Goal: Transaction & Acquisition: Purchase product/service

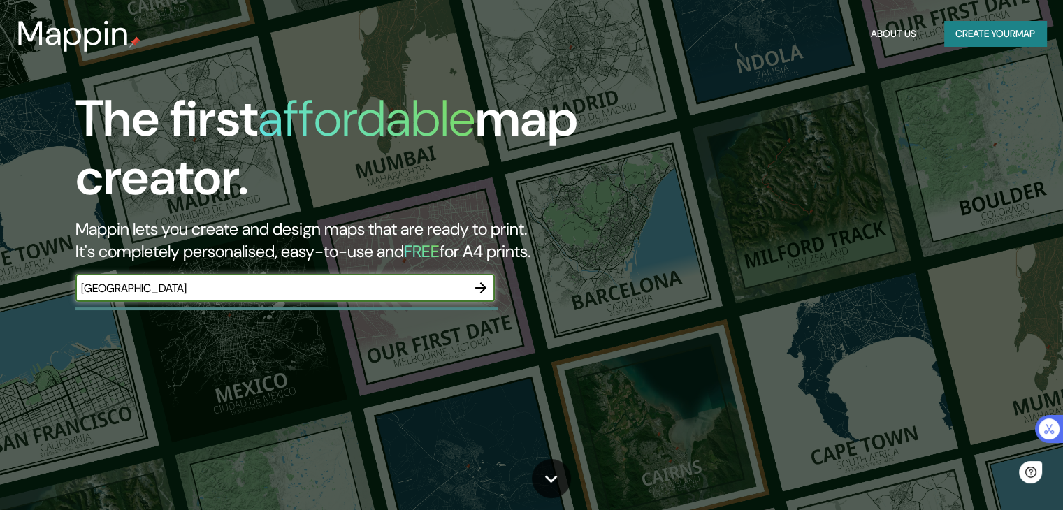
type input "[GEOGRAPHIC_DATA]"
click at [484, 277] on button "button" at bounding box center [481, 288] width 28 height 28
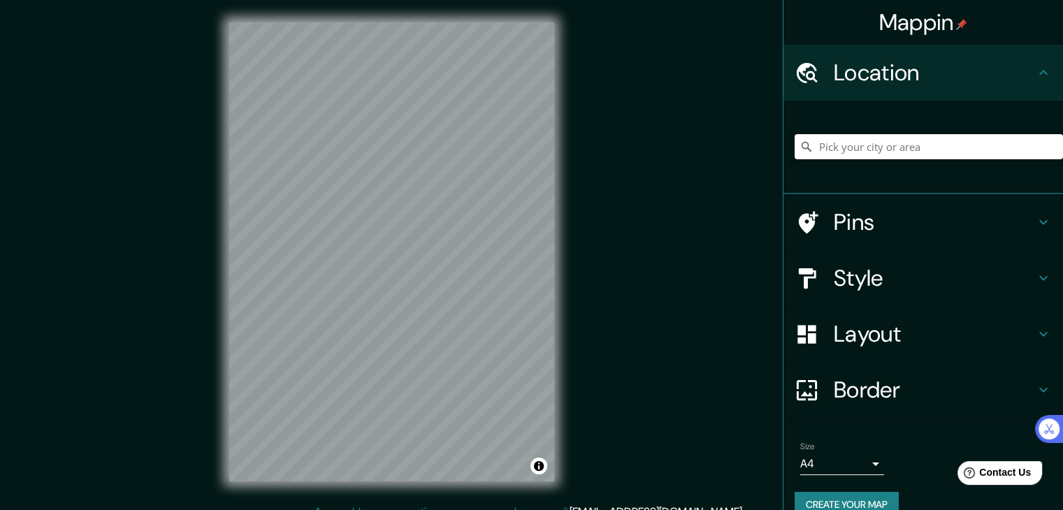
click at [921, 148] on input "Pick your city or area" at bounding box center [929, 146] width 268 height 25
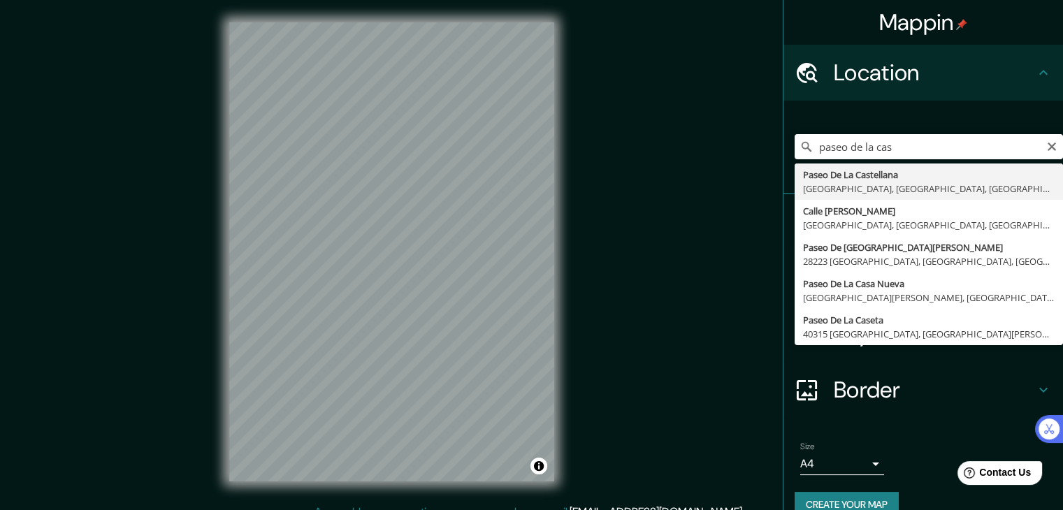
type input "Paseo De La Castellana, 28046 Madrid, Madrid, España"
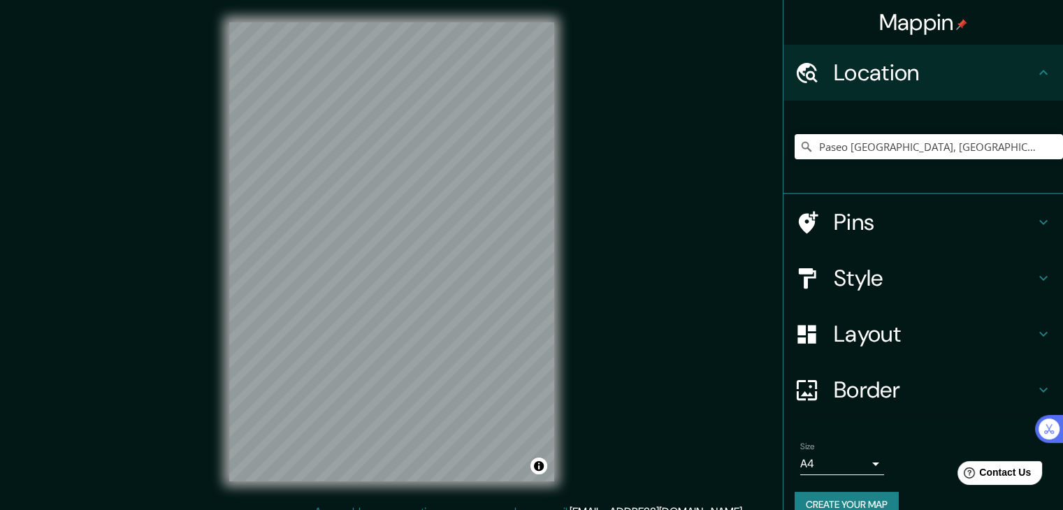
scroll to position [16, 0]
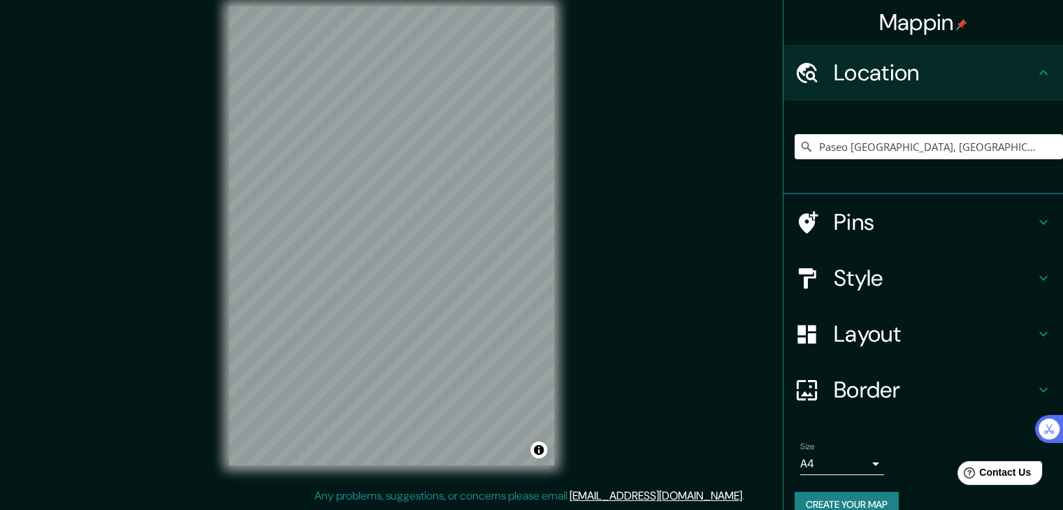
click at [875, 456] on div "Size A4 single" at bounding box center [923, 458] width 257 height 45
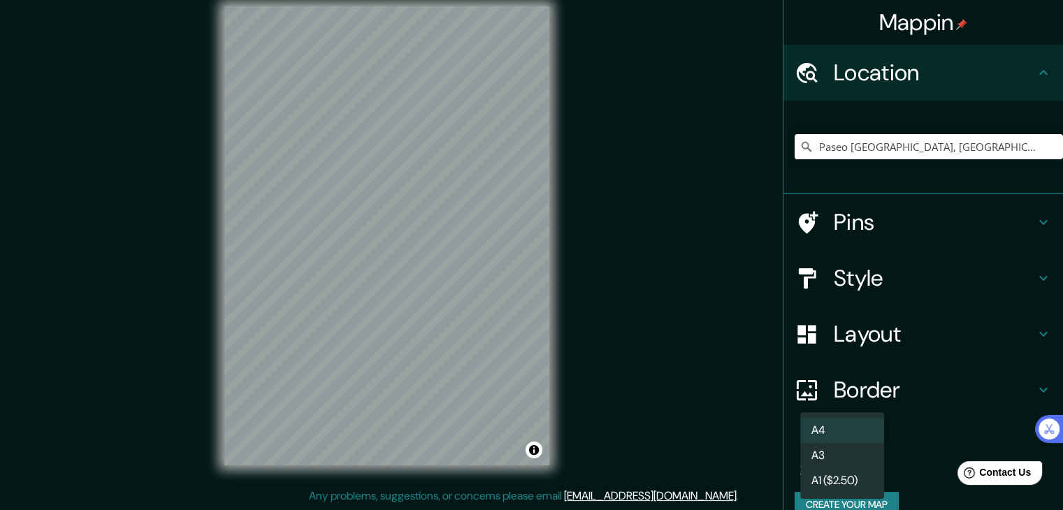
click at [867, 462] on body "Mappin Location Paseo De La Castellana, 28046 Madrid, Madrid, España Pins Style…" at bounding box center [531, 239] width 1063 height 510
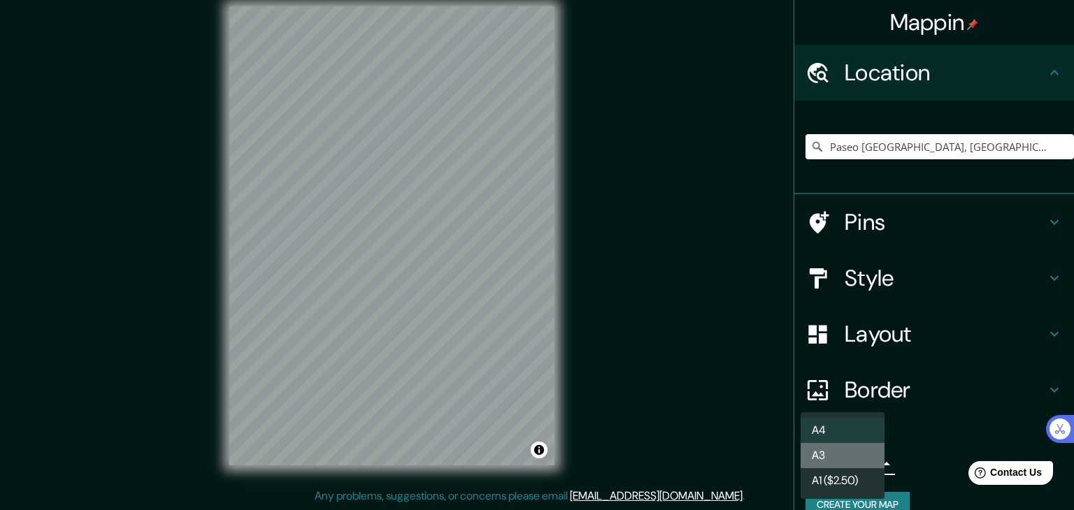
click at [813, 456] on li "A3" at bounding box center [842, 455] width 84 height 25
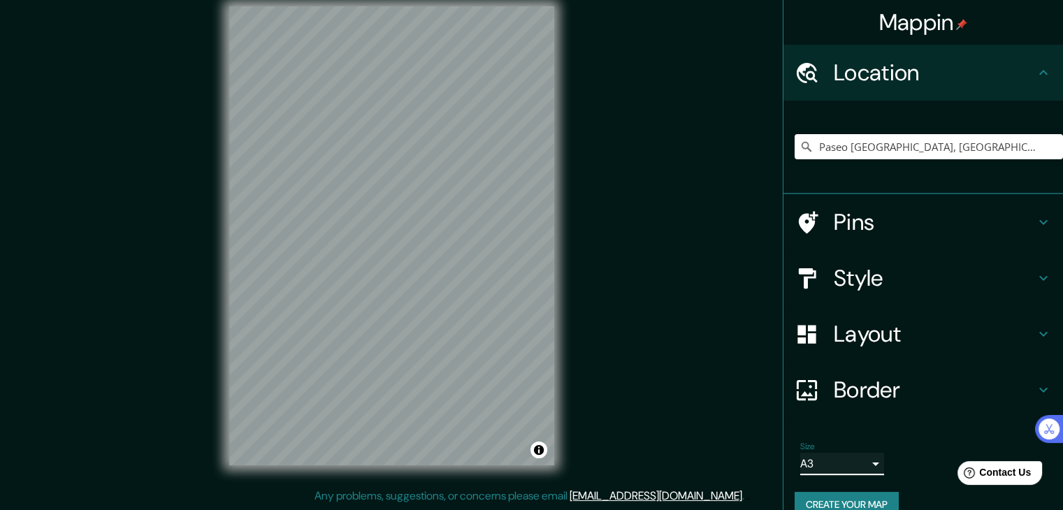
scroll to position [24, 0]
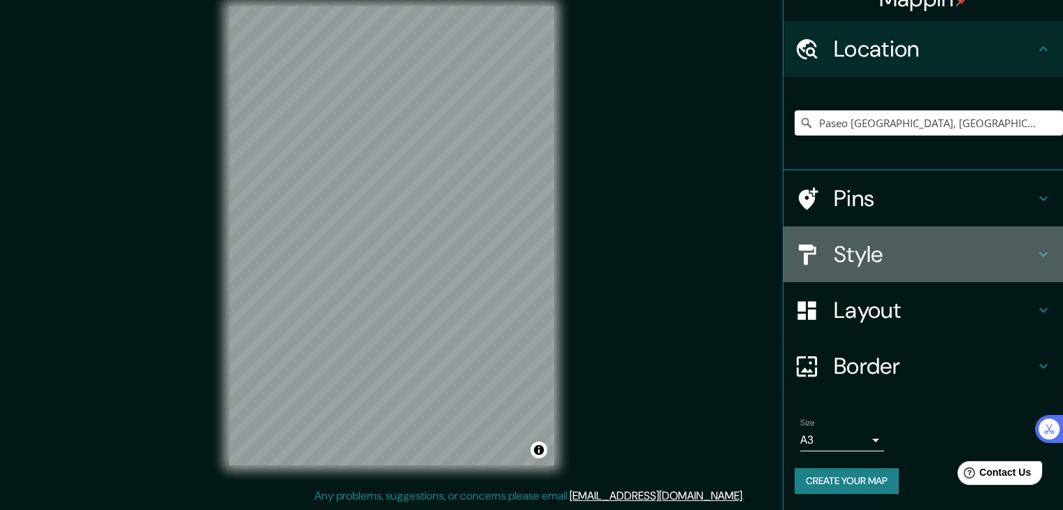
click at [884, 252] on h4 "Style" at bounding box center [934, 254] width 201 height 28
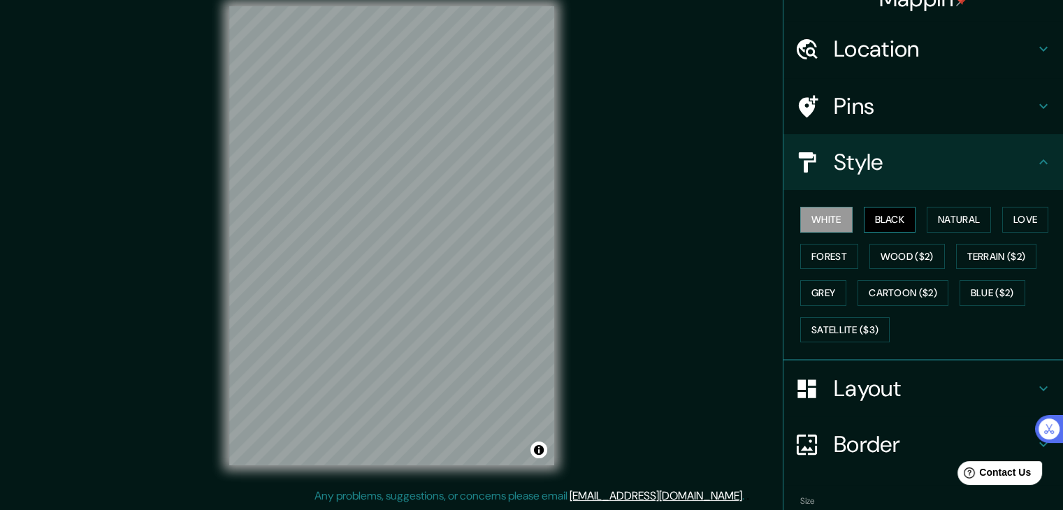
click at [886, 219] on button "Black" at bounding box center [890, 220] width 52 height 26
click at [937, 219] on button "Natural" at bounding box center [959, 220] width 64 height 26
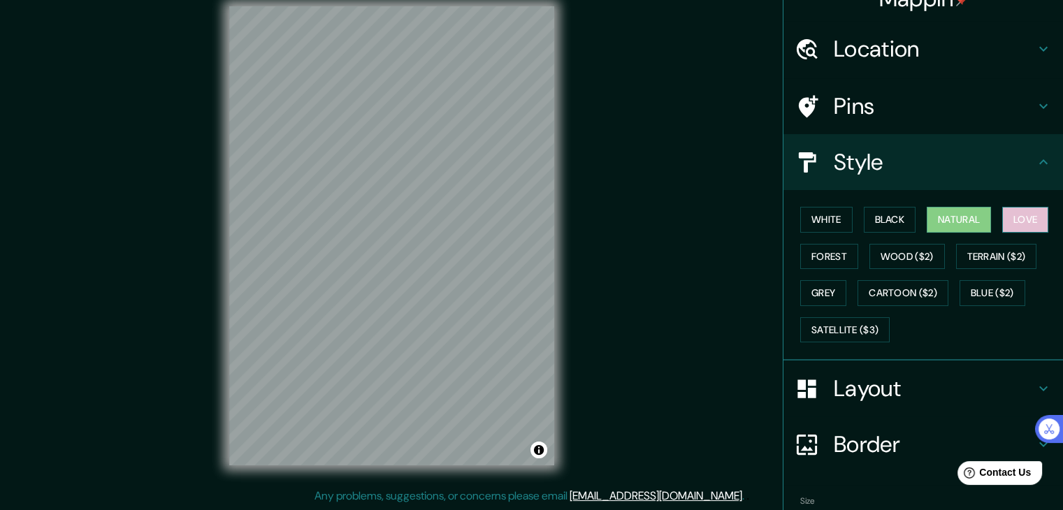
click at [1007, 219] on button "Love" at bounding box center [1025, 220] width 46 height 26
click at [840, 250] on button "Forest" at bounding box center [829, 257] width 58 height 26
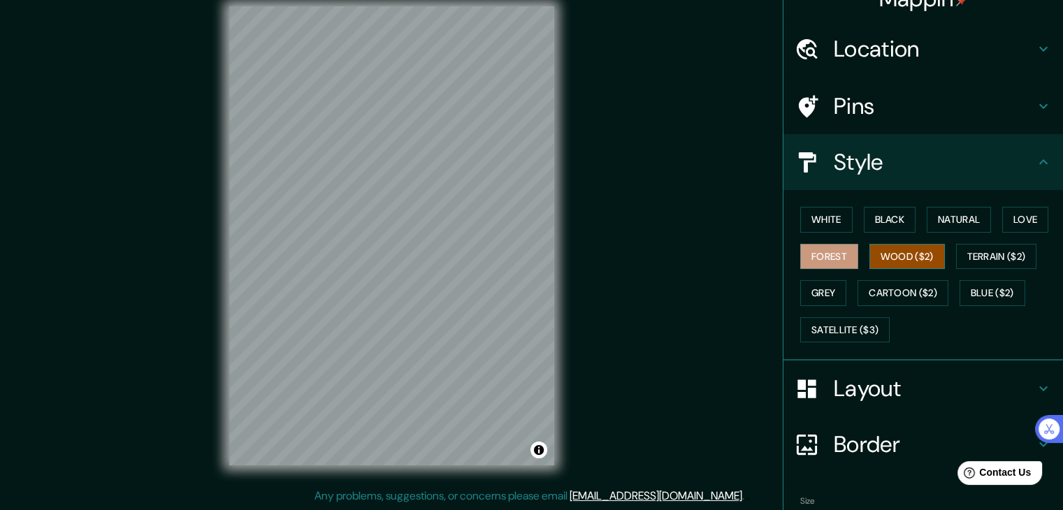
click at [909, 250] on button "Wood ($2)" at bounding box center [907, 257] width 75 height 26
click at [974, 250] on button "Terrain ($2)" at bounding box center [996, 257] width 81 height 26
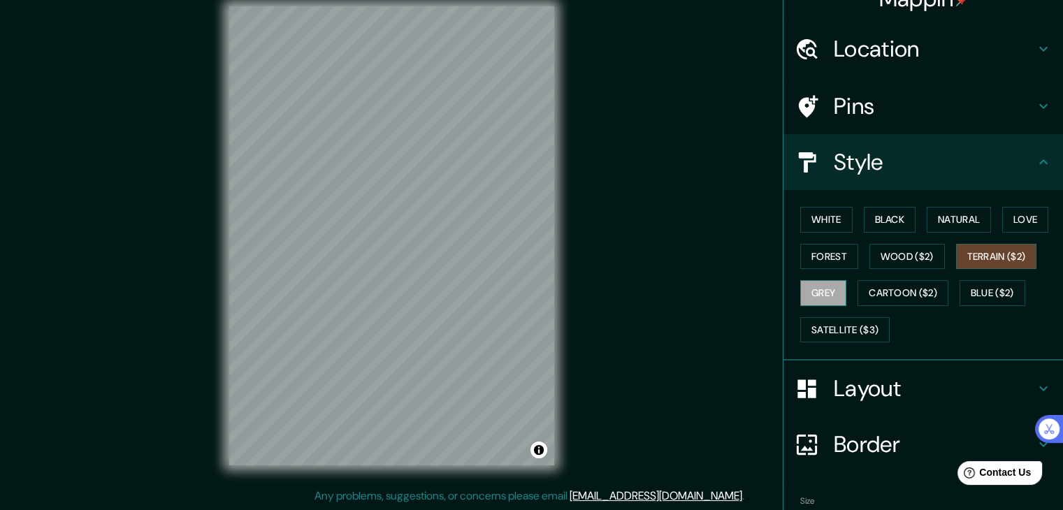
click at [821, 289] on button "Grey" at bounding box center [823, 293] width 46 height 26
click at [886, 294] on button "Cartoon ($2)" at bounding box center [903, 293] width 91 height 26
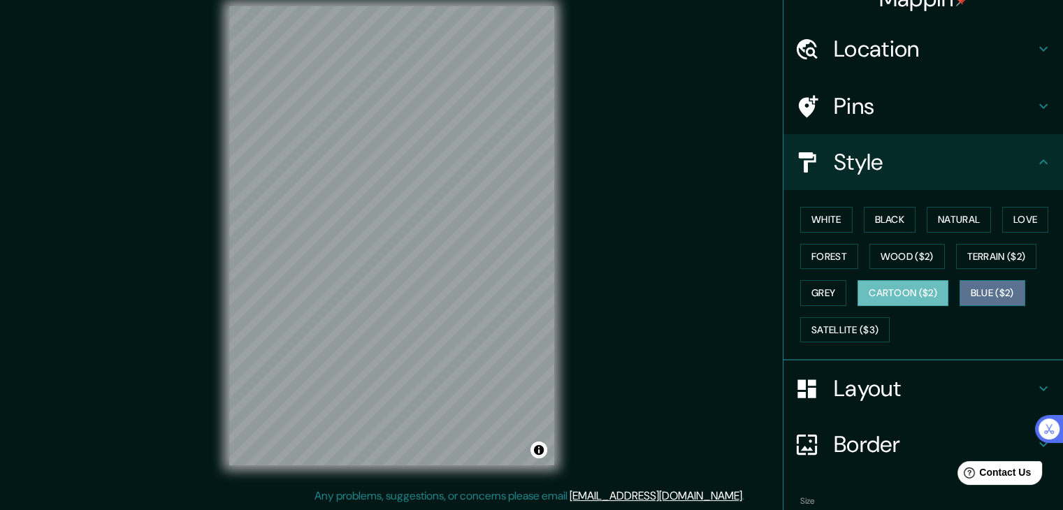
click at [981, 290] on button "Blue ($2)" at bounding box center [993, 293] width 66 height 26
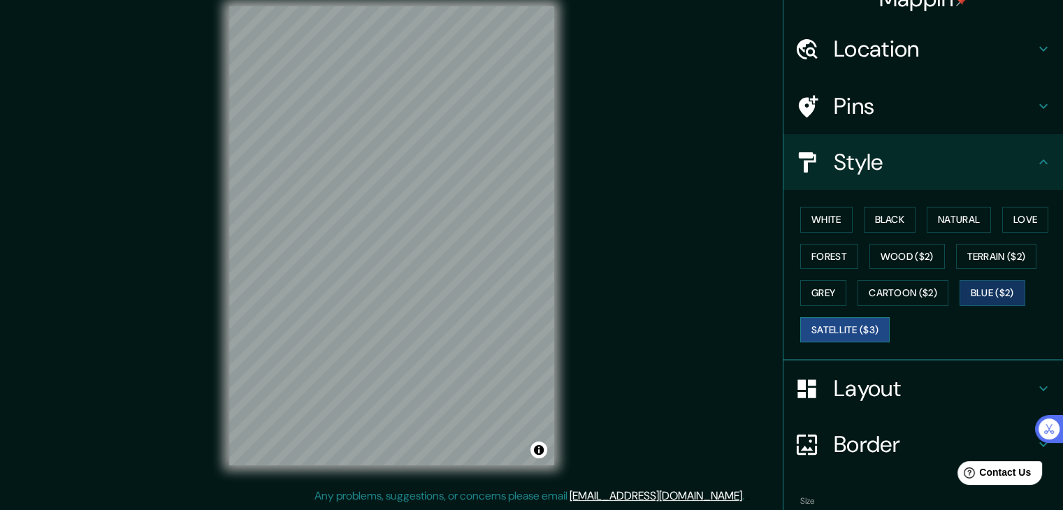
click at [821, 329] on button "Satellite ($3)" at bounding box center [844, 330] width 89 height 26
click at [814, 224] on button "White" at bounding box center [826, 220] width 52 height 26
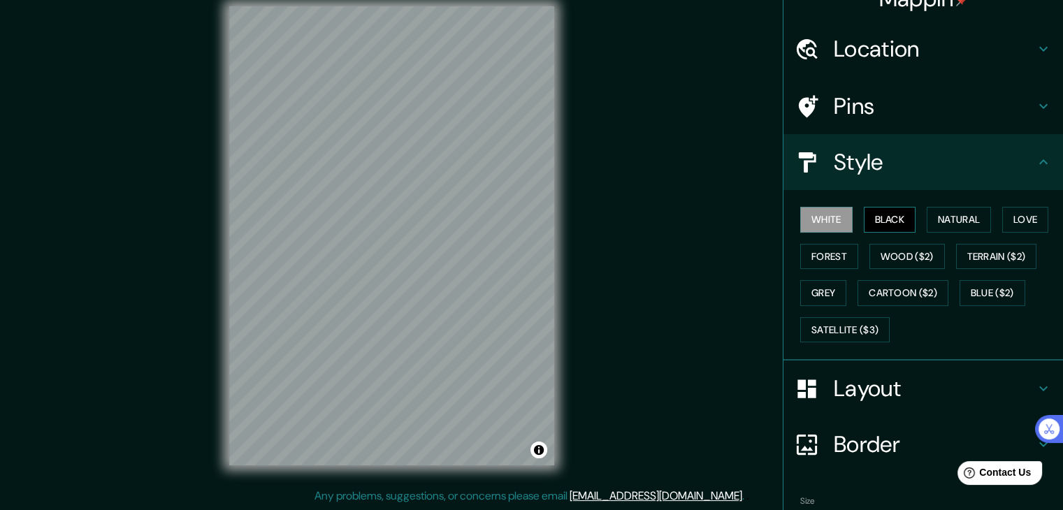
click at [897, 212] on button "Black" at bounding box center [890, 220] width 52 height 26
click at [866, 219] on button "Black" at bounding box center [890, 220] width 52 height 26
click at [828, 219] on button "White" at bounding box center [826, 220] width 52 height 26
click at [865, 218] on button "Black" at bounding box center [890, 220] width 52 height 26
click at [833, 218] on button "White" at bounding box center [826, 220] width 52 height 26
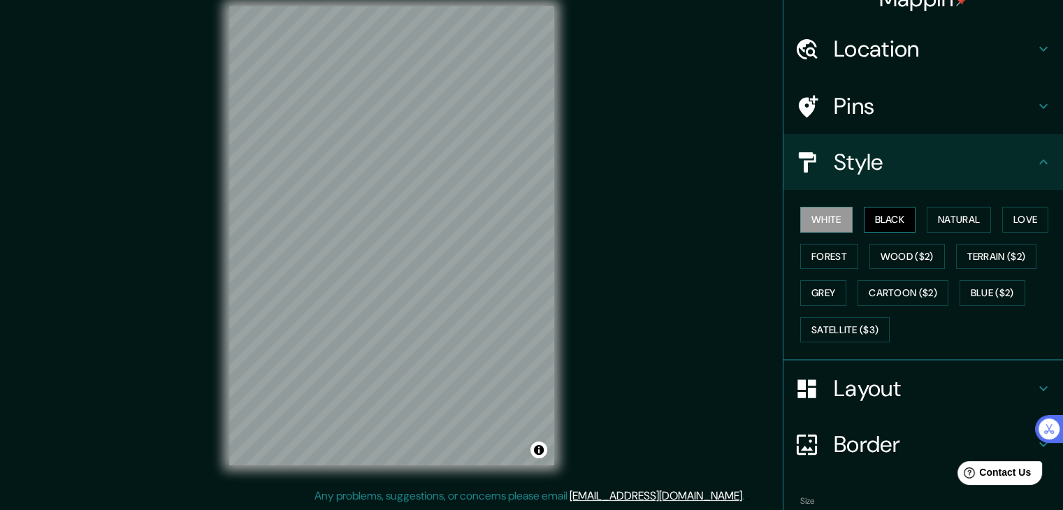
click at [889, 213] on button "Black" at bounding box center [890, 220] width 52 height 26
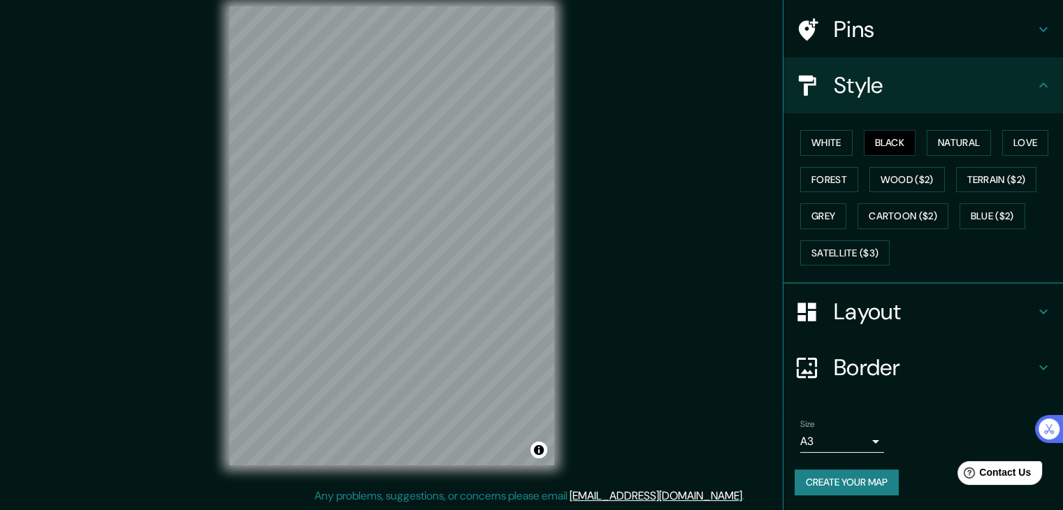
click at [893, 356] on h4 "Border" at bounding box center [934, 368] width 201 height 28
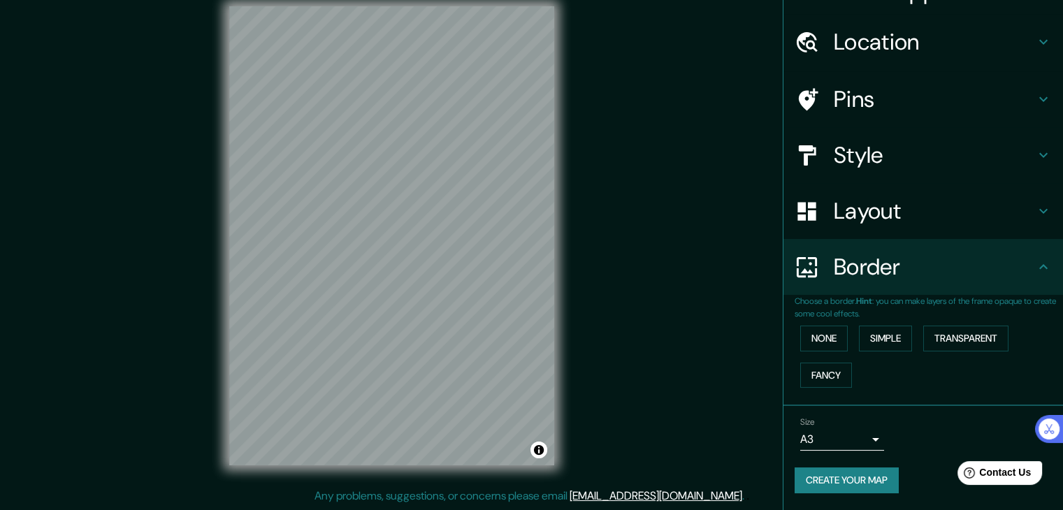
scroll to position [29, 0]
click at [801, 338] on button "None" at bounding box center [824, 340] width 48 height 26
click at [867, 339] on button "Simple" at bounding box center [885, 340] width 53 height 26
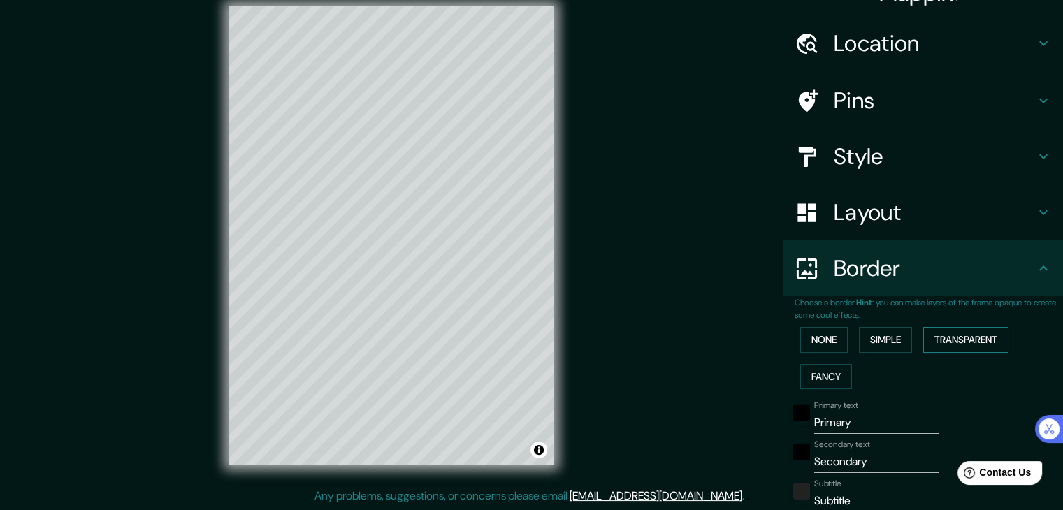
click at [924, 338] on button "Transparent" at bounding box center [965, 340] width 85 height 26
click at [836, 369] on button "Fancy" at bounding box center [826, 377] width 52 height 26
click at [822, 345] on button "None" at bounding box center [824, 340] width 48 height 26
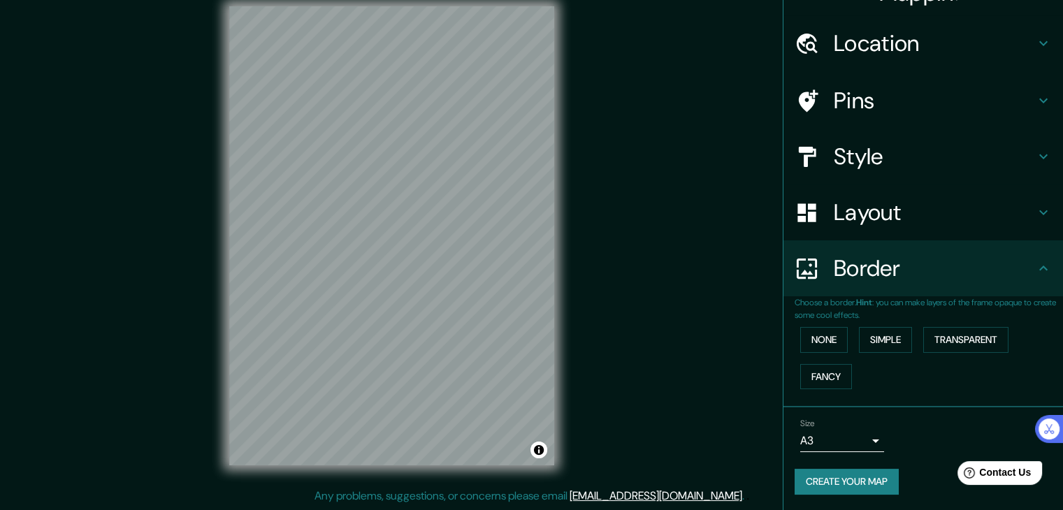
click at [919, 165] on h4 "Style" at bounding box center [934, 157] width 201 height 28
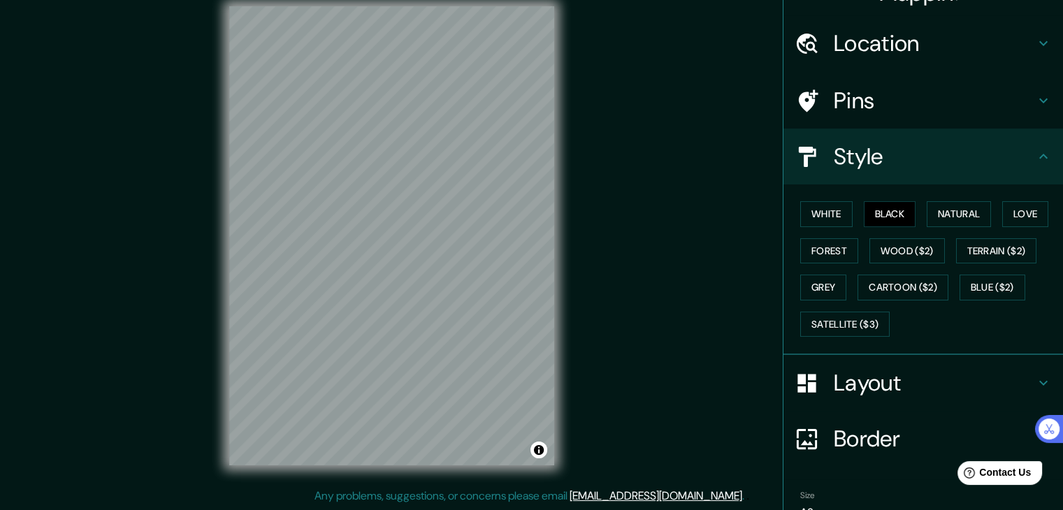
click at [881, 94] on h4 "Pins" at bounding box center [934, 101] width 201 height 28
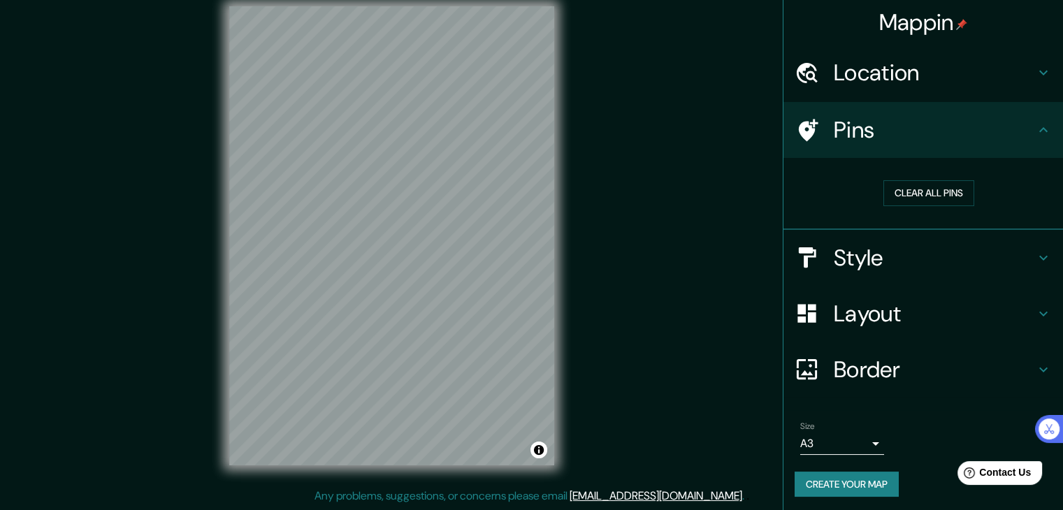
scroll to position [0, 0]
click at [915, 90] on div "Location" at bounding box center [924, 73] width 280 height 56
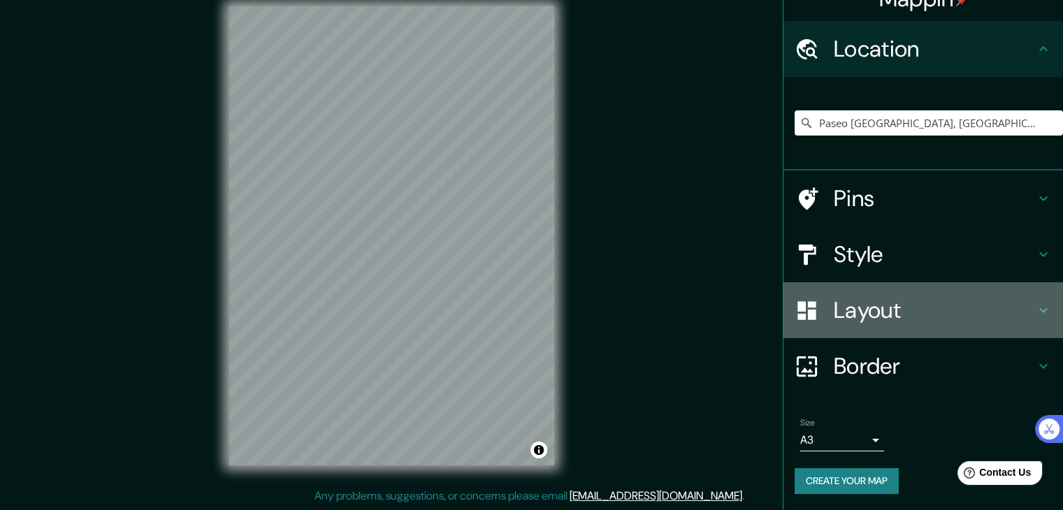
click at [902, 324] on div "Layout" at bounding box center [924, 310] width 280 height 56
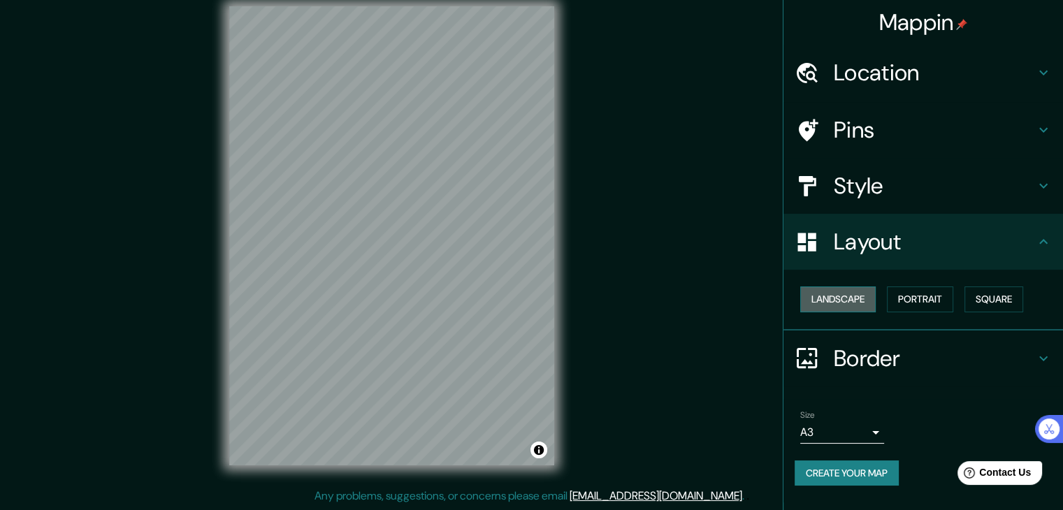
click at [842, 299] on button "Landscape" at bounding box center [837, 300] width 75 height 26
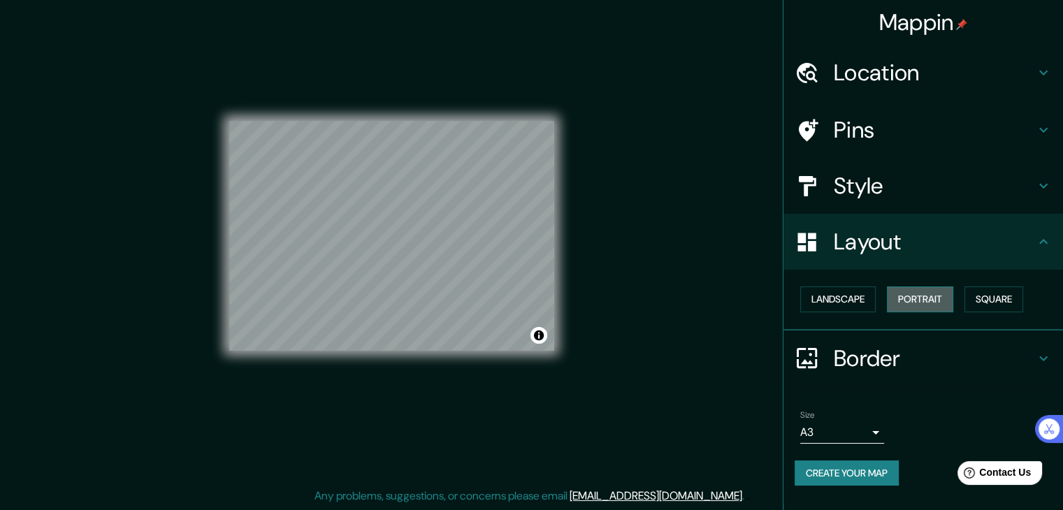
click at [914, 300] on button "Portrait" at bounding box center [920, 300] width 66 height 26
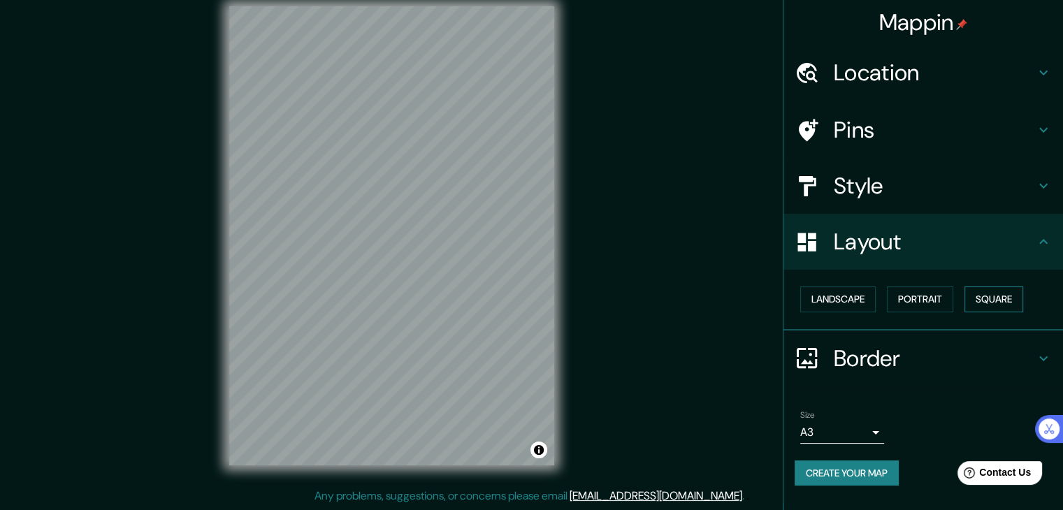
click at [1011, 302] on button "Square" at bounding box center [994, 300] width 59 height 26
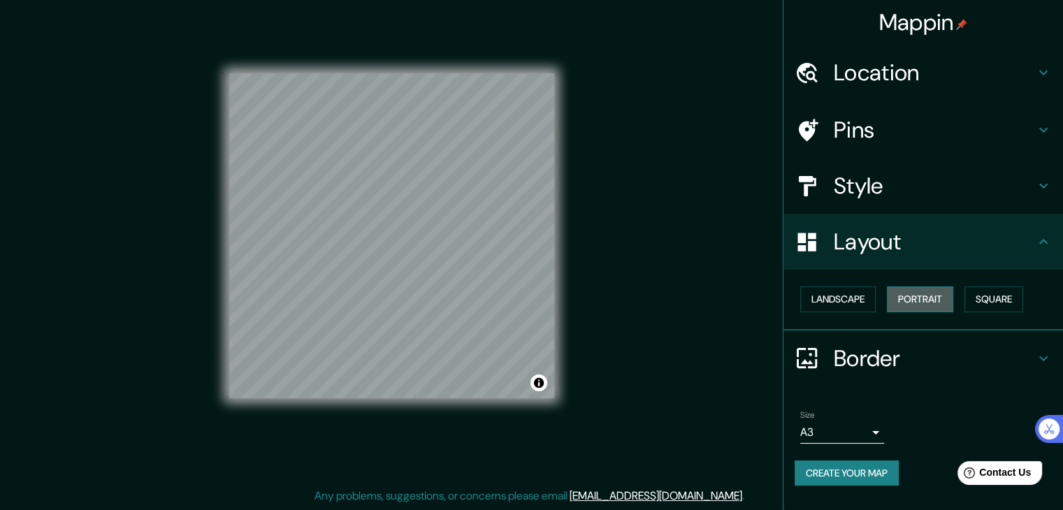
click at [931, 296] on button "Portrait" at bounding box center [920, 300] width 66 height 26
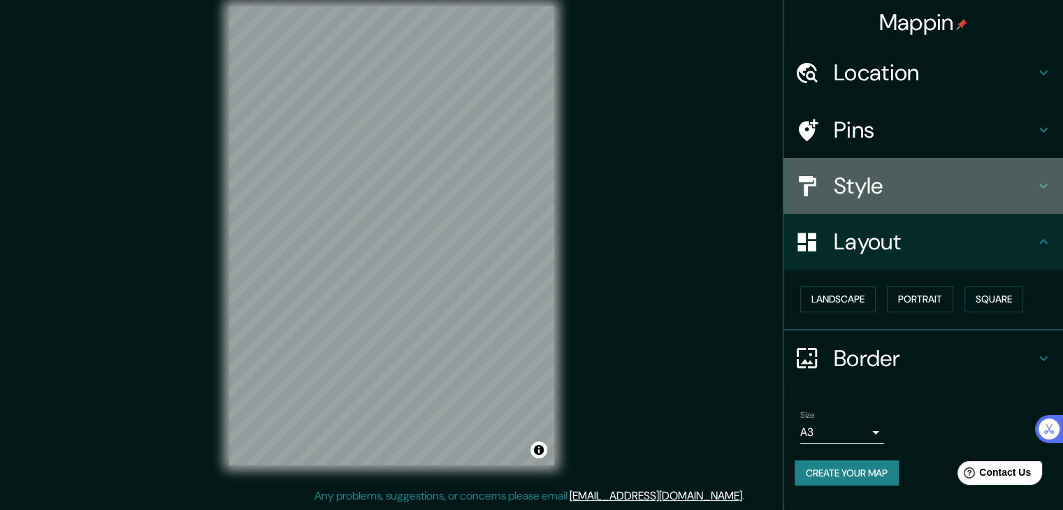
click at [879, 178] on h4 "Style" at bounding box center [934, 186] width 201 height 28
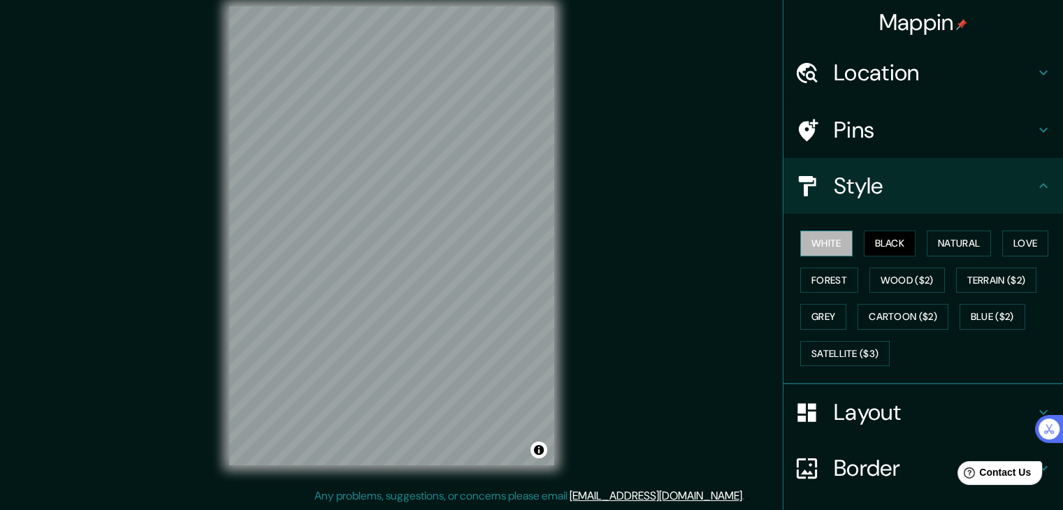
click at [821, 248] on button "White" at bounding box center [826, 244] width 52 height 26
click at [834, 342] on button "Satellite ($3)" at bounding box center [844, 354] width 89 height 26
click at [828, 240] on button "White" at bounding box center [826, 244] width 52 height 26
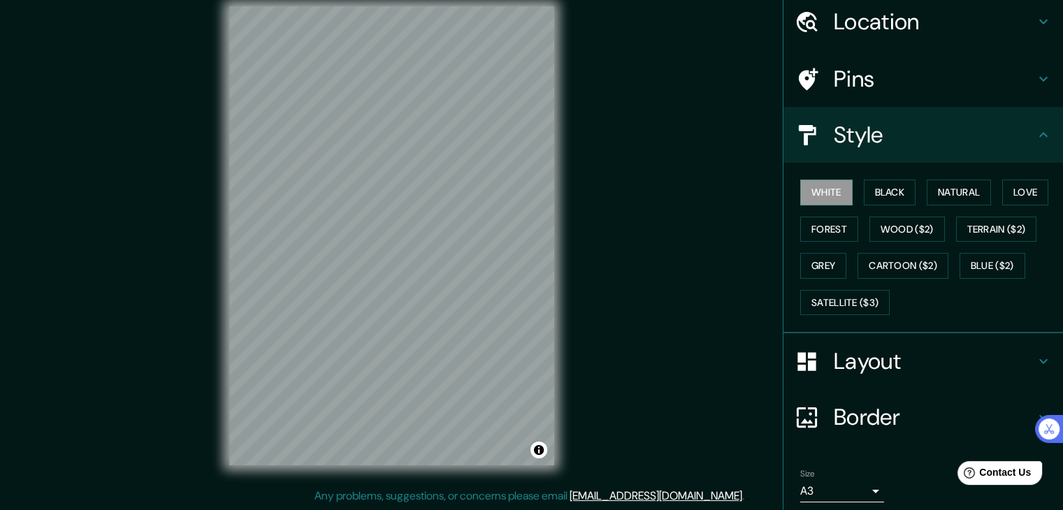
scroll to position [101, 0]
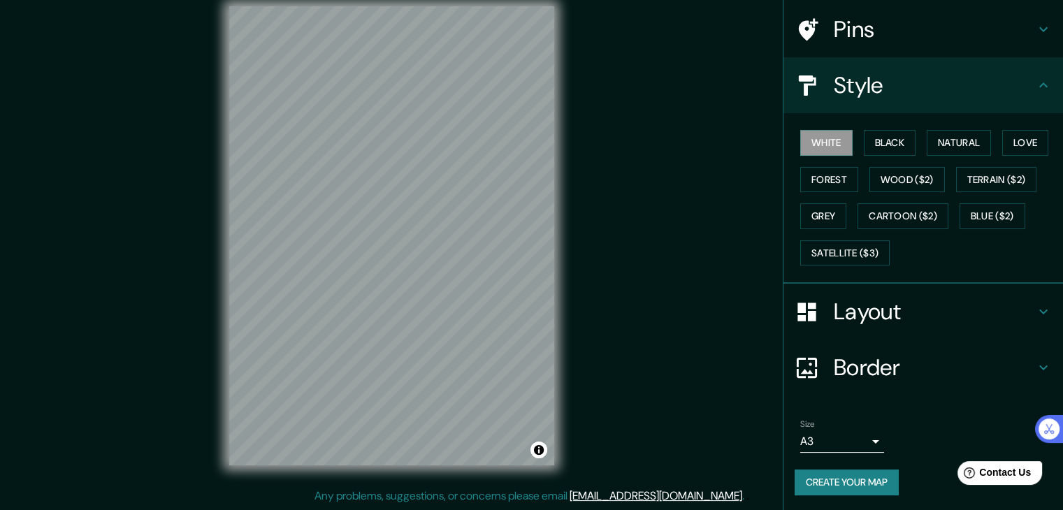
click at [870, 484] on button "Create your map" at bounding box center [847, 483] width 104 height 26
click at [823, 479] on button "Create your map" at bounding box center [847, 483] width 104 height 26
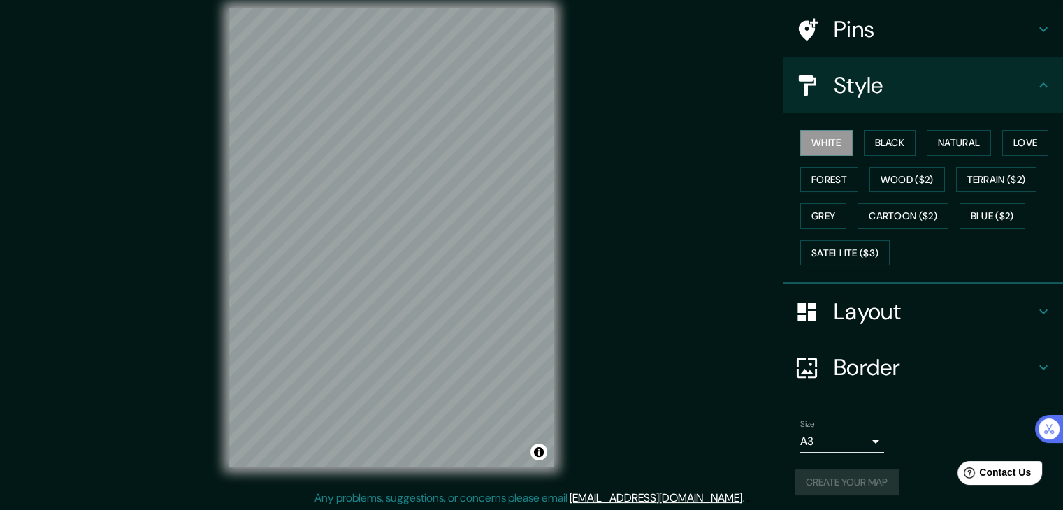
scroll to position [16, 0]
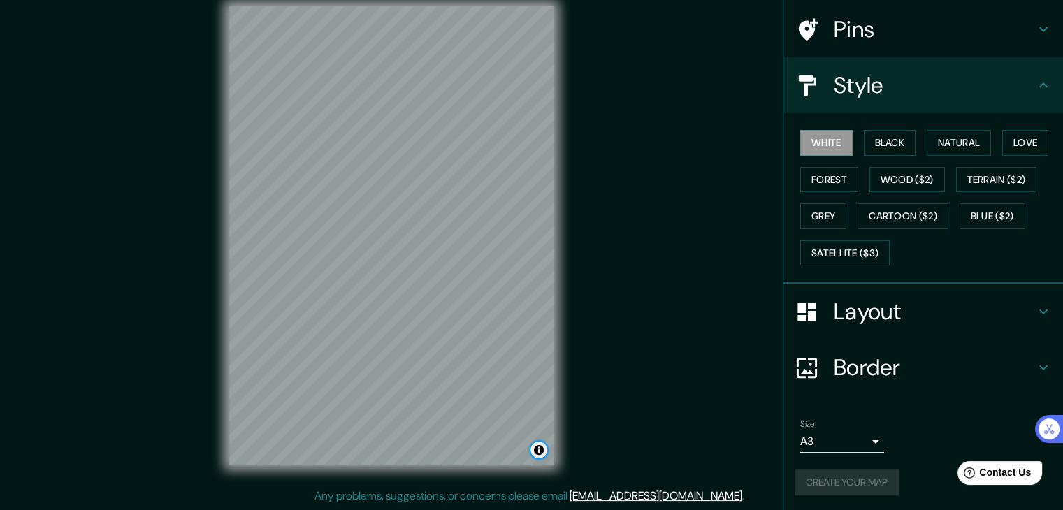
click at [534, 453] on button "Toggle attribution" at bounding box center [539, 450] width 17 height 17
click at [534, 452] on button "Toggle attribution" at bounding box center [539, 450] width 17 height 17
click at [879, 470] on div "Create your map" at bounding box center [923, 483] width 257 height 26
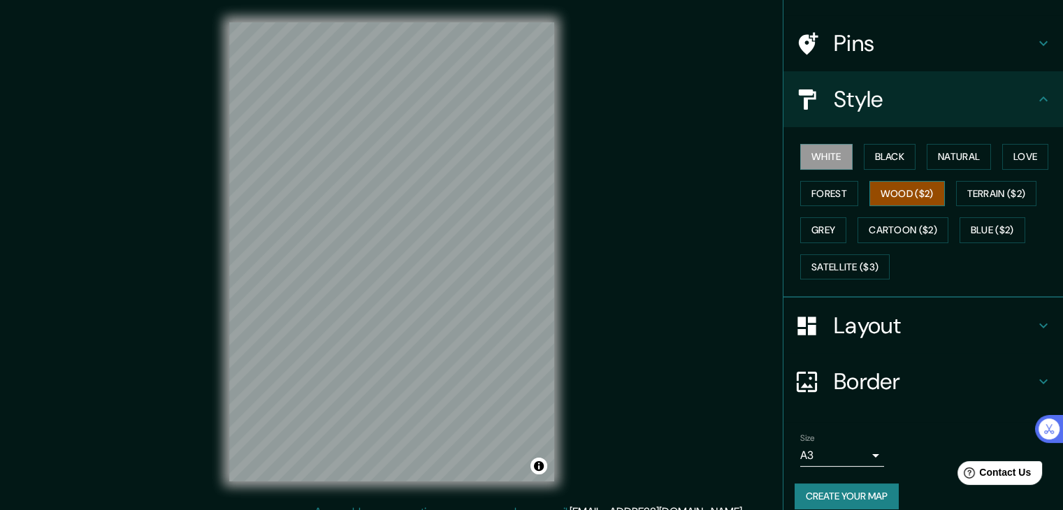
scroll to position [101, 0]
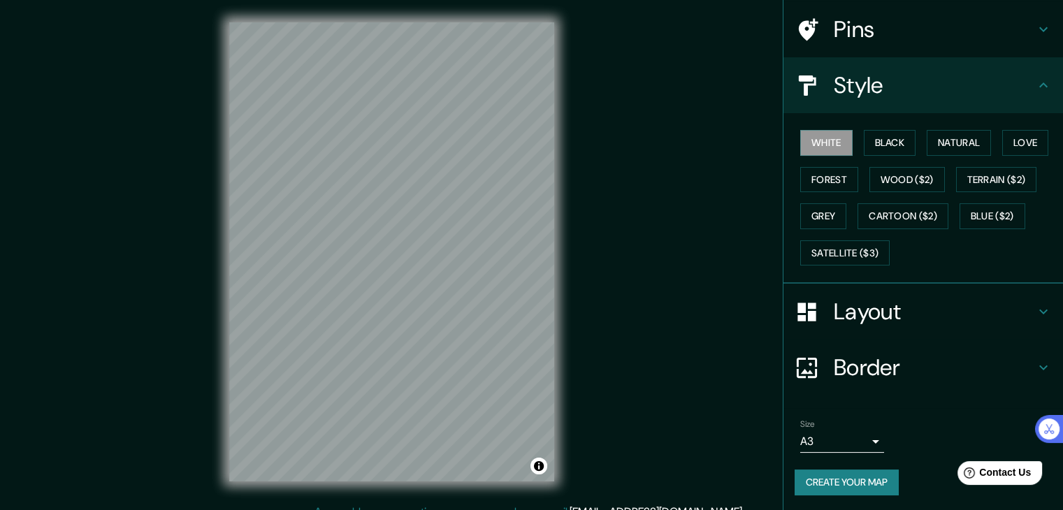
click at [805, 487] on button "Create your map" at bounding box center [847, 483] width 104 height 26
click at [825, 481] on div "Create your map" at bounding box center [923, 483] width 257 height 26
click at [853, 442] on body "Mappin Location Paseo De La Castellana, 28046 Madrid, Madrid, España Pins Style…" at bounding box center [531, 255] width 1063 height 510
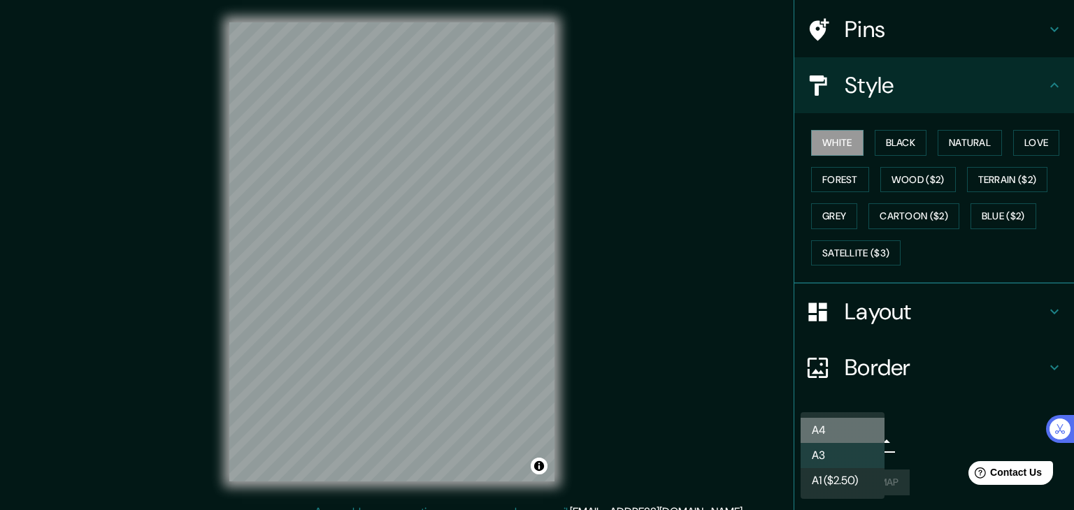
click at [855, 425] on li "A4" at bounding box center [842, 430] width 84 height 25
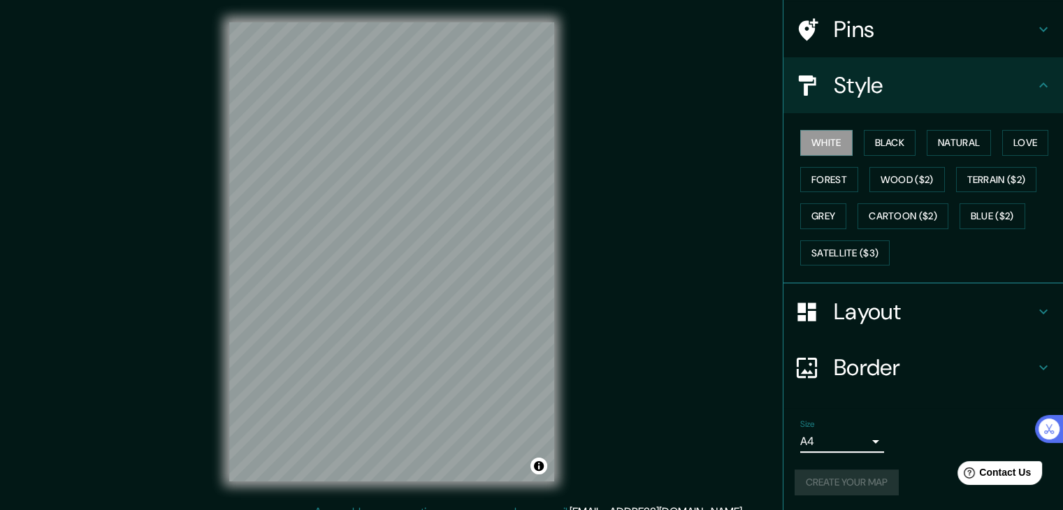
click at [853, 442] on body "Mappin Location Paseo De La Castellana, 28046 Madrid, Madrid, España Pins Style…" at bounding box center [531, 255] width 1063 height 510
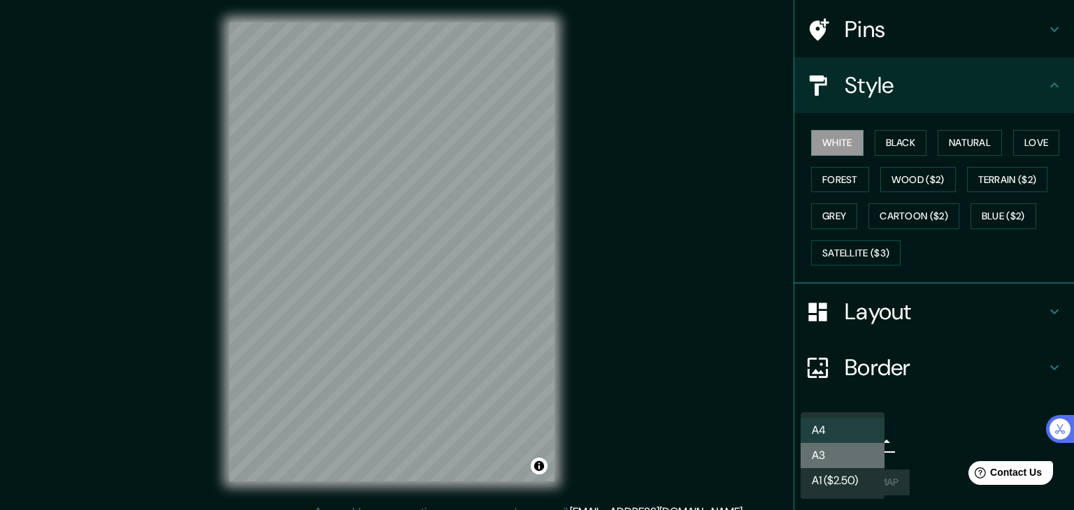
click at [853, 459] on li "A3" at bounding box center [842, 455] width 84 height 25
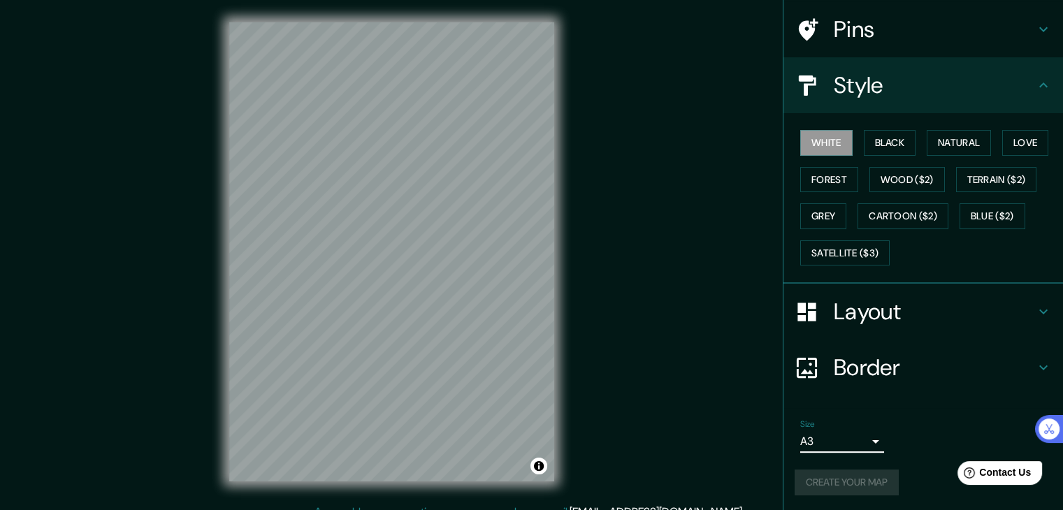
click at [853, 439] on body "Mappin Location Paseo De La Castellana, 28046 Madrid, Madrid, España Pins Style…" at bounding box center [531, 255] width 1063 height 510
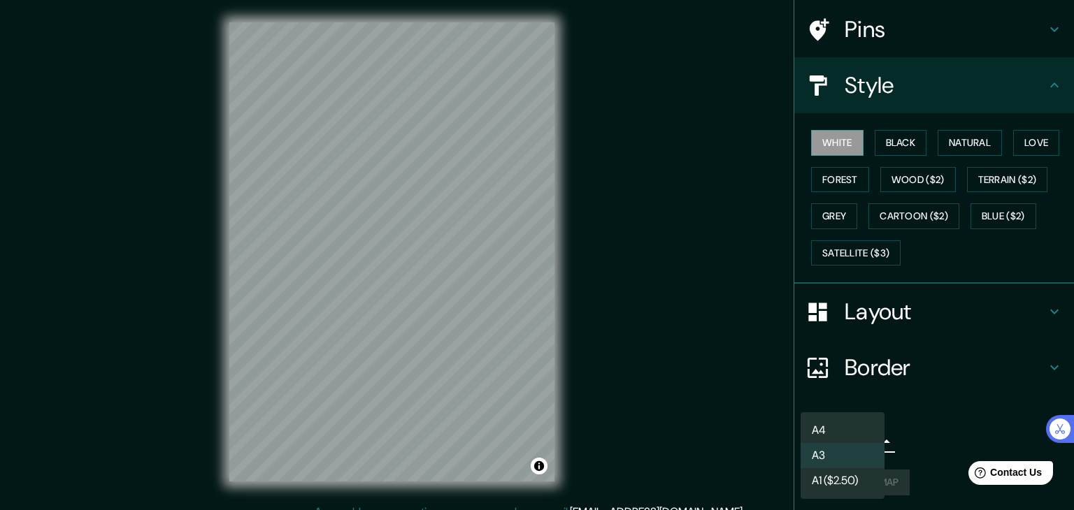
click at [846, 476] on li "A1 ($2.50)" at bounding box center [842, 480] width 84 height 25
click at [862, 431] on body "Mappin Location Paseo De La Castellana, 28046 Madrid, Madrid, España Pins Style…" at bounding box center [537, 255] width 1074 height 510
click at [850, 453] on li "A3" at bounding box center [842, 455] width 84 height 25
type input "a4"
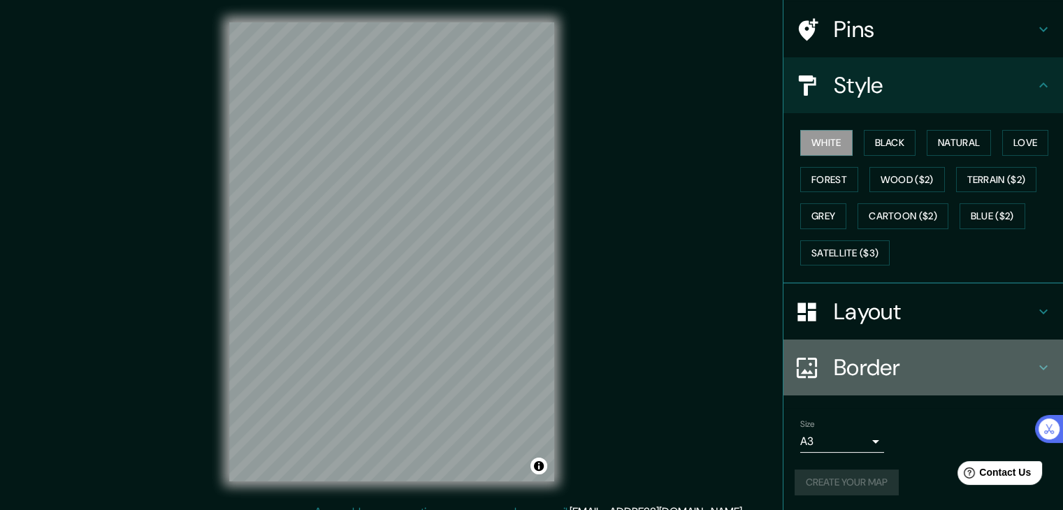
click at [874, 367] on h4 "Border" at bounding box center [934, 368] width 201 height 28
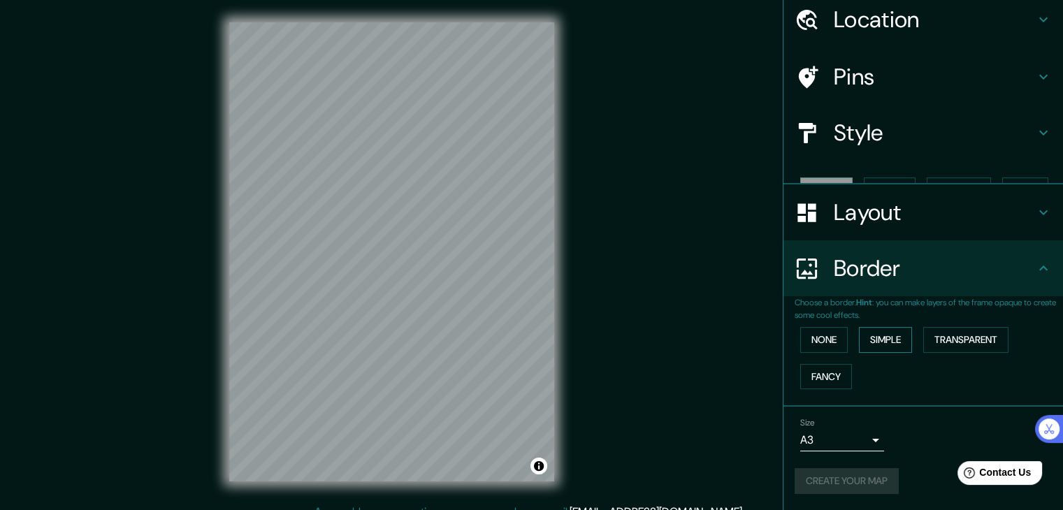
scroll to position [29, 0]
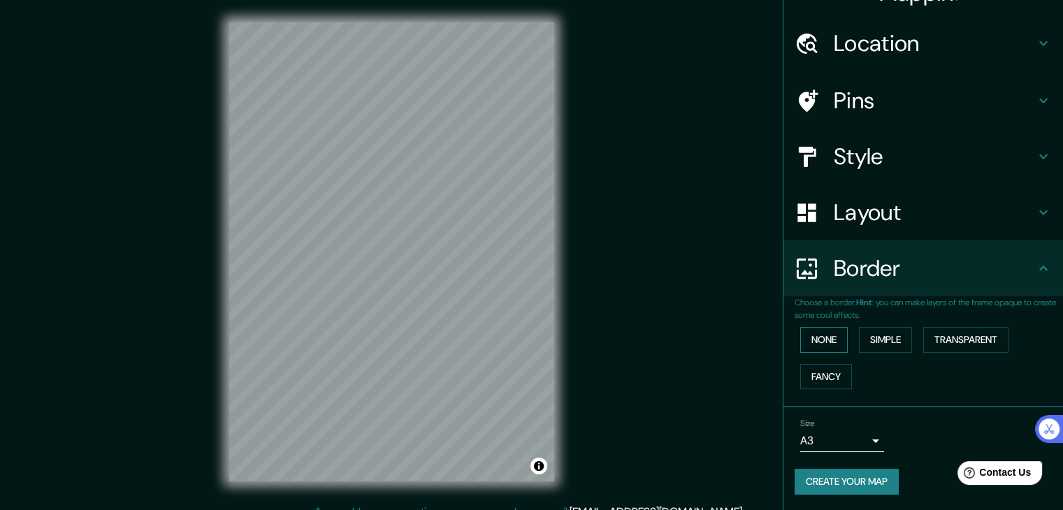
click at [823, 342] on button "None" at bounding box center [824, 340] width 48 height 26
click at [847, 472] on button "Create your map" at bounding box center [847, 482] width 104 height 26
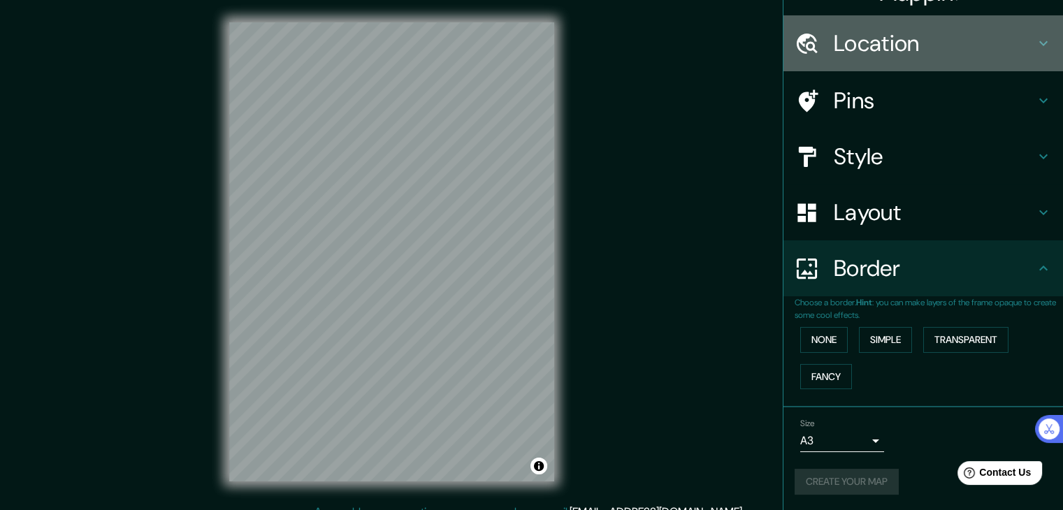
click at [896, 52] on h4 "Location" at bounding box center [934, 43] width 201 height 28
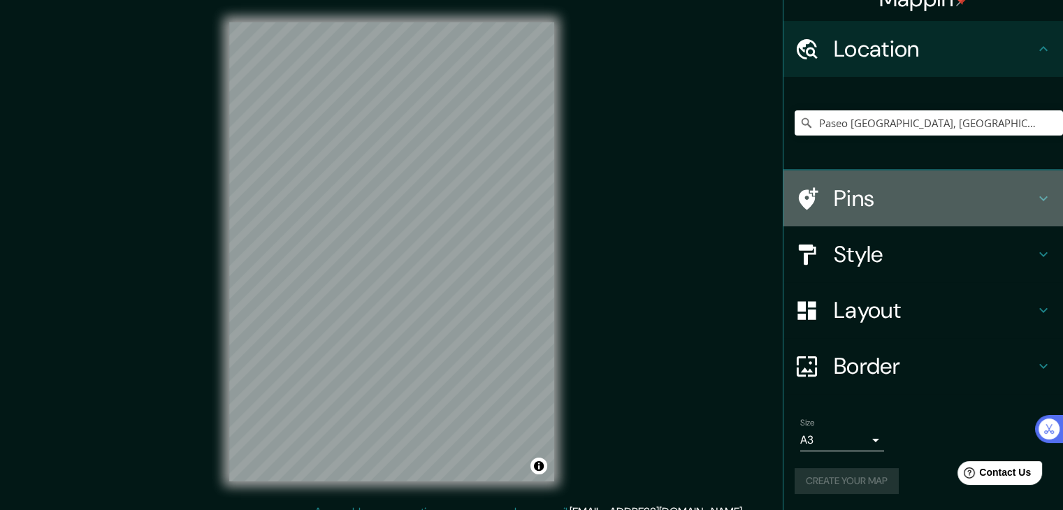
click at [909, 197] on h4 "Pins" at bounding box center [934, 199] width 201 height 28
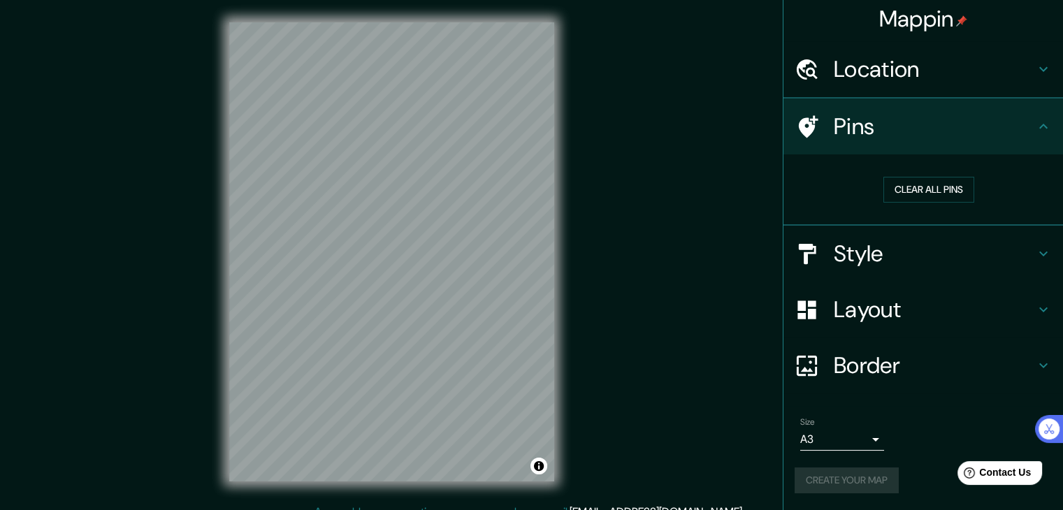
scroll to position [3, 0]
click at [893, 201] on button "Clear all pins" at bounding box center [928, 191] width 91 height 26
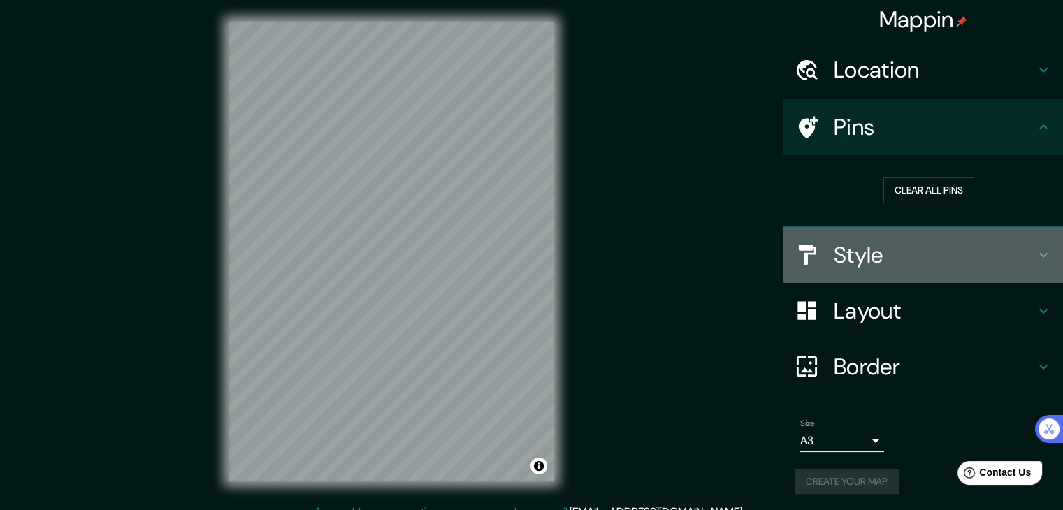
click at [881, 245] on h4 "Style" at bounding box center [934, 255] width 201 height 28
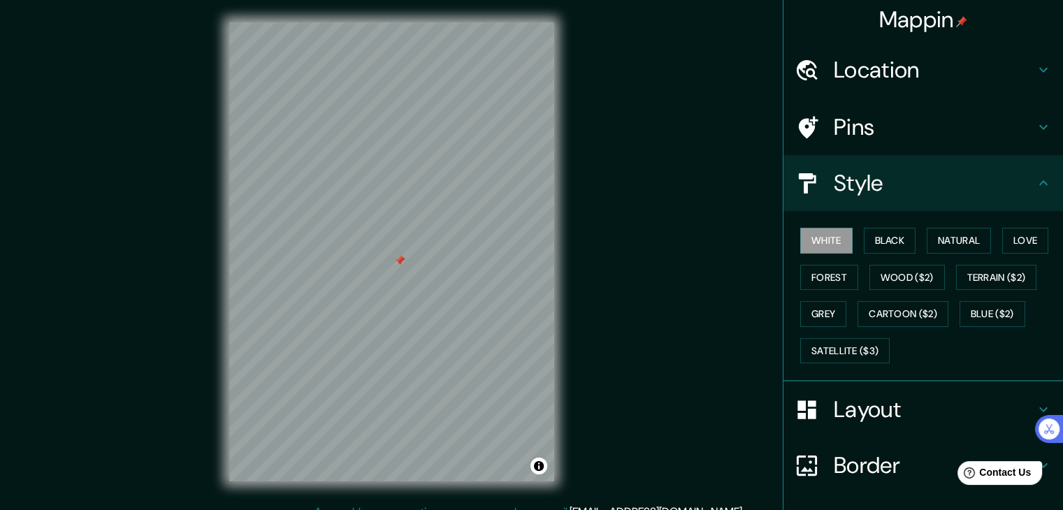
click at [878, 132] on h4 "Pins" at bounding box center [934, 127] width 201 height 28
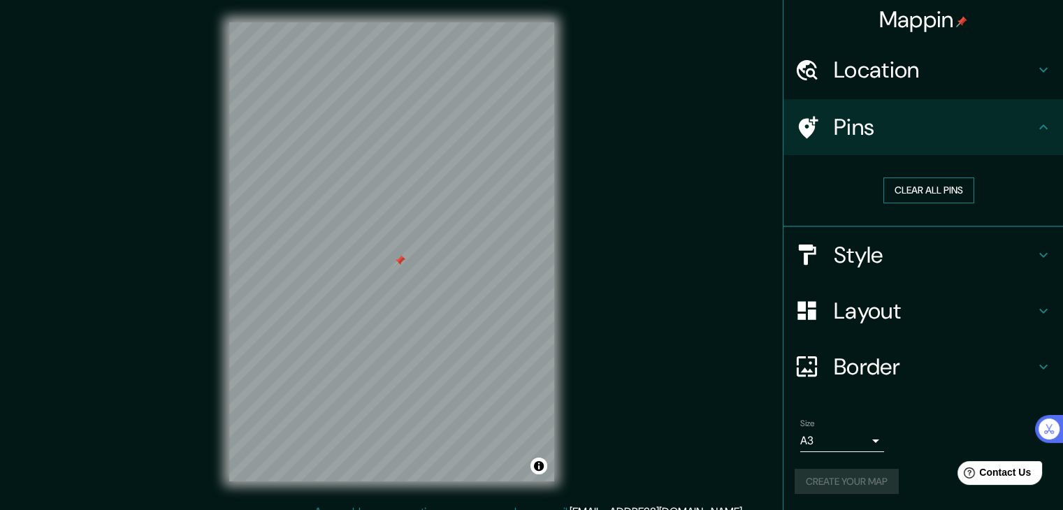
click at [894, 194] on button "Clear all pins" at bounding box center [928, 191] width 91 height 26
click at [865, 308] on h4 "Layout" at bounding box center [934, 311] width 201 height 28
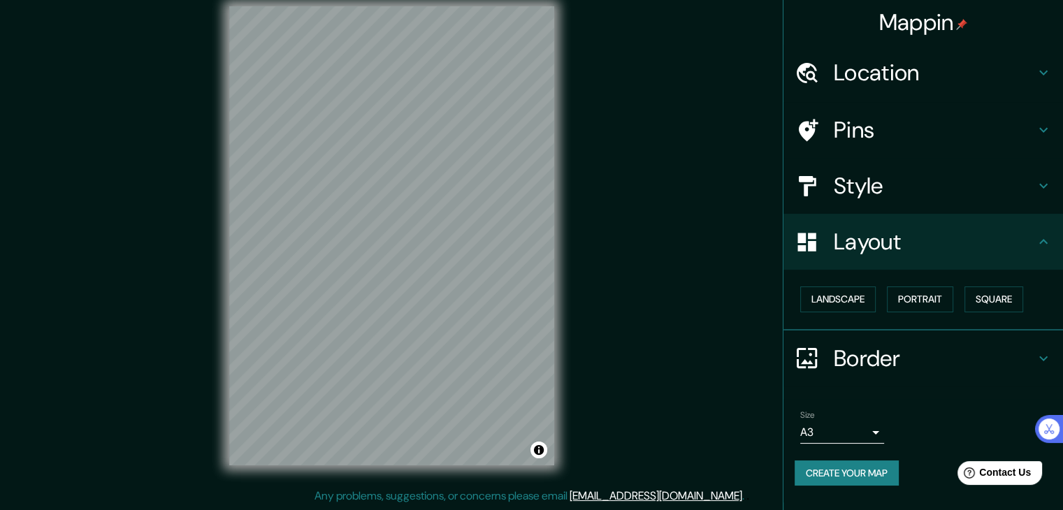
scroll to position [0, 0]
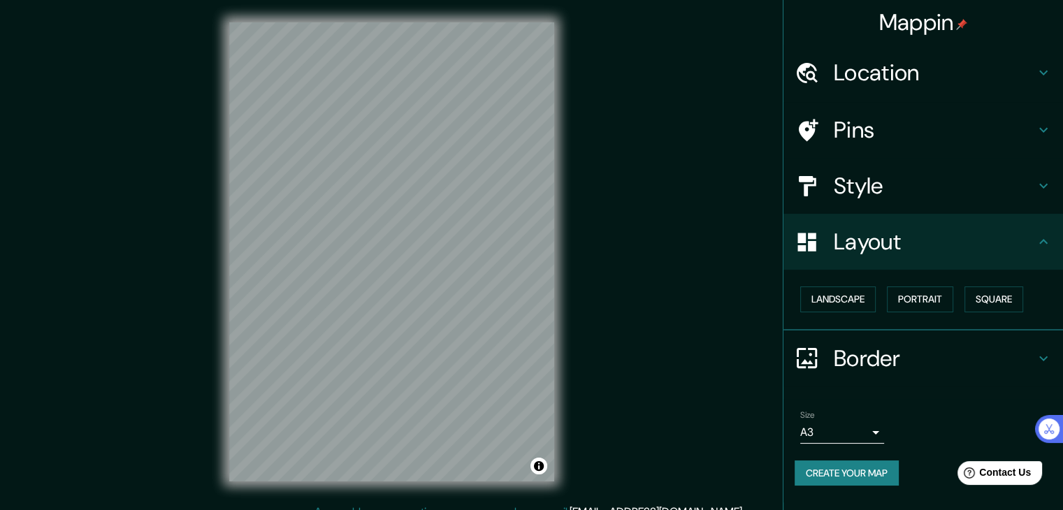
click at [895, 469] on button "Create your map" at bounding box center [847, 474] width 104 height 26
click at [879, 468] on div "Create your map" at bounding box center [923, 474] width 257 height 26
click at [879, 466] on div "Create your map" at bounding box center [923, 474] width 257 height 26
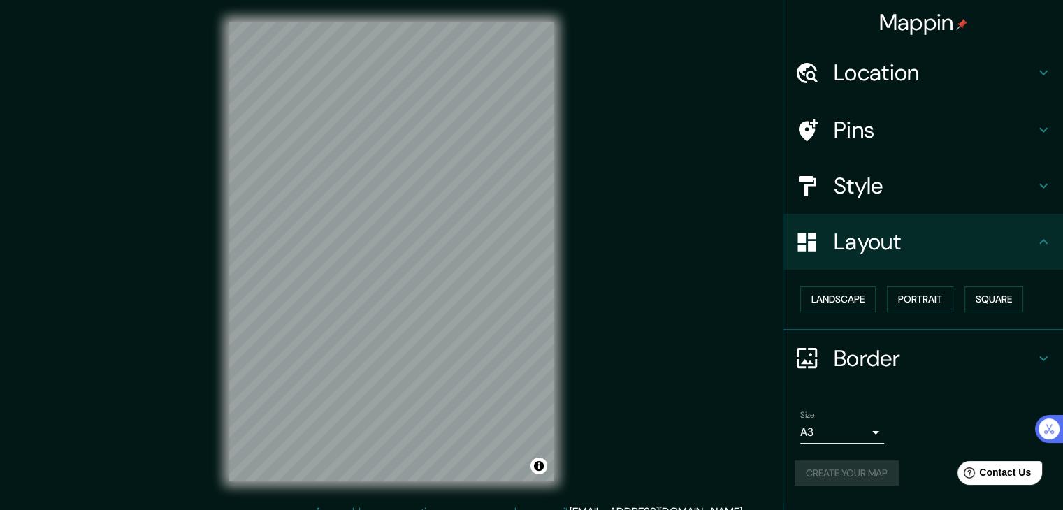
click at [879, 465] on div "Create your map" at bounding box center [923, 474] width 257 height 26
click at [879, 461] on div "Create your map" at bounding box center [923, 474] width 257 height 26
click at [878, 461] on div "Create your map" at bounding box center [923, 474] width 257 height 26
click at [877, 456] on div "Size A3 a4 Create your map" at bounding box center [923, 451] width 257 height 93
click at [874, 451] on div "Size A3 a4 Create your map" at bounding box center [923, 451] width 257 height 93
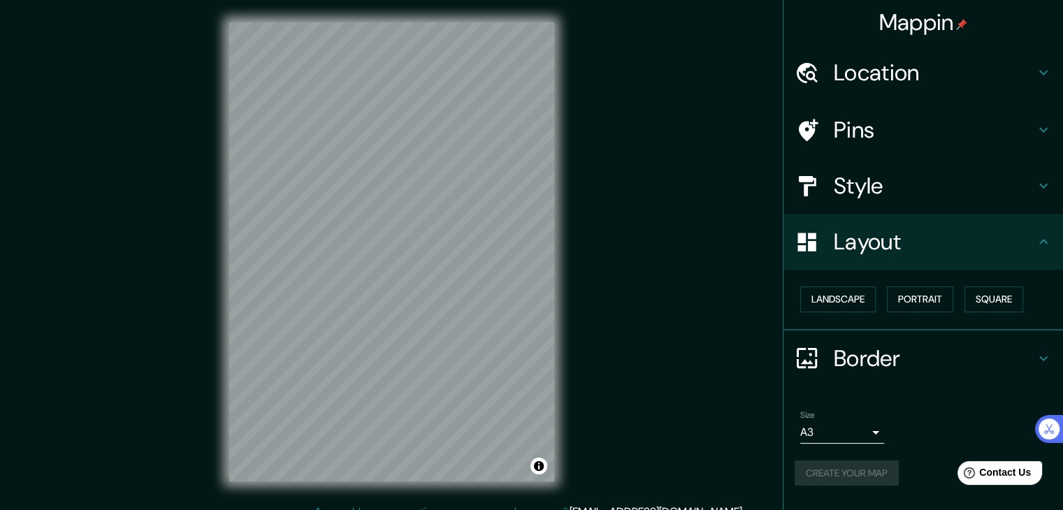
click at [872, 447] on div "Size A3 a4 Create your map" at bounding box center [923, 451] width 257 height 93
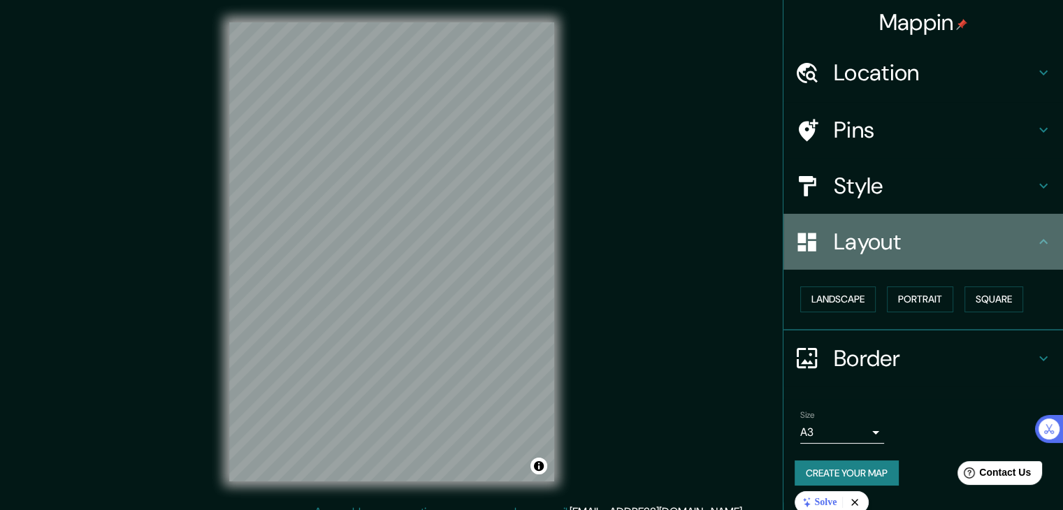
click at [886, 245] on h4 "Layout" at bounding box center [934, 242] width 201 height 28
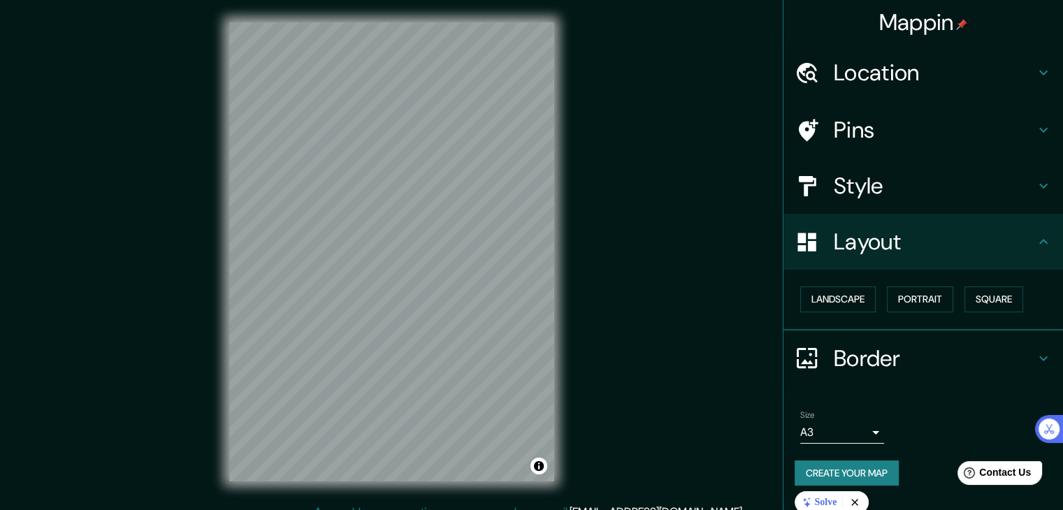
click at [858, 179] on h4 "Style" at bounding box center [934, 186] width 201 height 28
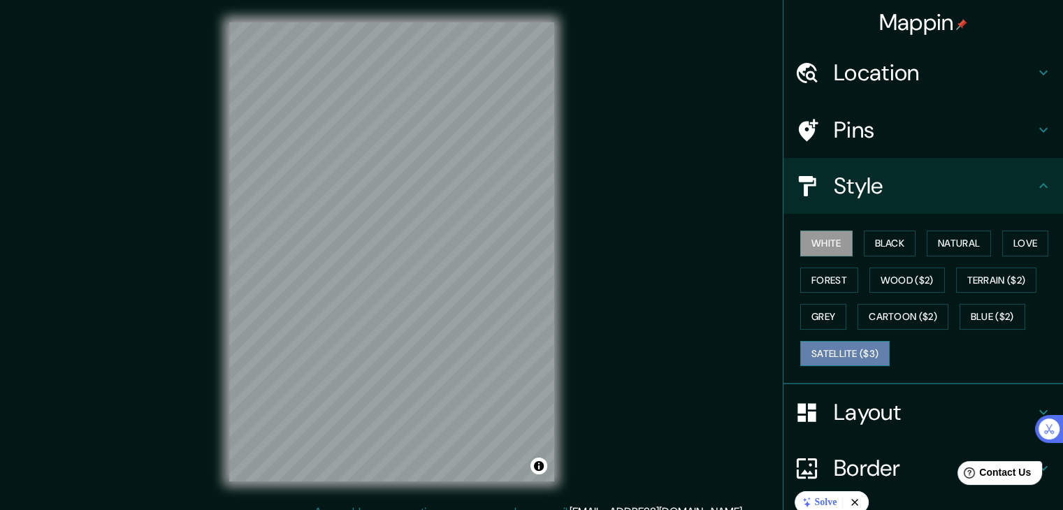
click at [823, 359] on button "Satellite ($3)" at bounding box center [844, 354] width 89 height 26
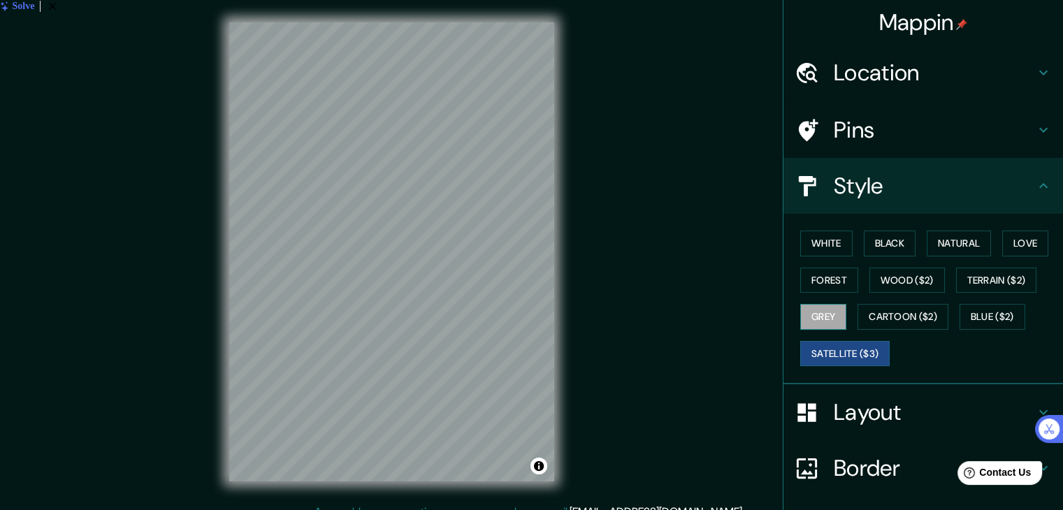
click at [824, 320] on button "Grey" at bounding box center [823, 317] width 46 height 26
click at [823, 279] on button "Forest" at bounding box center [829, 281] width 58 height 26
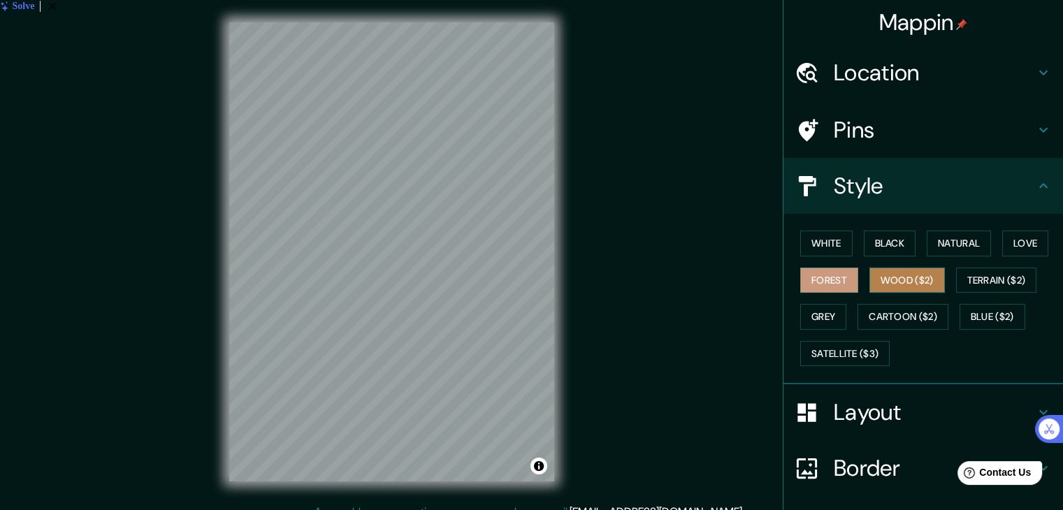
click at [873, 278] on button "Wood ($2)" at bounding box center [907, 281] width 75 height 26
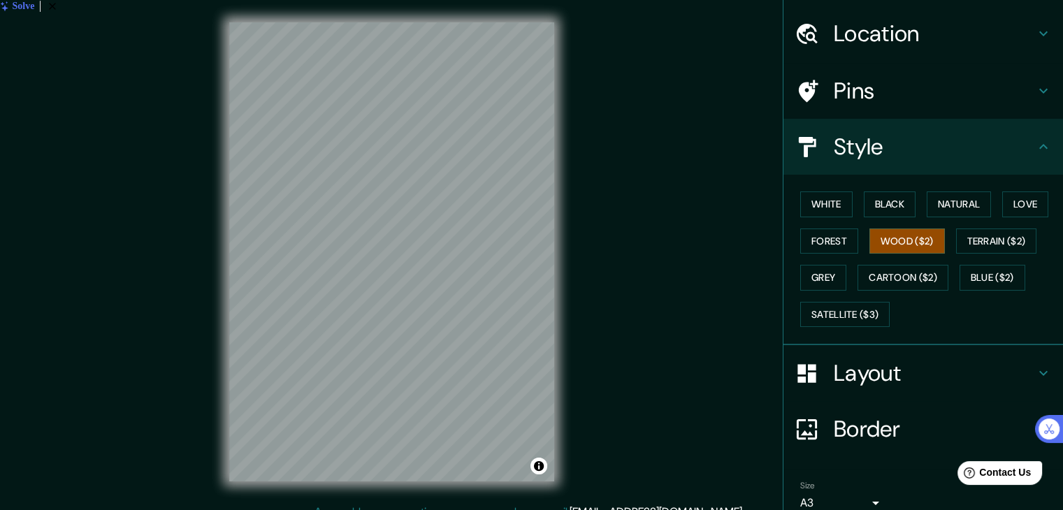
scroll to position [101, 0]
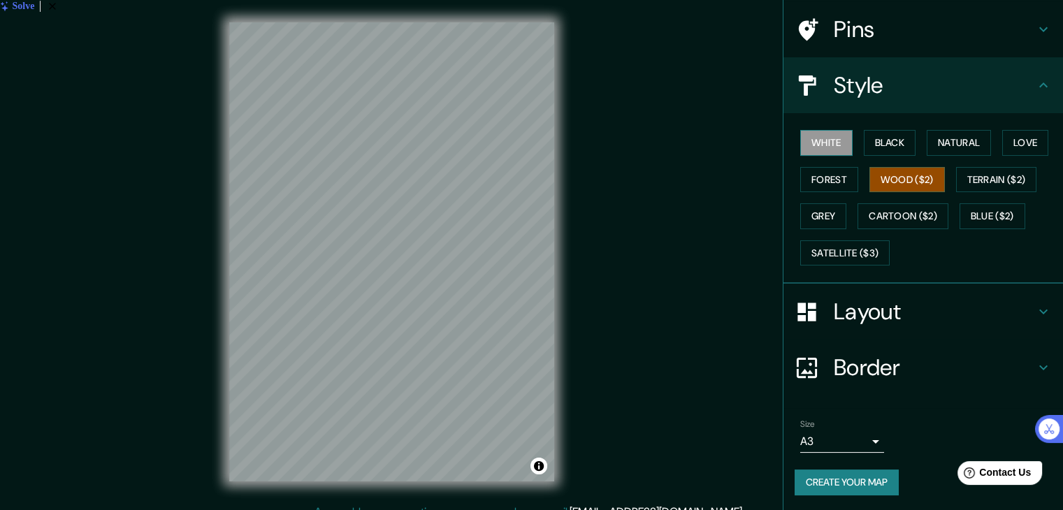
click at [800, 136] on button "White" at bounding box center [826, 143] width 52 height 26
click at [886, 169] on button "Wood ($2)" at bounding box center [907, 180] width 75 height 26
click at [828, 180] on button "Forest" at bounding box center [829, 180] width 58 height 26
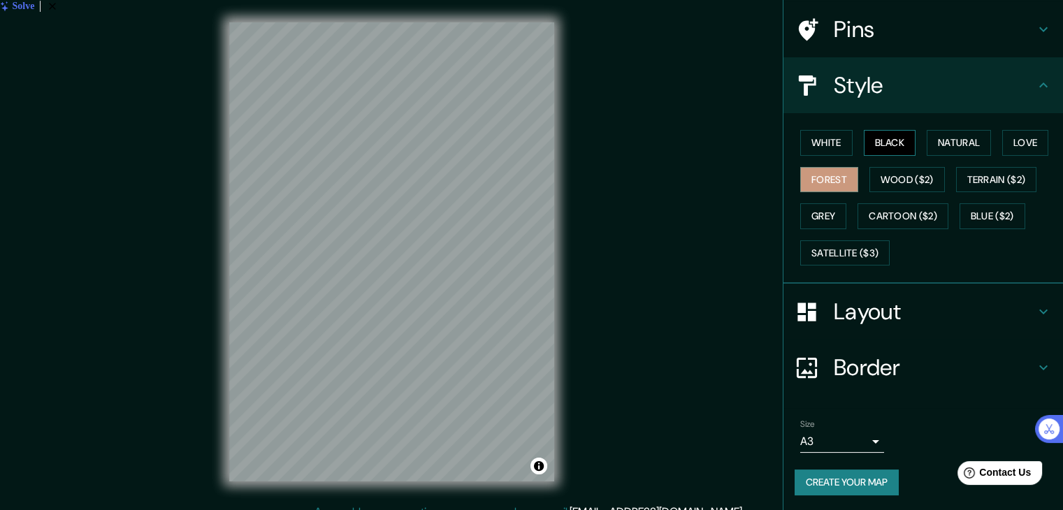
click at [879, 152] on button "Black" at bounding box center [890, 143] width 52 height 26
click at [942, 143] on button "Natural" at bounding box center [959, 143] width 64 height 26
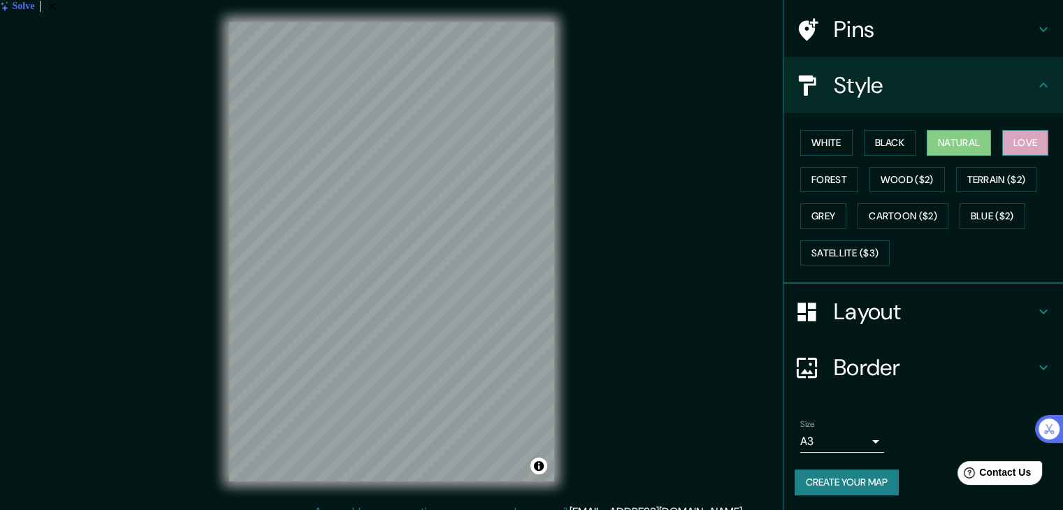
click at [1015, 135] on button "Love" at bounding box center [1025, 143] width 46 height 26
click at [909, 181] on button "Wood ($2)" at bounding box center [907, 180] width 75 height 26
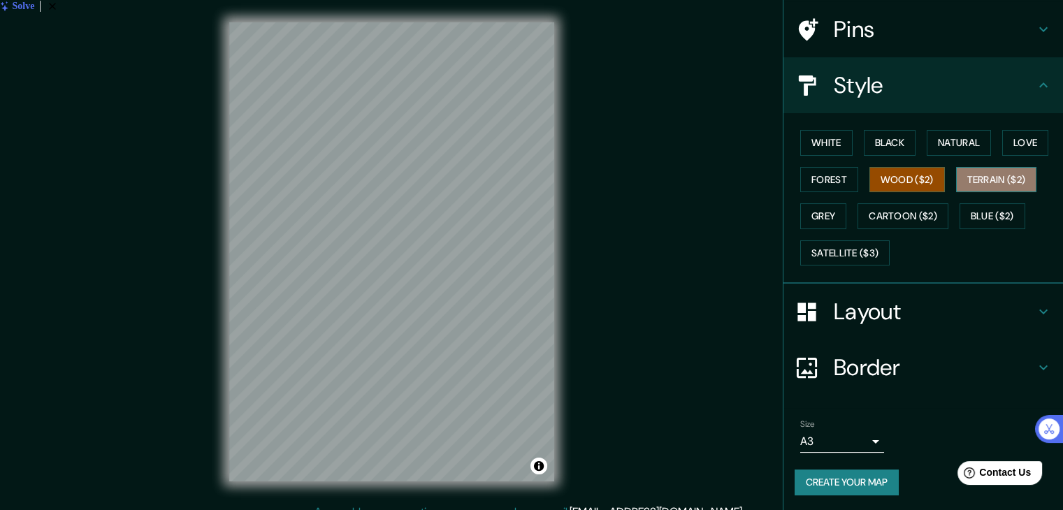
click at [979, 169] on button "Terrain ($2)" at bounding box center [996, 180] width 81 height 26
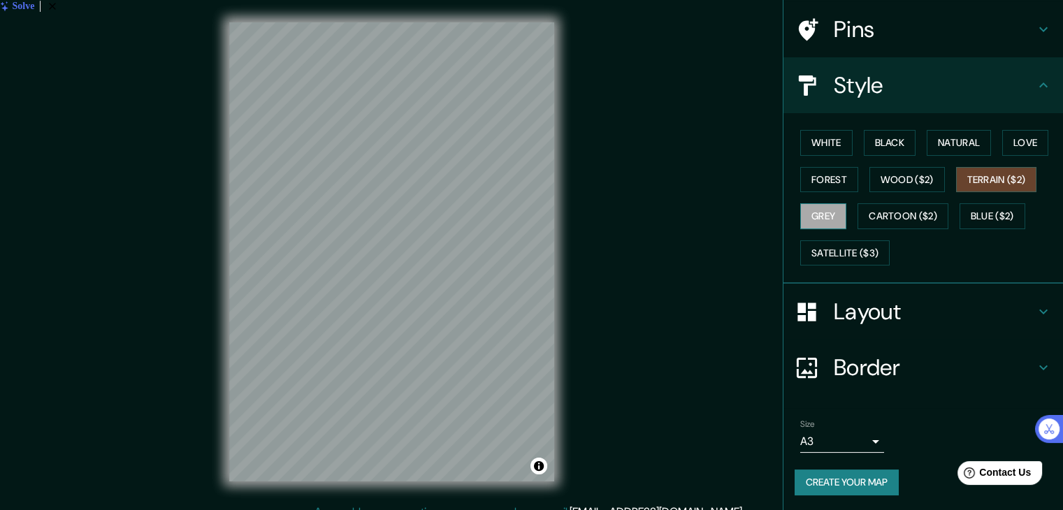
click at [805, 210] on button "Grey" at bounding box center [823, 216] width 46 height 26
click at [886, 180] on button "Wood ($2)" at bounding box center [907, 180] width 75 height 26
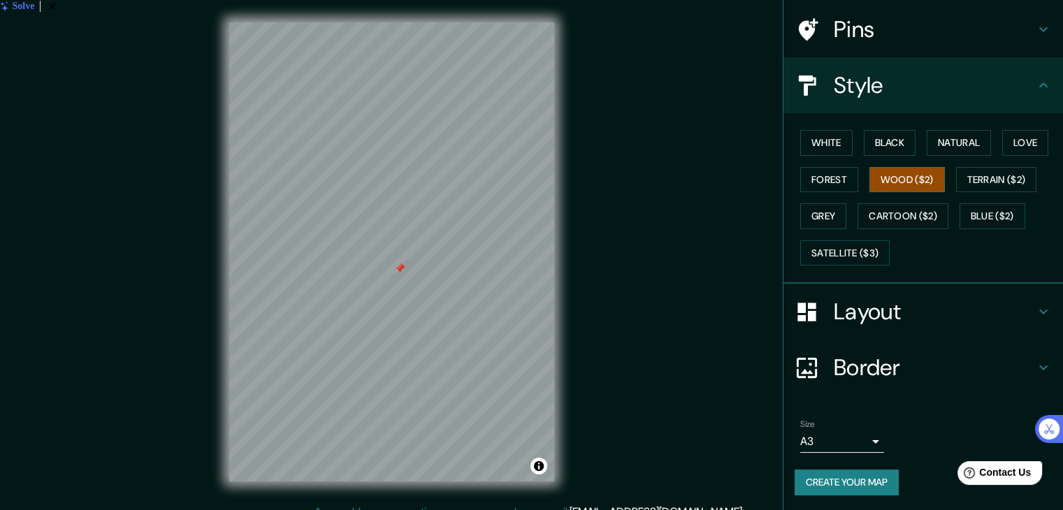
click at [890, 29] on h4 "Pins" at bounding box center [934, 29] width 201 height 28
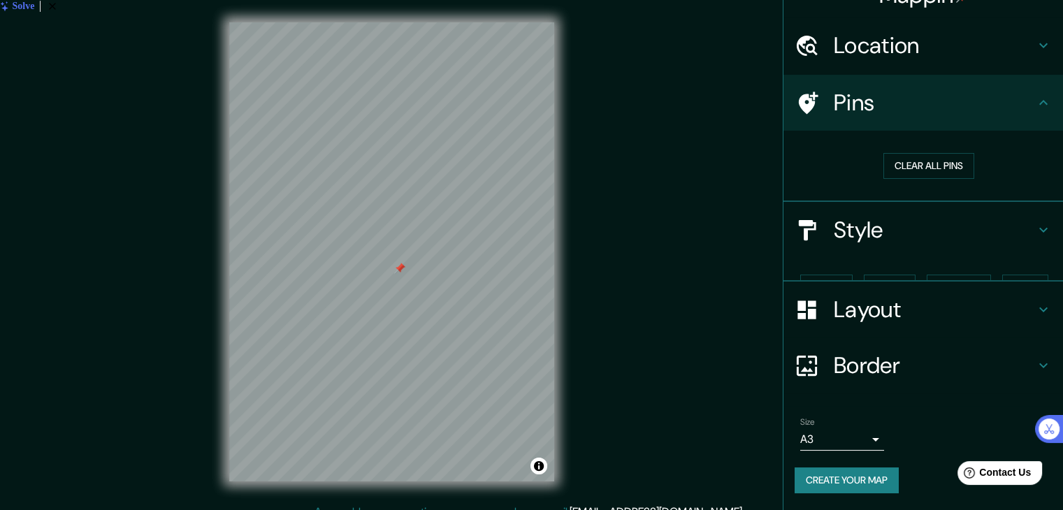
scroll to position [3, 0]
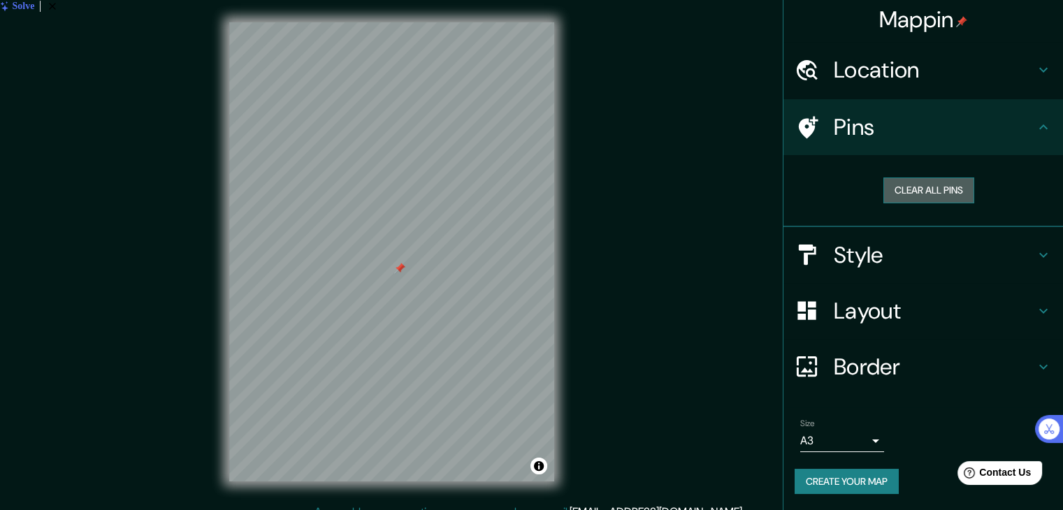
click at [911, 183] on button "Clear all pins" at bounding box center [928, 191] width 91 height 26
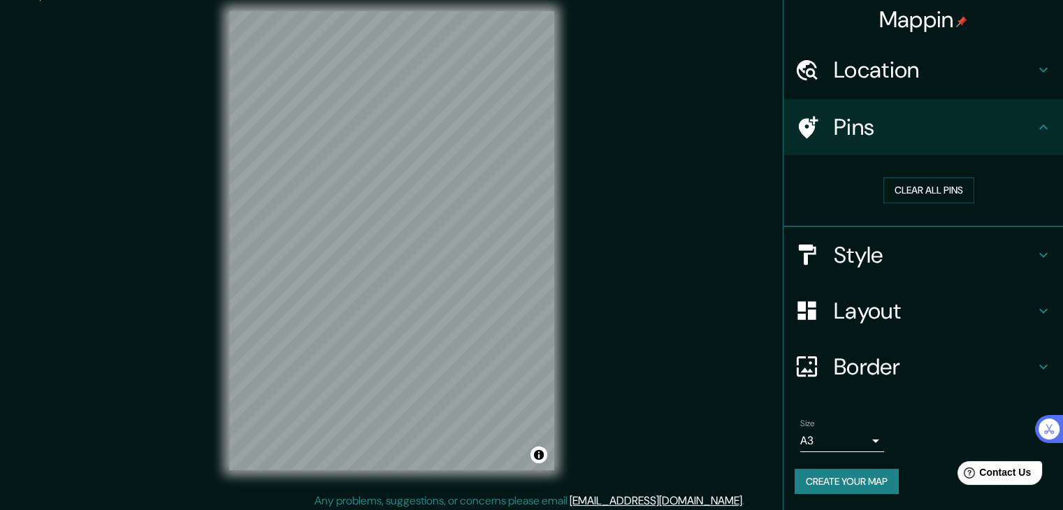
scroll to position [16, 0]
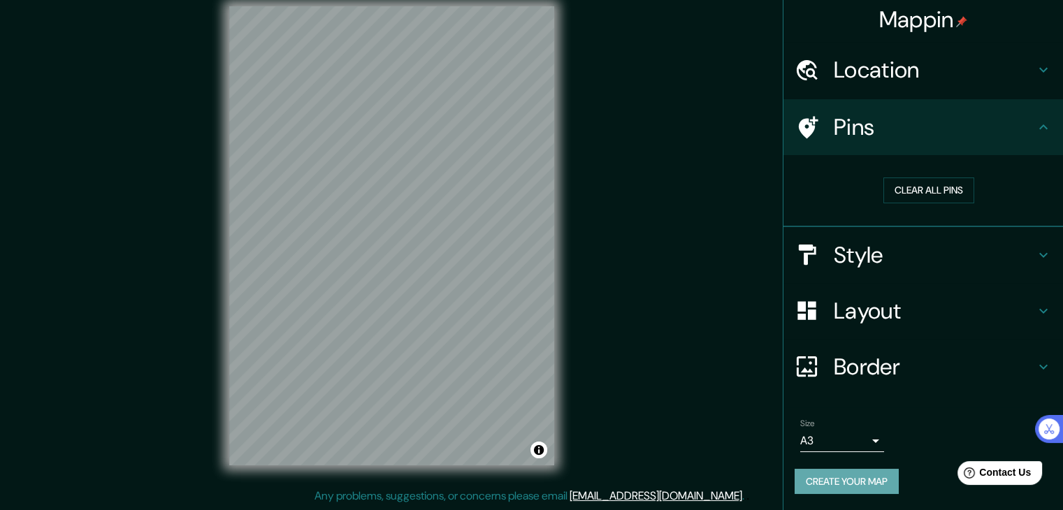
click at [818, 472] on button "Create your map" at bounding box center [847, 482] width 104 height 26
click at [856, 466] on div "Size A3 a4 Create your map" at bounding box center [923, 459] width 257 height 93
click at [858, 470] on button "Create your map" at bounding box center [847, 482] width 104 height 26
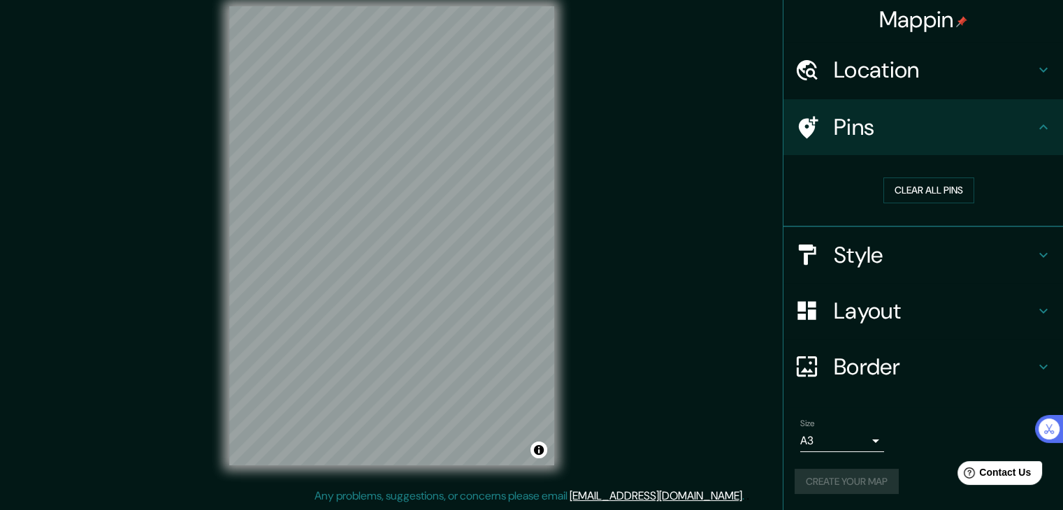
click at [855, 470] on div "Create your map" at bounding box center [923, 482] width 257 height 26
click at [879, 347] on div "Border" at bounding box center [924, 367] width 280 height 56
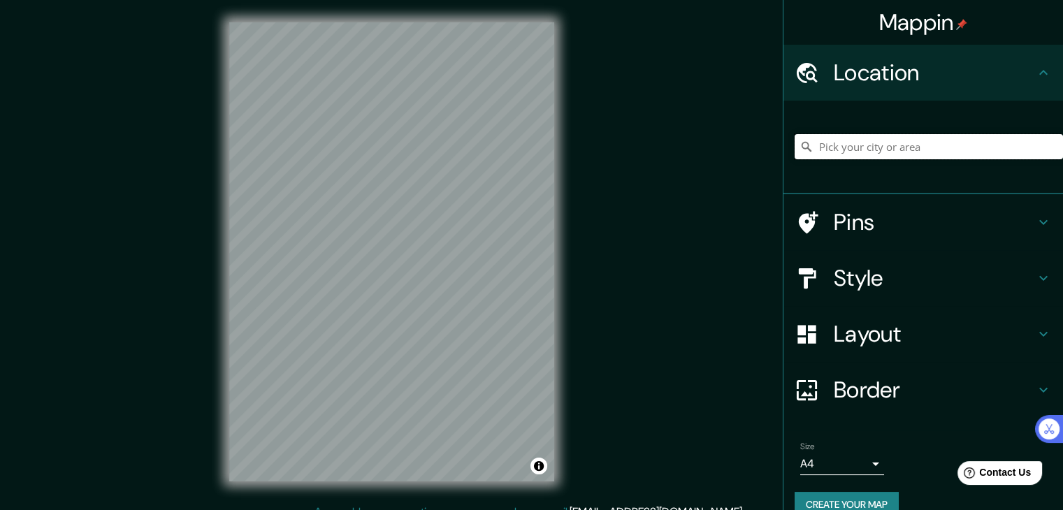
click at [858, 144] on input "Pick your city or area" at bounding box center [929, 146] width 268 height 25
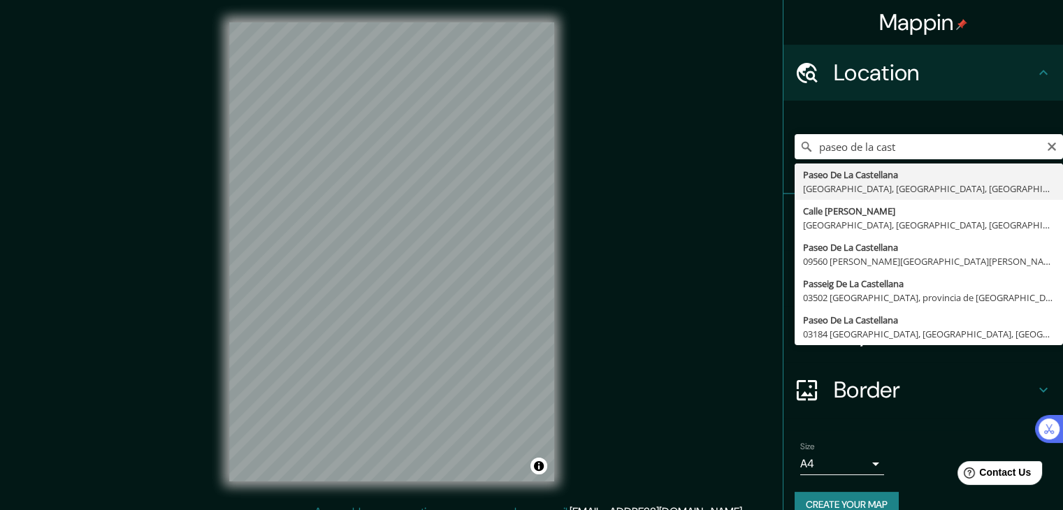
type input "Paseo [GEOGRAPHIC_DATA], [GEOGRAPHIC_DATA], [GEOGRAPHIC_DATA], [GEOGRAPHIC_DATA]"
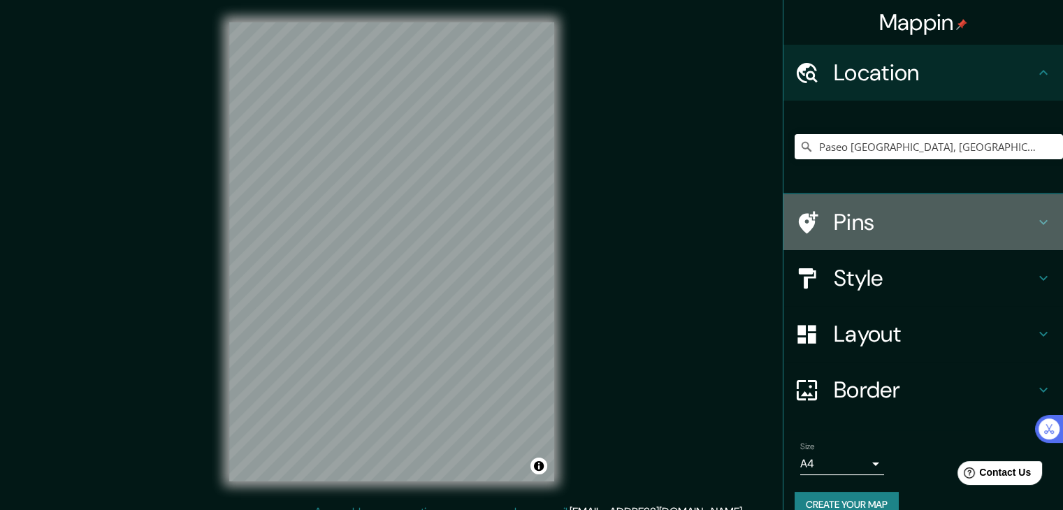
click at [916, 239] on div "Pins" at bounding box center [924, 222] width 280 height 56
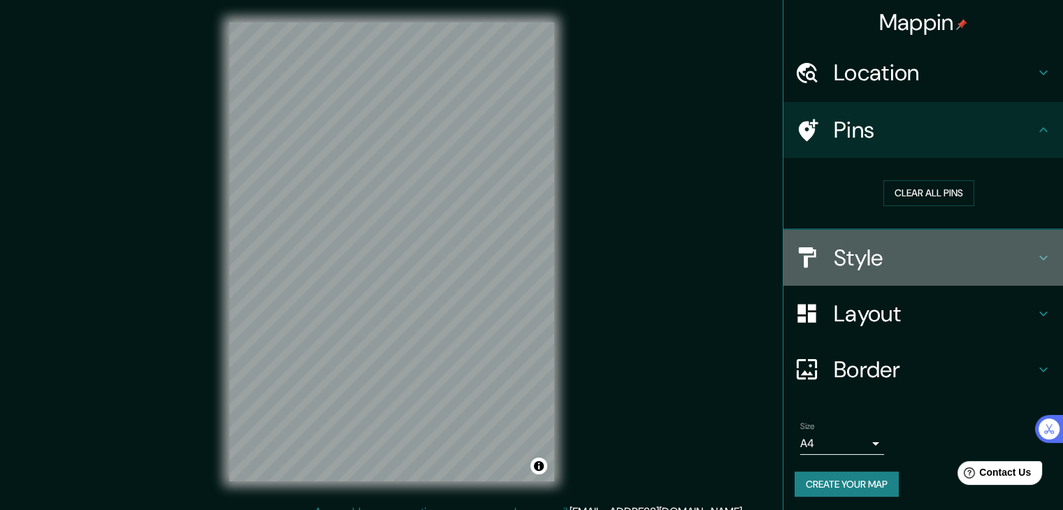
click at [902, 259] on h4 "Style" at bounding box center [934, 258] width 201 height 28
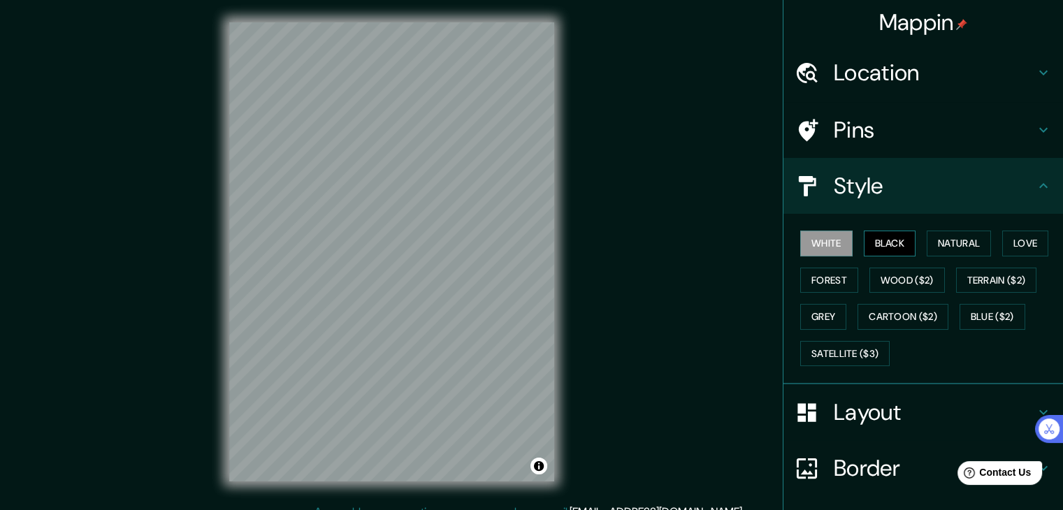
click at [894, 250] on button "Black" at bounding box center [890, 244] width 52 height 26
click at [933, 236] on button "Natural" at bounding box center [959, 244] width 64 height 26
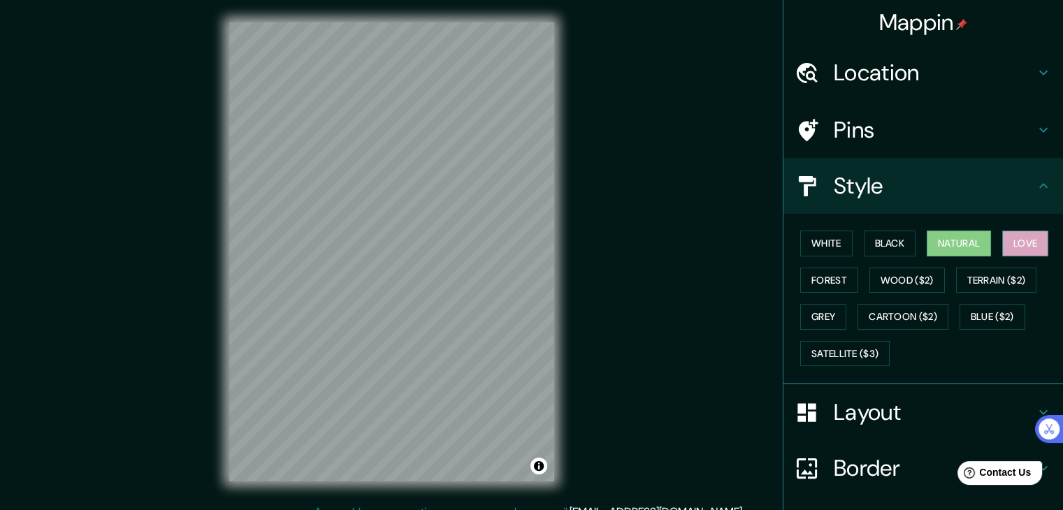
click at [1004, 235] on button "Love" at bounding box center [1025, 244] width 46 height 26
click at [813, 283] on button "Forest" at bounding box center [829, 281] width 58 height 26
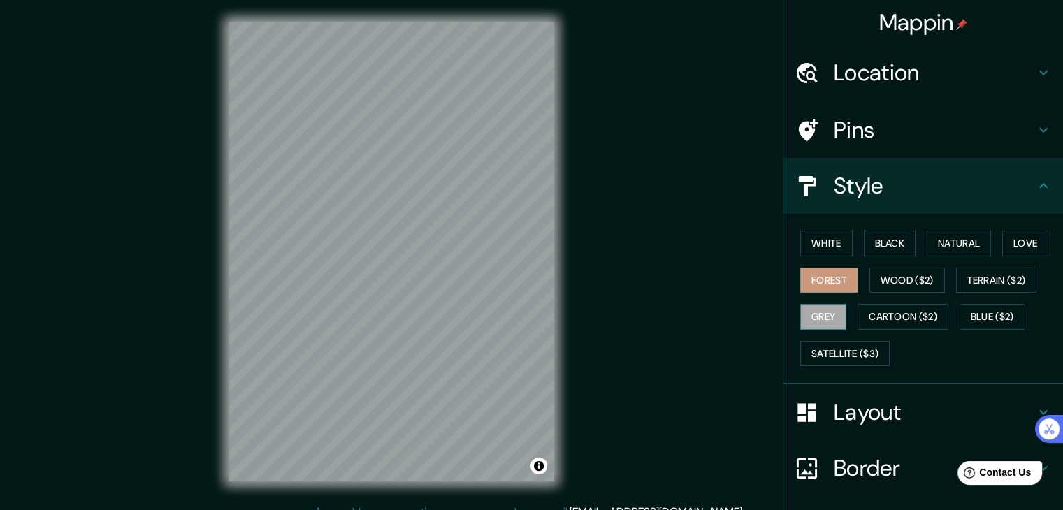
click at [815, 306] on button "Grey" at bounding box center [823, 317] width 46 height 26
click at [886, 277] on button "Wood ($2)" at bounding box center [907, 281] width 75 height 26
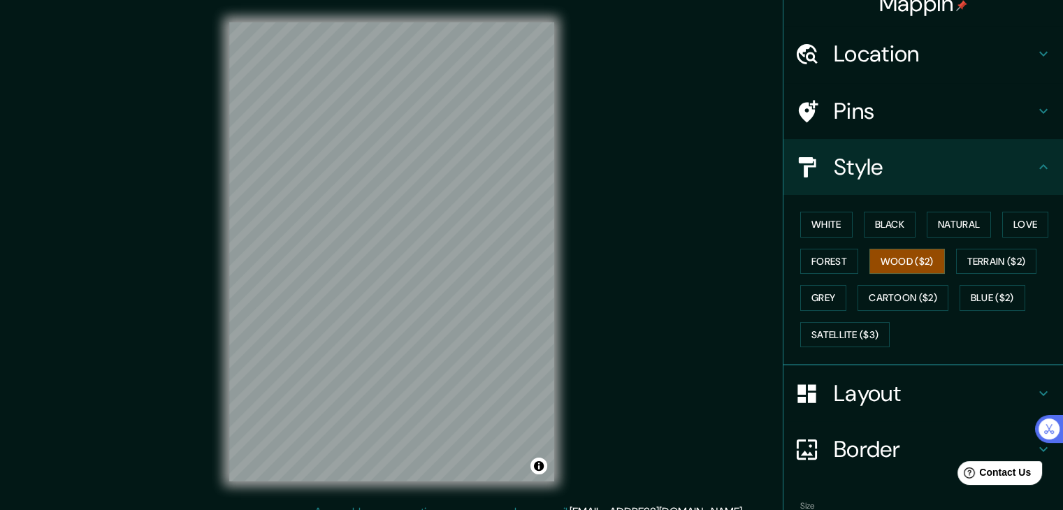
scroll to position [101, 0]
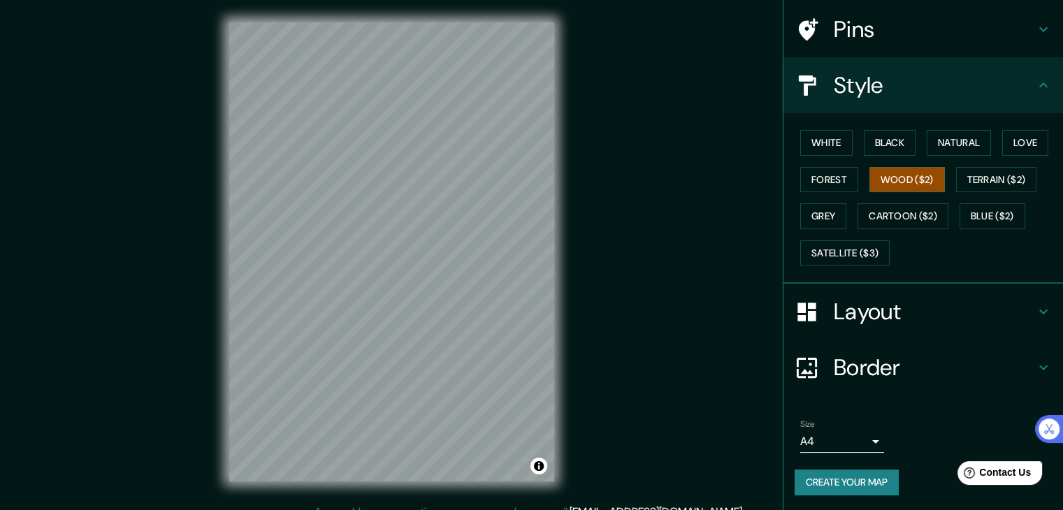
click at [849, 446] on body "Mappin Location Paseo De La Castellana, 28046 Madrid, Madrid, España Pins Style…" at bounding box center [531, 255] width 1063 height 510
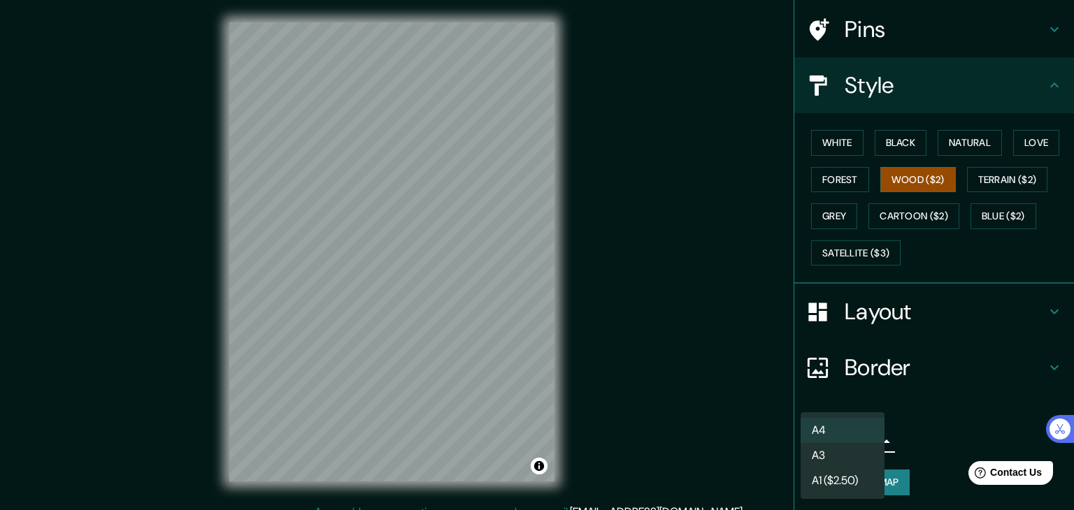
click at [840, 469] on li "A1 ($2.50)" at bounding box center [842, 480] width 84 height 25
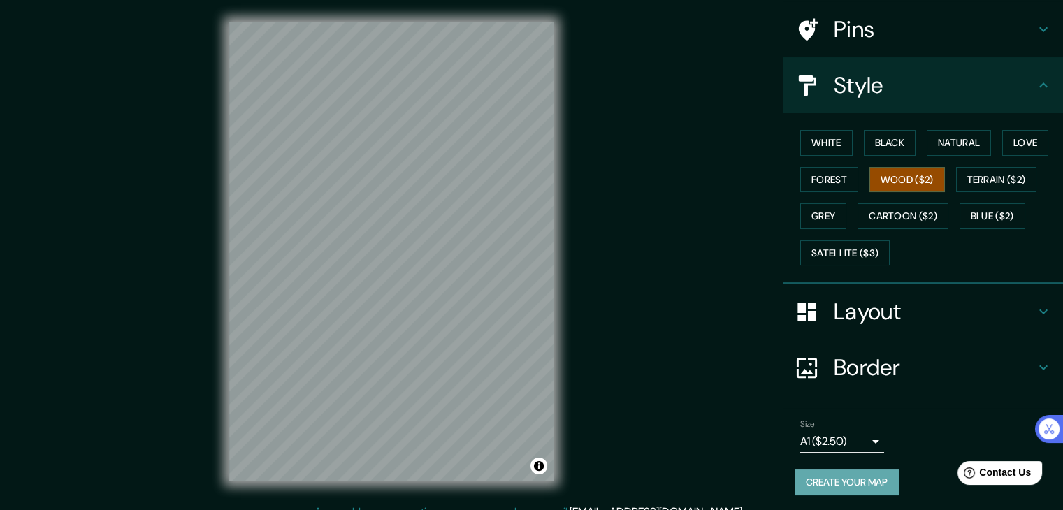
click at [849, 479] on button "Create your map" at bounding box center [847, 483] width 104 height 26
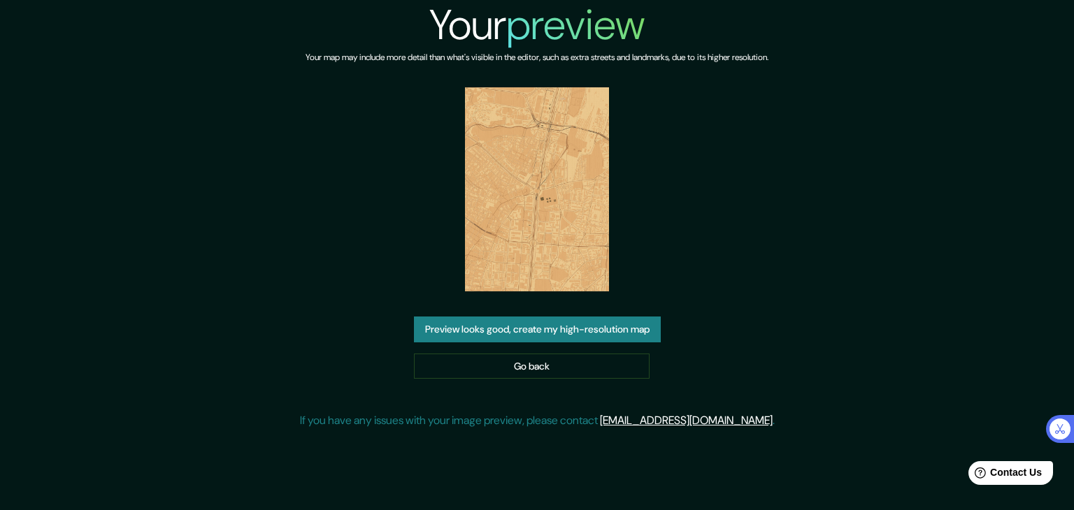
click at [596, 331] on button "Preview looks good, create my high-resolution map" at bounding box center [537, 330] width 247 height 26
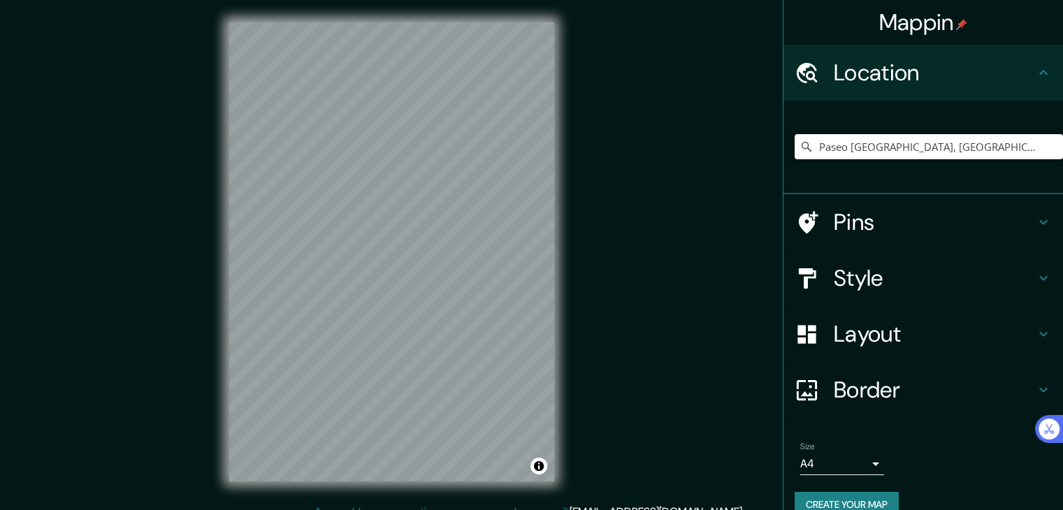
click at [955, 137] on input "Paseo [GEOGRAPHIC_DATA], [GEOGRAPHIC_DATA], [GEOGRAPHIC_DATA], [GEOGRAPHIC_DATA]" at bounding box center [929, 146] width 268 height 25
click at [1032, 144] on input "Paseo [GEOGRAPHIC_DATA], [GEOGRAPHIC_DATA], [GEOGRAPHIC_DATA], [GEOGRAPHIC_DATA]" at bounding box center [929, 146] width 268 height 25
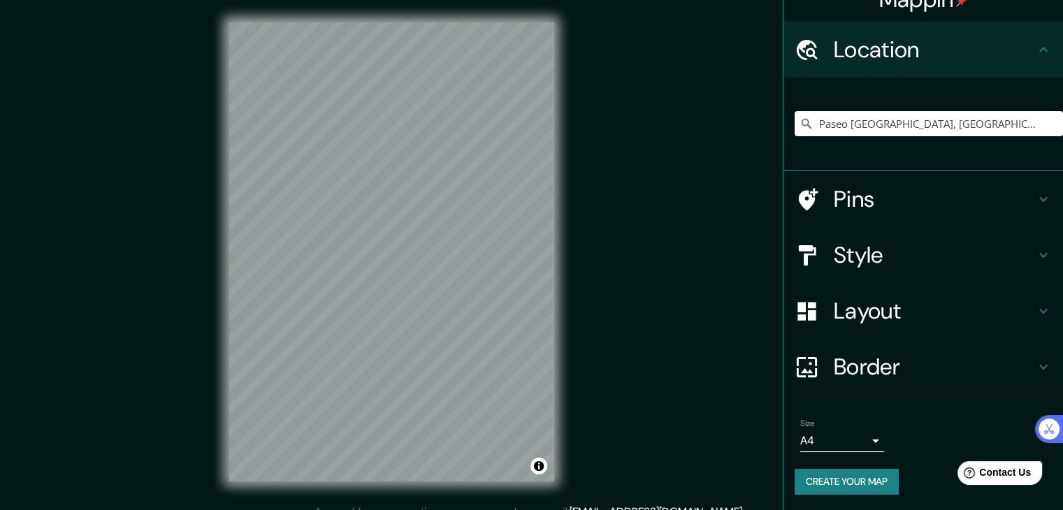
scroll to position [24, 0]
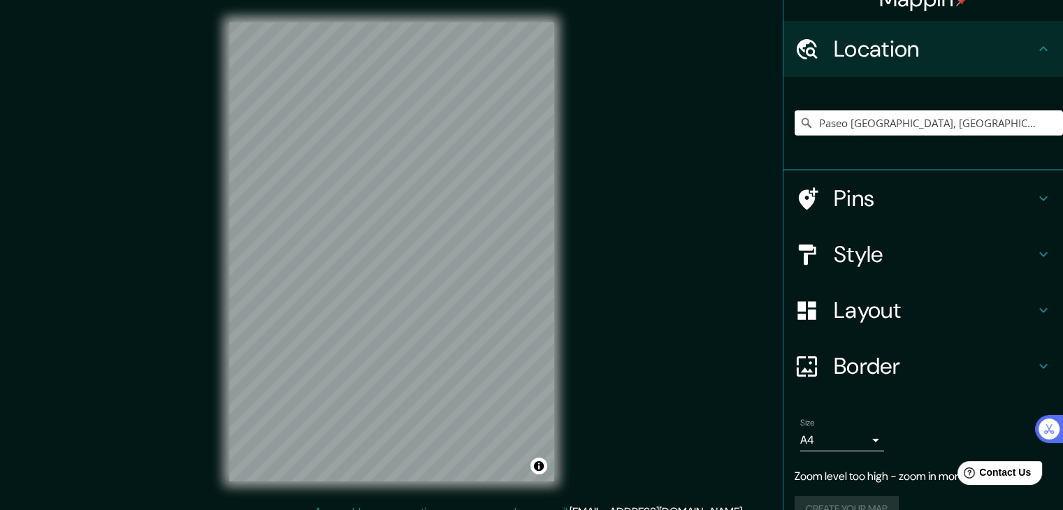
click at [824, 120] on input "Paseo [GEOGRAPHIC_DATA], [GEOGRAPHIC_DATA], [GEOGRAPHIC_DATA], [GEOGRAPHIC_DATA]" at bounding box center [929, 122] width 268 height 25
click at [953, 36] on h4 "Location" at bounding box center [934, 49] width 201 height 28
click at [888, 182] on div "Pins" at bounding box center [924, 199] width 280 height 56
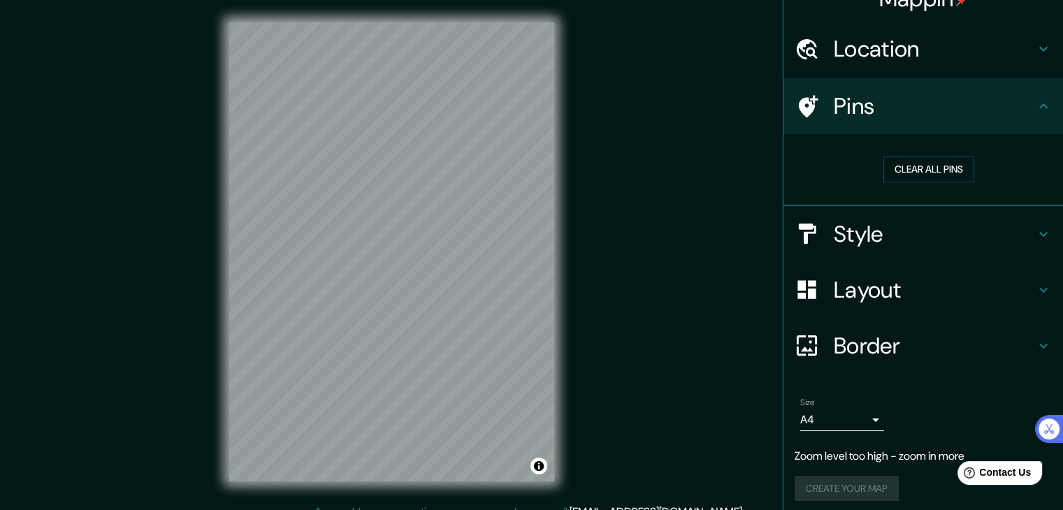
click at [1018, 43] on h4 "Location" at bounding box center [934, 49] width 201 height 28
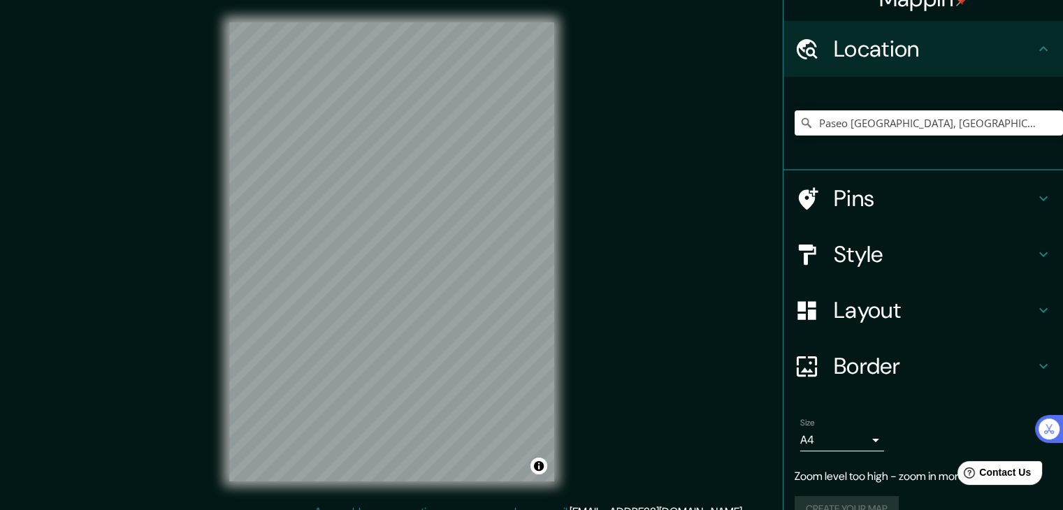
click at [800, 127] on icon at bounding box center [807, 123] width 14 height 14
click at [800, 117] on icon at bounding box center [807, 123] width 14 height 14
drag, startPoint x: 1023, startPoint y: 126, endPoint x: 806, endPoint y: 132, distance: 216.8
click at [806, 132] on input "Paseo [GEOGRAPHIC_DATA], [GEOGRAPHIC_DATA], [GEOGRAPHIC_DATA], [GEOGRAPHIC_DATA]" at bounding box center [929, 122] width 268 height 25
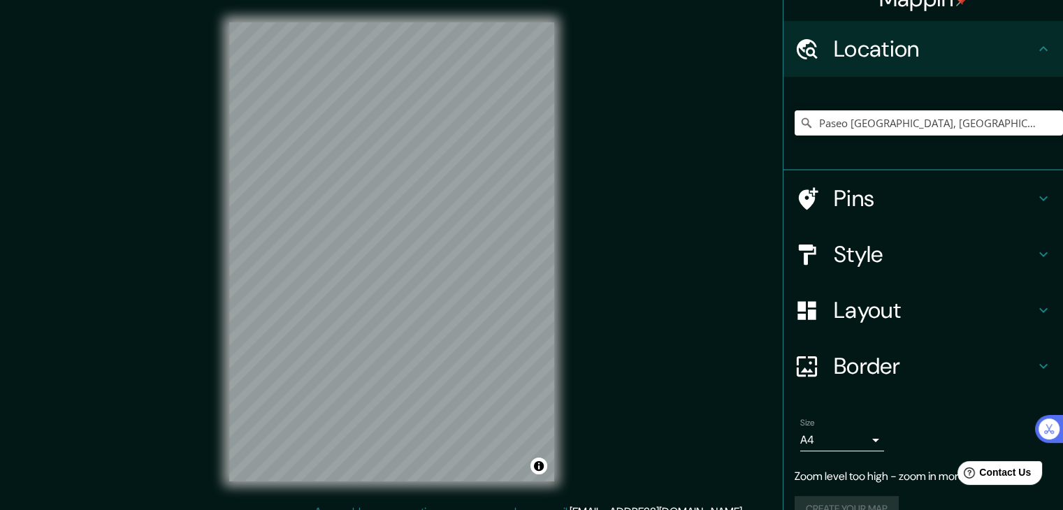
click at [828, 143] on div "Paseo [GEOGRAPHIC_DATA], [GEOGRAPHIC_DATA], [GEOGRAPHIC_DATA], [GEOGRAPHIC_DATA]" at bounding box center [929, 123] width 268 height 70
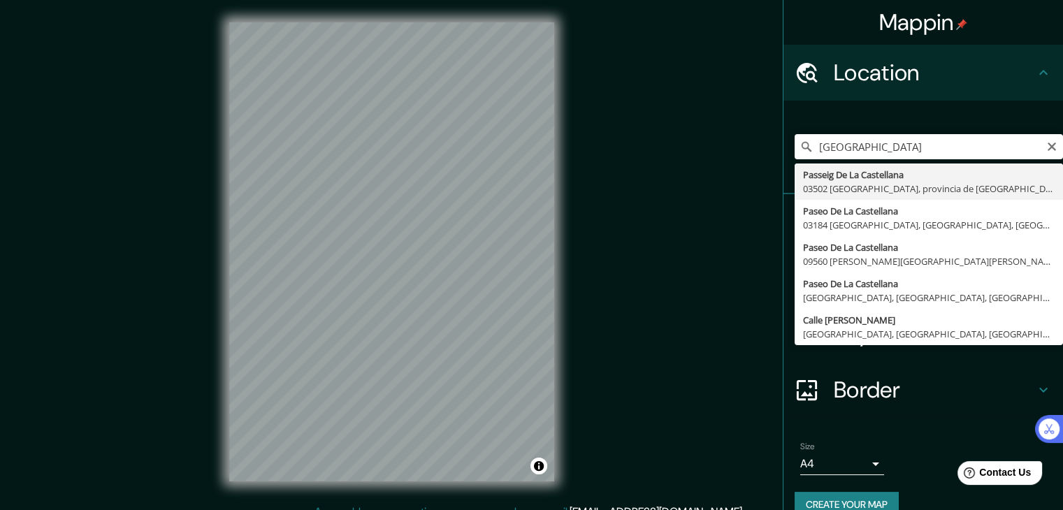
type input "Paseo [GEOGRAPHIC_DATA], [GEOGRAPHIC_DATA], [GEOGRAPHIC_DATA], [GEOGRAPHIC_DATA]"
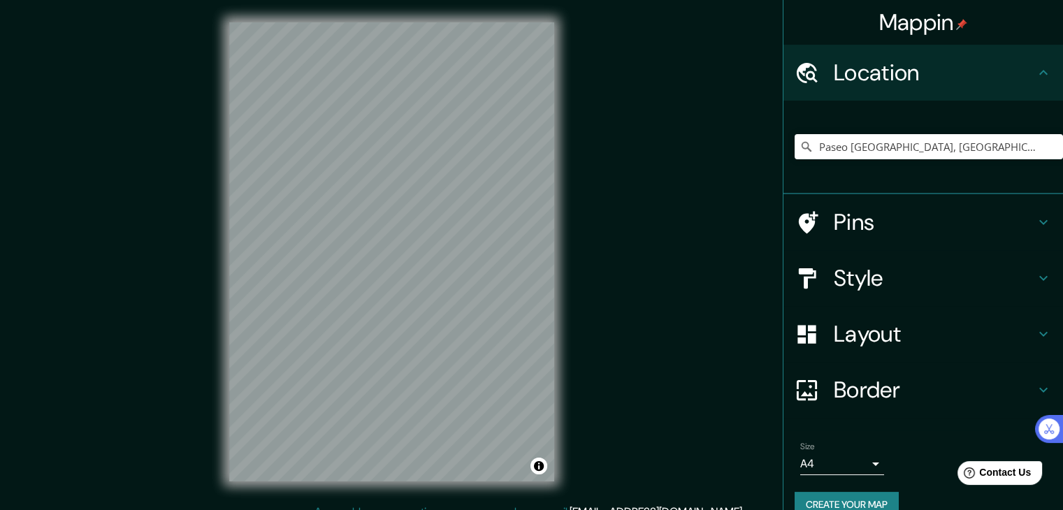
click at [955, 270] on h4 "Style" at bounding box center [934, 278] width 201 height 28
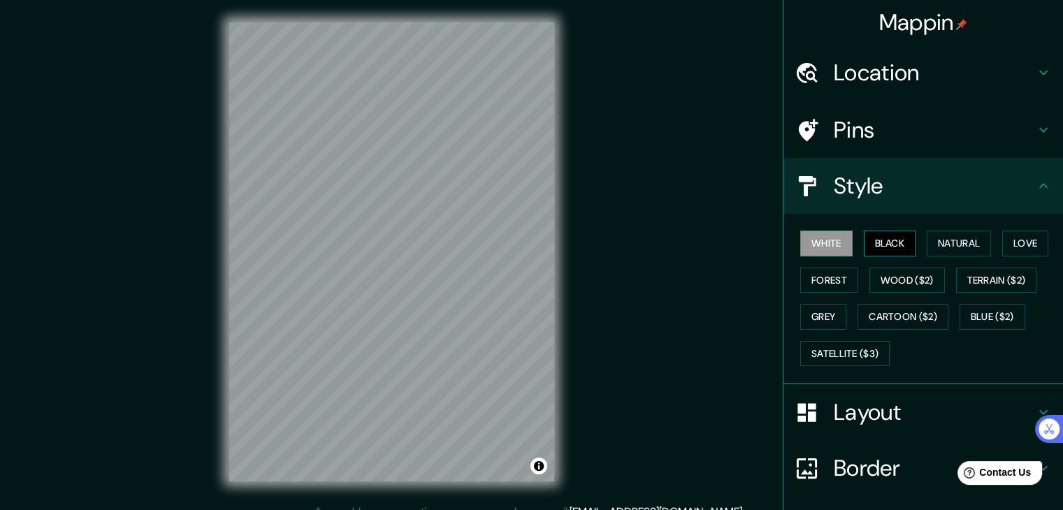
click at [886, 248] on button "Black" at bounding box center [890, 244] width 52 height 26
click at [816, 233] on button "White" at bounding box center [826, 244] width 52 height 26
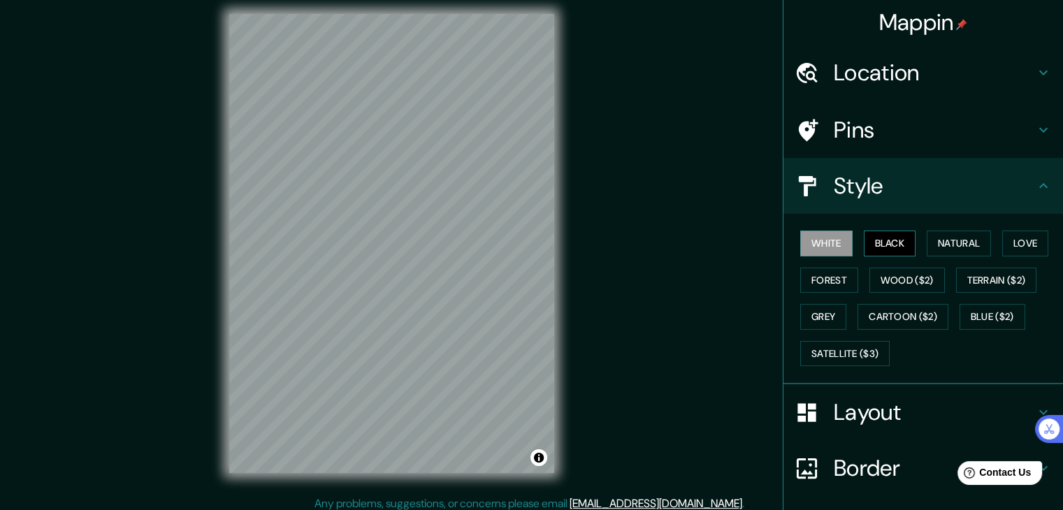
click at [872, 247] on button "Black" at bounding box center [890, 244] width 52 height 26
click at [800, 275] on button "Forest" at bounding box center [829, 281] width 58 height 26
click at [802, 309] on button "Grey" at bounding box center [823, 317] width 46 height 26
click at [833, 233] on button "White" at bounding box center [826, 244] width 52 height 26
click at [990, 243] on div "White Black Natural Love Forest Wood ($2) Terrain ($2) Grey Cartoon ($2) Blue (…" at bounding box center [929, 298] width 268 height 147
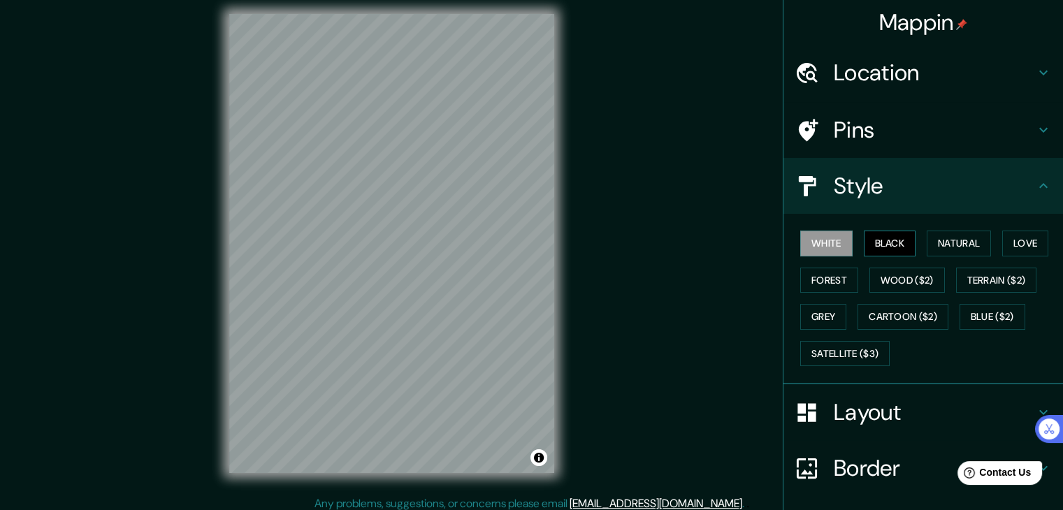
drag, startPoint x: 912, startPoint y: 246, endPoint x: 893, endPoint y: 246, distance: 18.9
click at [911, 246] on div "White Black Natural Love Forest Wood ($2) Terrain ($2) Grey Cartoon ($2) Blue (…" at bounding box center [929, 298] width 268 height 147
click at [883, 246] on button "Black" at bounding box center [890, 244] width 52 height 26
click at [836, 247] on button "White" at bounding box center [826, 244] width 52 height 26
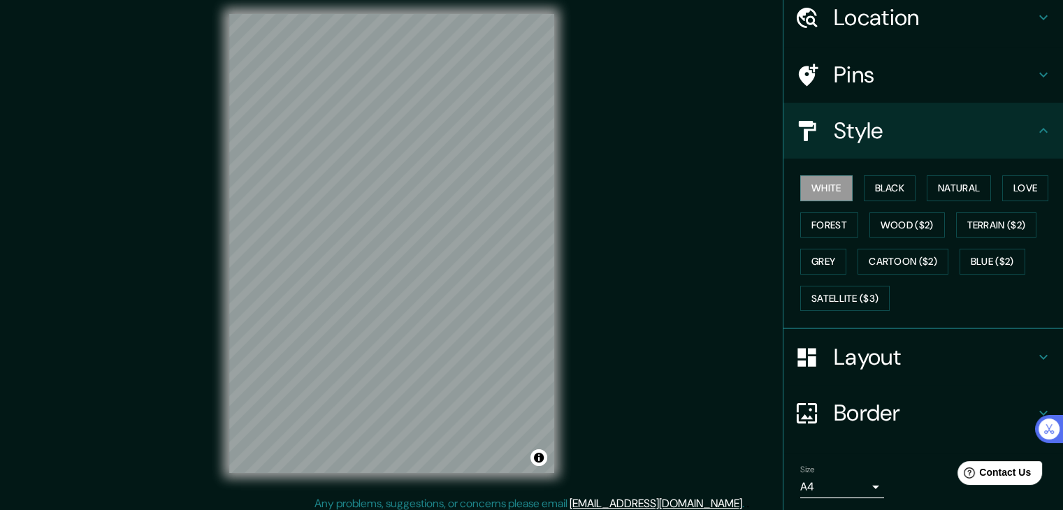
scroll to position [101, 0]
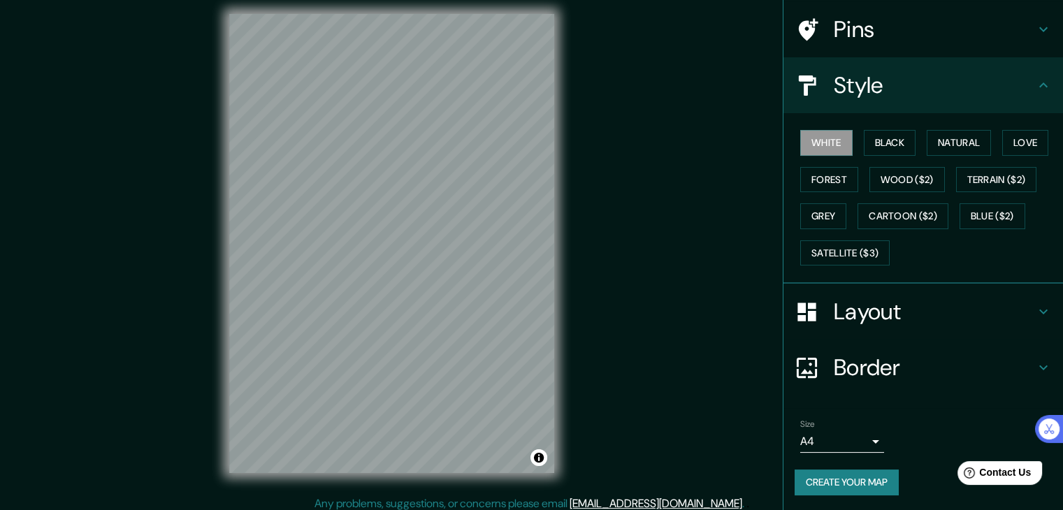
click at [842, 470] on button "Create your map" at bounding box center [847, 483] width 104 height 26
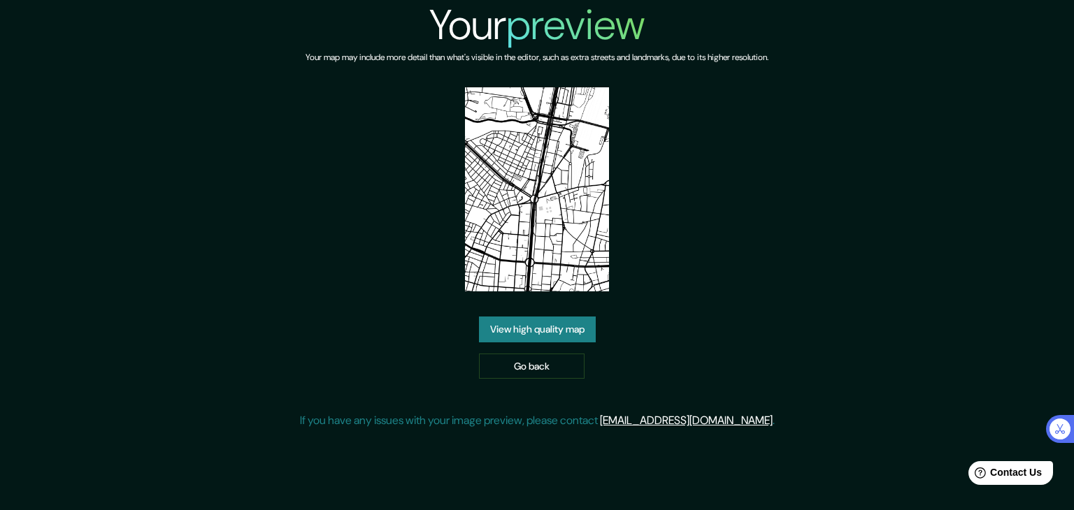
click at [559, 273] on img at bounding box center [537, 189] width 145 height 204
click at [567, 325] on link "View high quality map" at bounding box center [537, 330] width 117 height 26
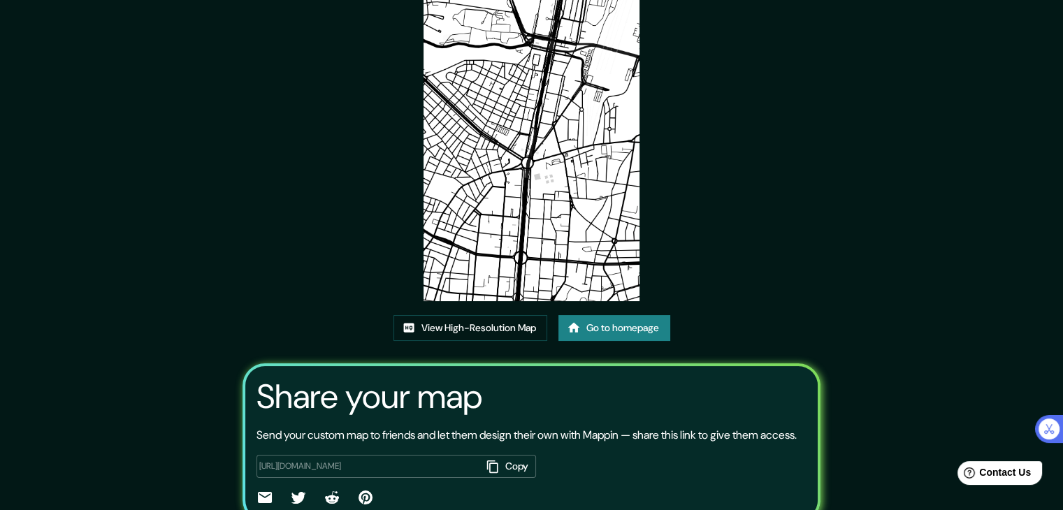
scroll to position [70, 0]
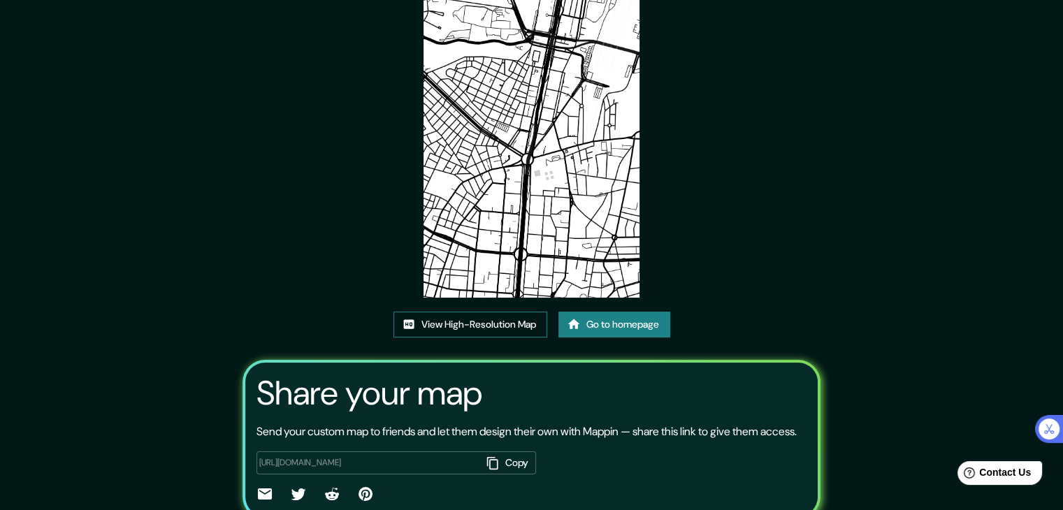
click at [461, 330] on link "View High-Resolution Map" at bounding box center [471, 325] width 154 height 26
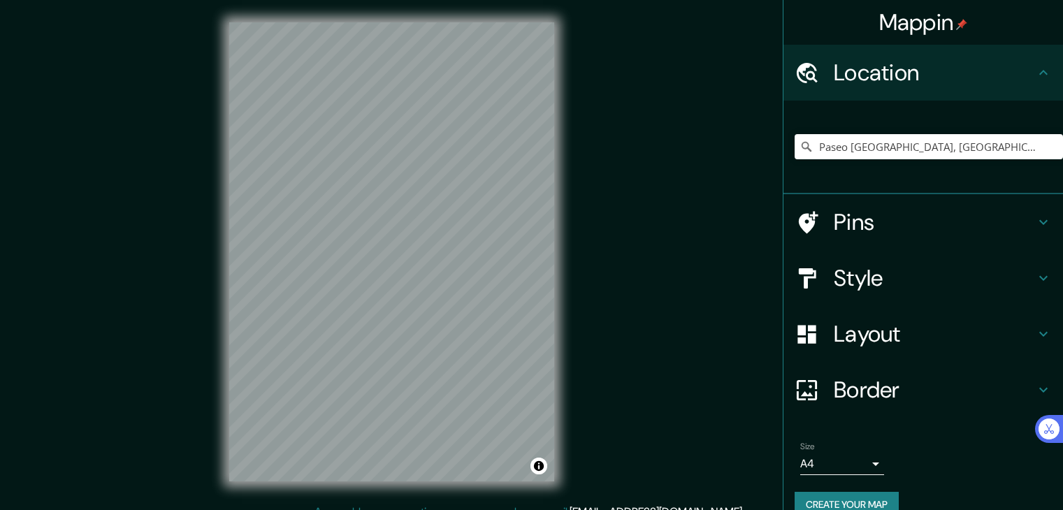
click at [892, 320] on h4 "Layout" at bounding box center [934, 334] width 201 height 28
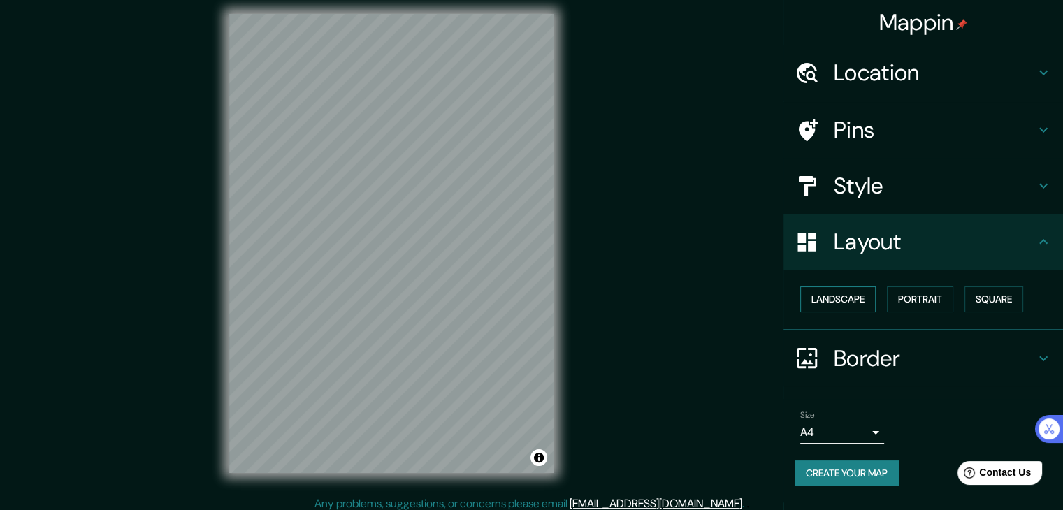
click at [864, 290] on button "Landscape" at bounding box center [837, 300] width 75 height 26
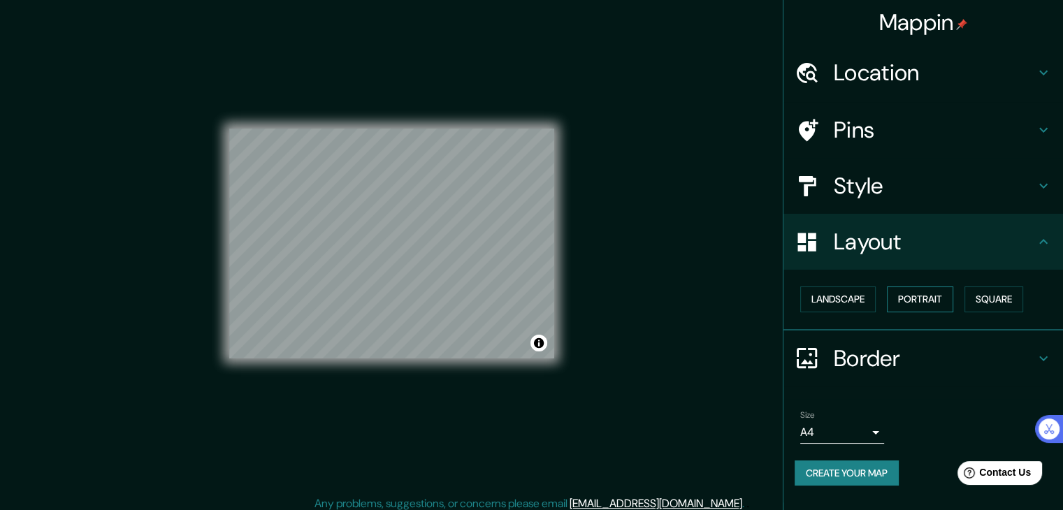
click at [914, 294] on button "Portrait" at bounding box center [920, 300] width 66 height 26
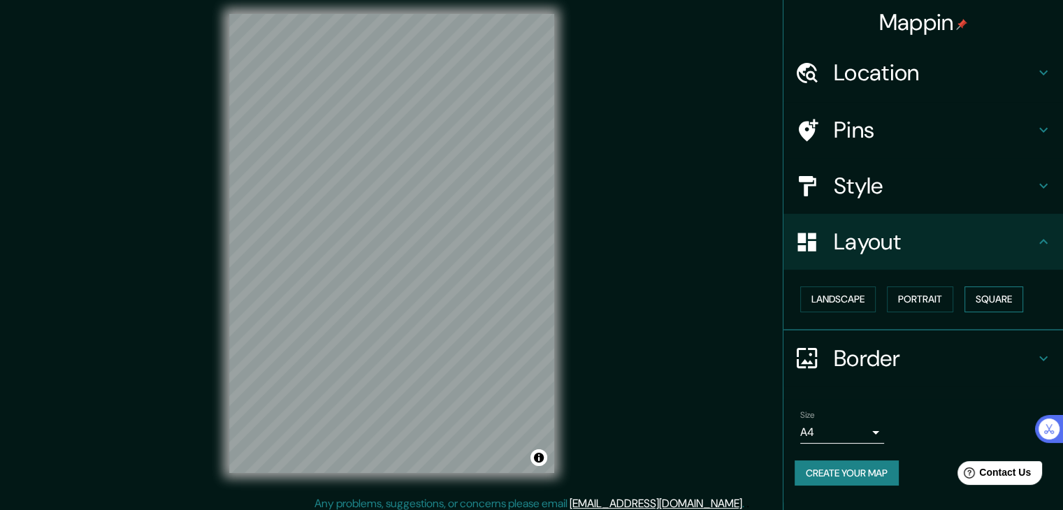
click at [988, 291] on button "Square" at bounding box center [994, 300] width 59 height 26
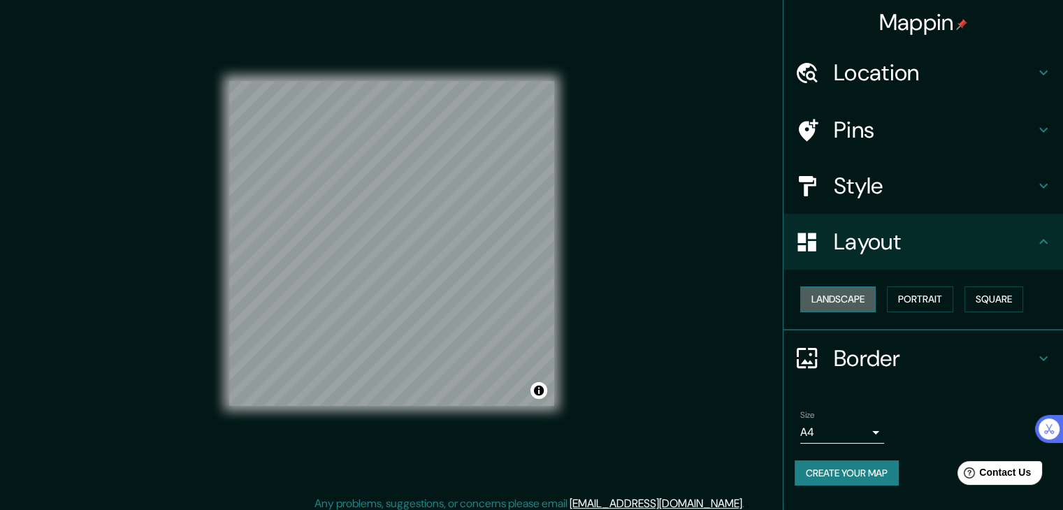
click at [841, 301] on button "Landscape" at bounding box center [837, 300] width 75 height 26
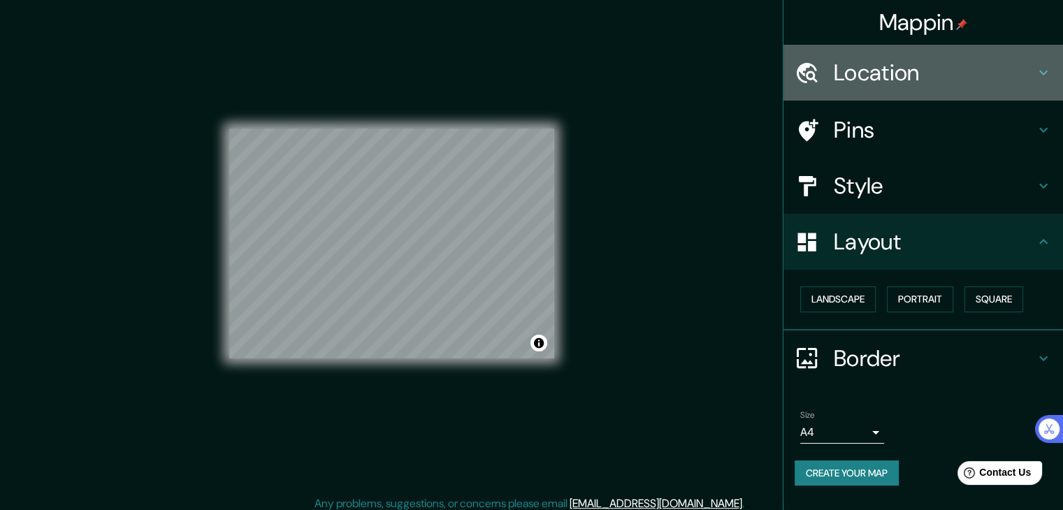
click at [947, 71] on h4 "Location" at bounding box center [934, 73] width 201 height 28
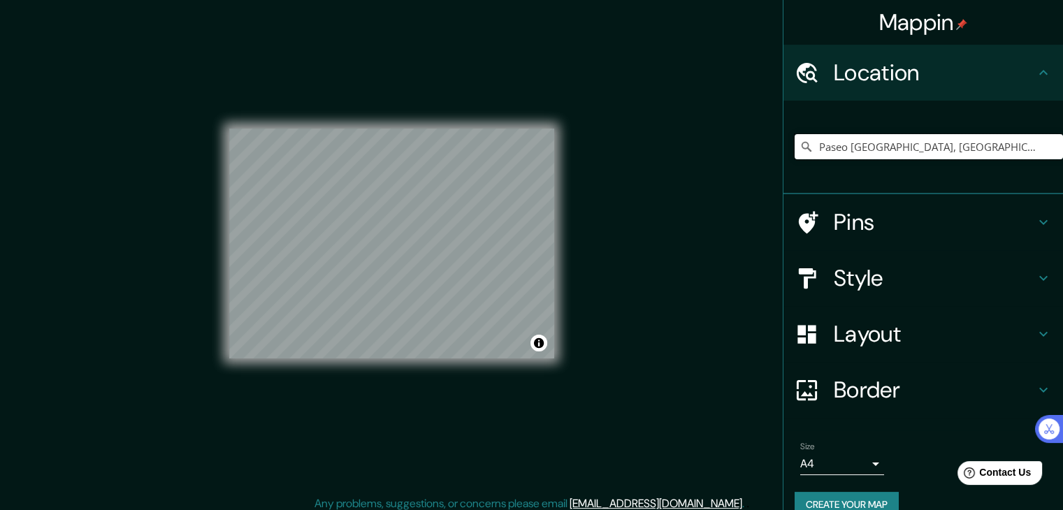
click at [974, 138] on input "Paseo [GEOGRAPHIC_DATA], [GEOGRAPHIC_DATA], [GEOGRAPHIC_DATA], [GEOGRAPHIC_DATA]" at bounding box center [929, 146] width 268 height 25
drag, startPoint x: 935, startPoint y: 160, endPoint x: 803, endPoint y: 175, distance: 133.0
click at [803, 175] on div "Paseo [GEOGRAPHIC_DATA], [GEOGRAPHIC_DATA], [GEOGRAPHIC_DATA], [GEOGRAPHIC_DATA]" at bounding box center [929, 147] width 268 height 70
click at [1043, 149] on input "Paseo [GEOGRAPHIC_DATA], [GEOGRAPHIC_DATA], [GEOGRAPHIC_DATA], [GEOGRAPHIC_DATA]" at bounding box center [929, 146] width 268 height 25
drag, startPoint x: 1036, startPoint y: 152, endPoint x: 730, endPoint y: 176, distance: 307.1
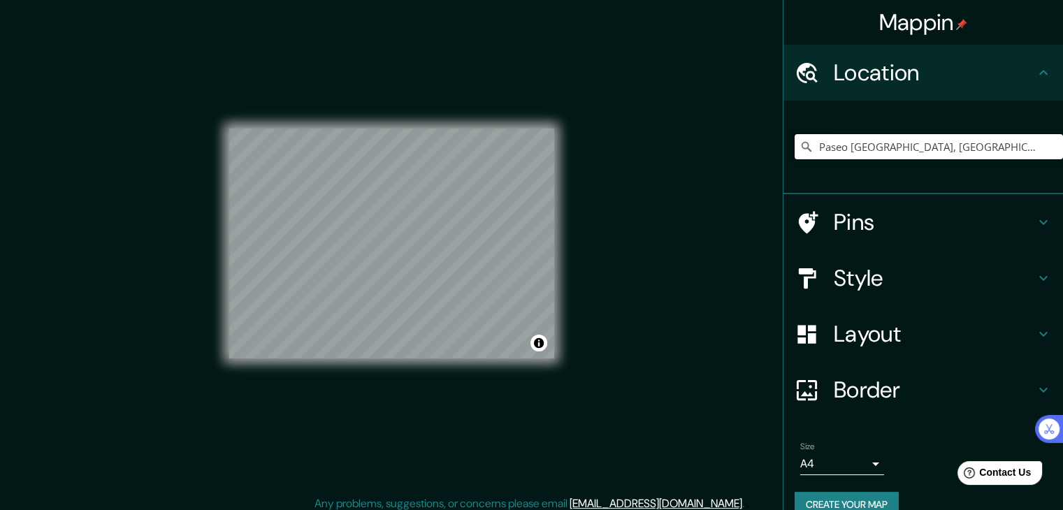
click at [730, 176] on div "Mappin Location [GEOGRAPHIC_DATA], [GEOGRAPHIC_DATA], [GEOGRAPHIC_DATA], [GEOGR…" at bounding box center [531, 255] width 1063 height 526
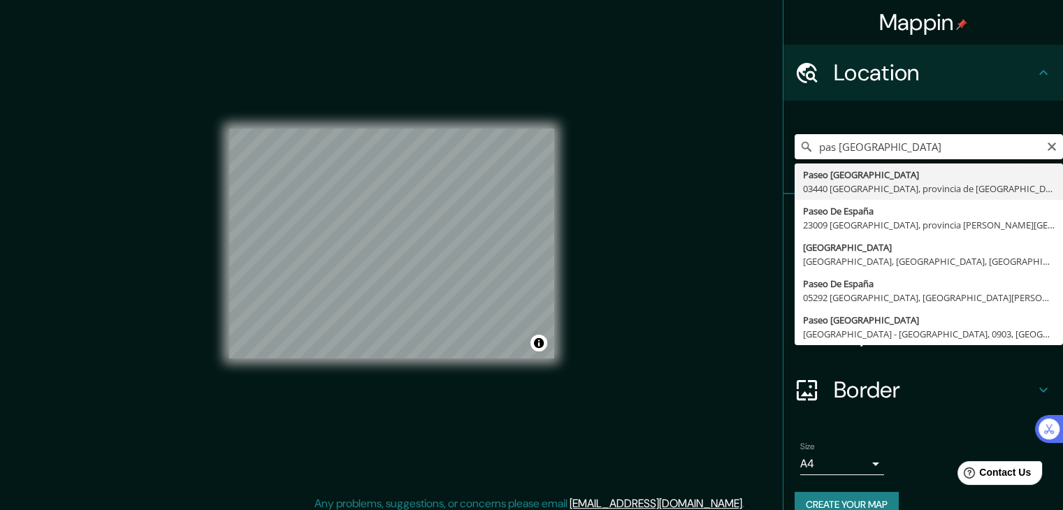
drag, startPoint x: 843, startPoint y: 140, endPoint x: 800, endPoint y: 140, distance: 42.6
click at [800, 140] on div "pas [GEOGRAPHIC_DATA] Paseo España 03440 [GEOGRAPHIC_DATA], [GEOGRAPHIC_DATA], …" at bounding box center [929, 146] width 268 height 25
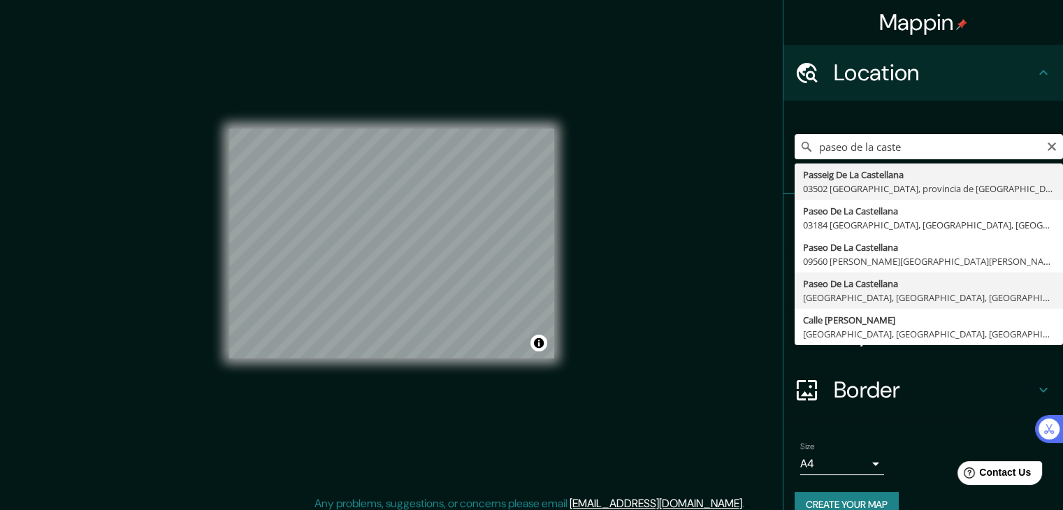
type input "Paseo [GEOGRAPHIC_DATA], [GEOGRAPHIC_DATA], [GEOGRAPHIC_DATA], [GEOGRAPHIC_DATA]"
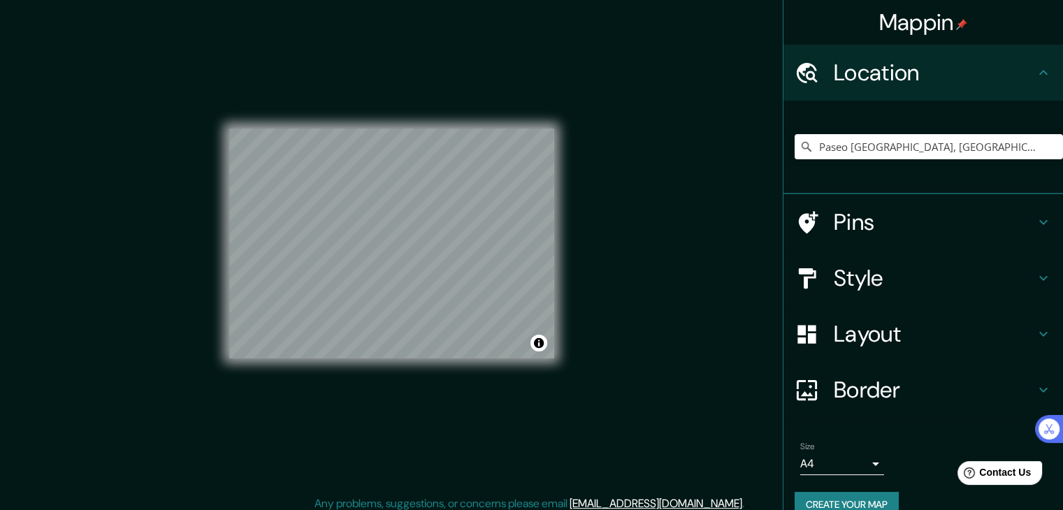
click at [405, 375] on div "© Mapbox © OpenStreetMap Improve this map" at bounding box center [391, 243] width 325 height 459
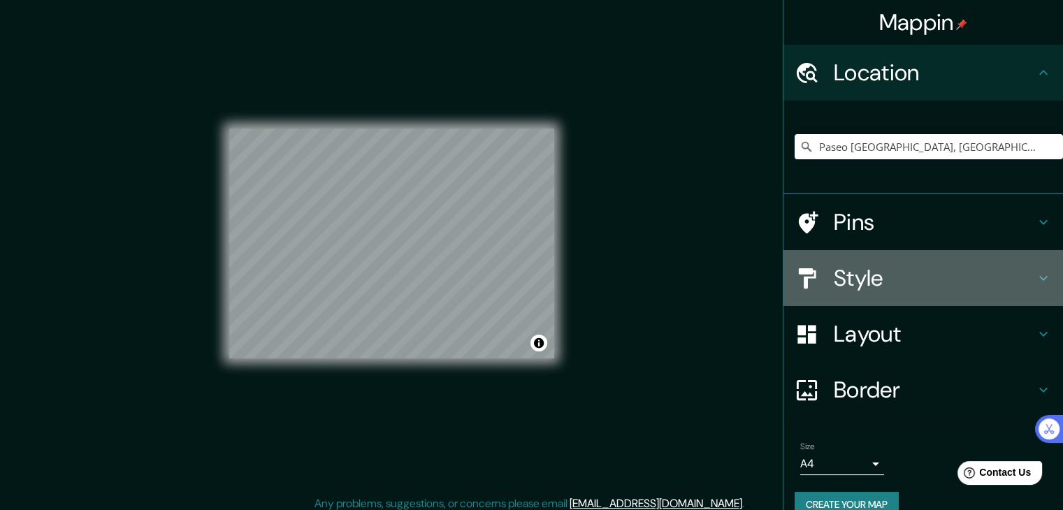
click at [860, 280] on h4 "Style" at bounding box center [934, 278] width 201 height 28
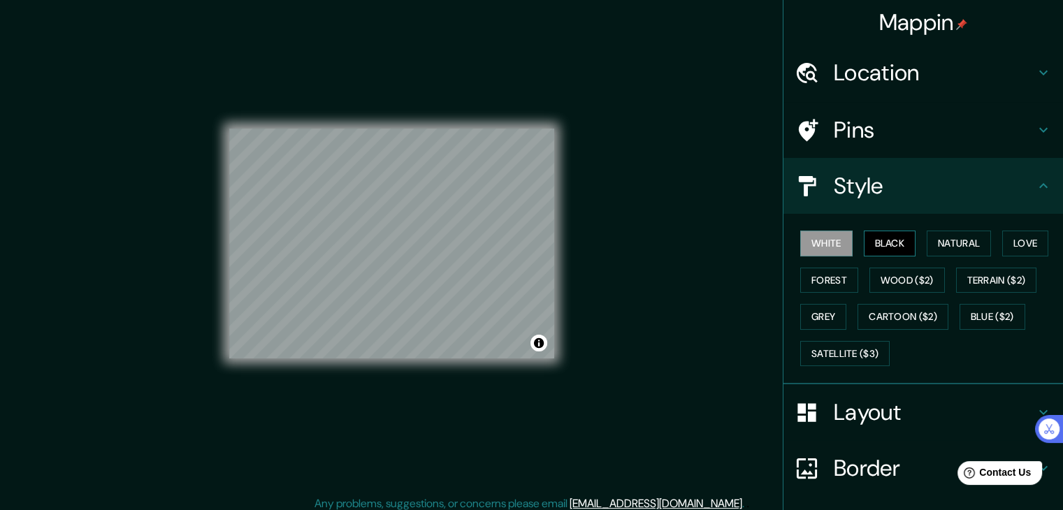
click at [881, 243] on button "Black" at bounding box center [890, 244] width 52 height 26
click at [839, 240] on button "White" at bounding box center [826, 244] width 52 height 26
click at [935, 238] on button "Natural" at bounding box center [959, 244] width 64 height 26
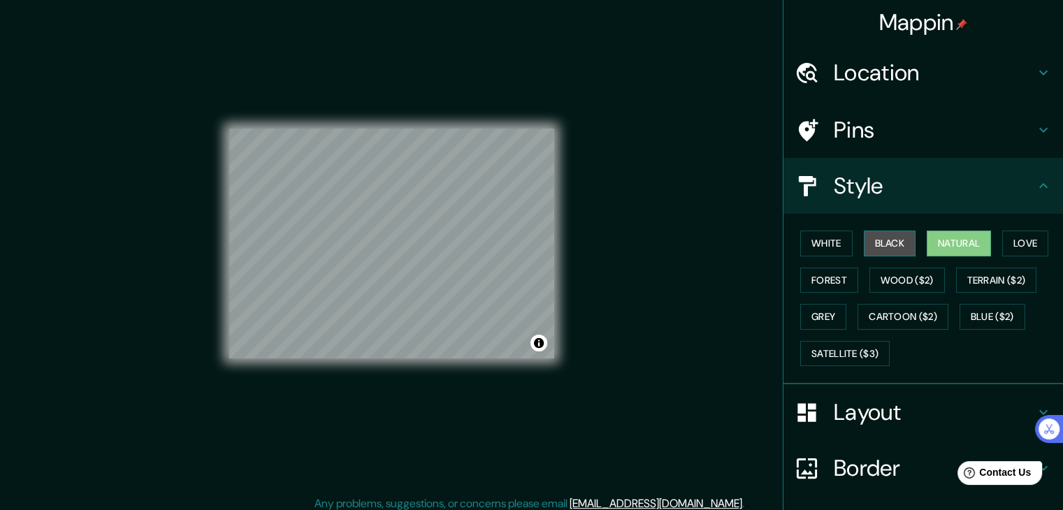
click at [870, 238] on button "Black" at bounding box center [890, 244] width 52 height 26
click at [935, 241] on button "Natural" at bounding box center [959, 244] width 64 height 26
click at [1007, 236] on button "Love" at bounding box center [1025, 244] width 46 height 26
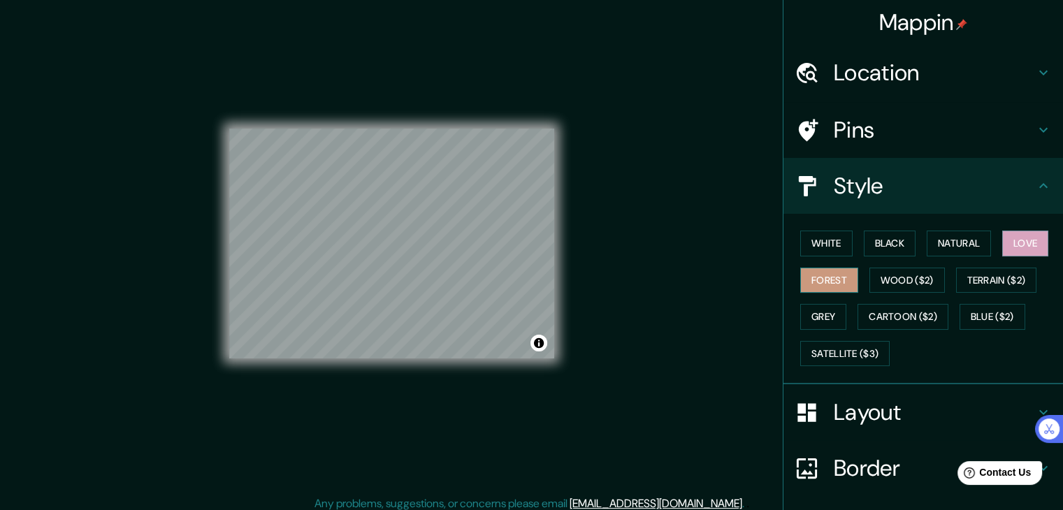
click at [808, 270] on button "Forest" at bounding box center [829, 281] width 58 height 26
click at [870, 269] on button "Wood ($2)" at bounding box center [907, 281] width 75 height 26
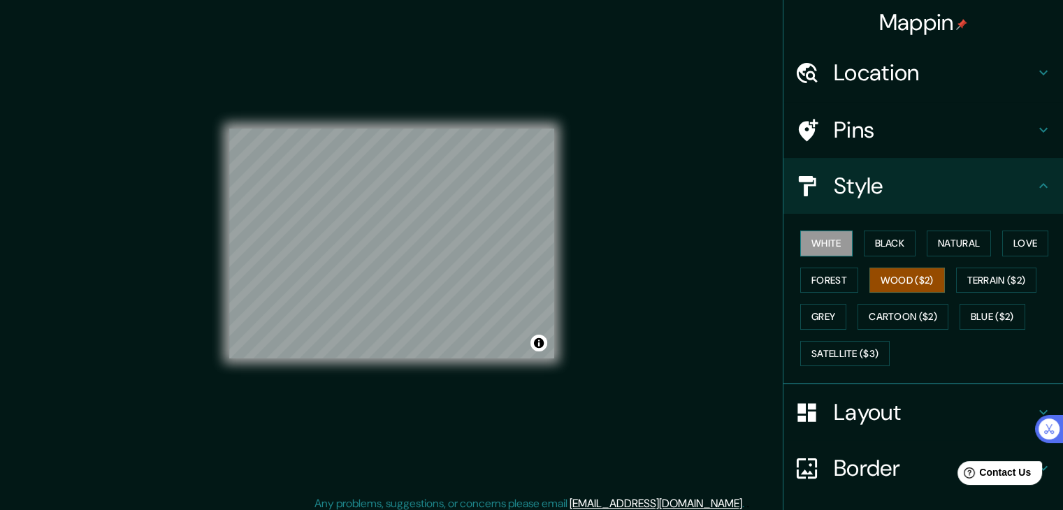
click at [816, 239] on button "White" at bounding box center [826, 244] width 52 height 26
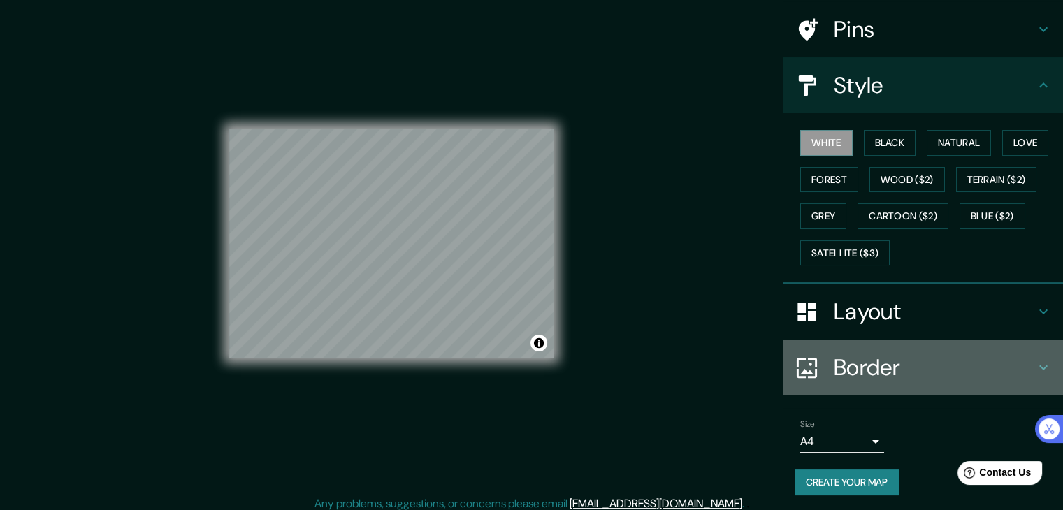
click at [872, 365] on h4 "Border" at bounding box center [934, 368] width 201 height 28
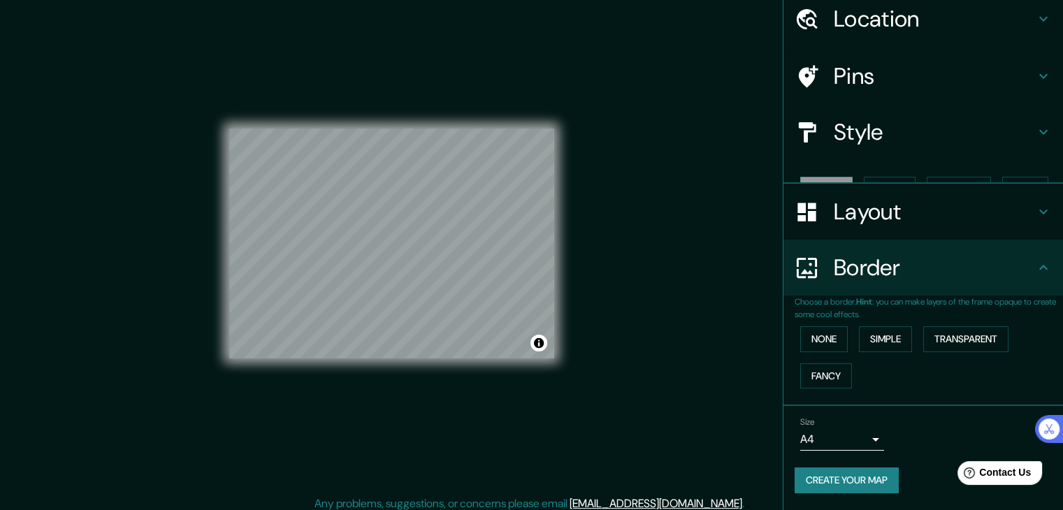
scroll to position [29, 0]
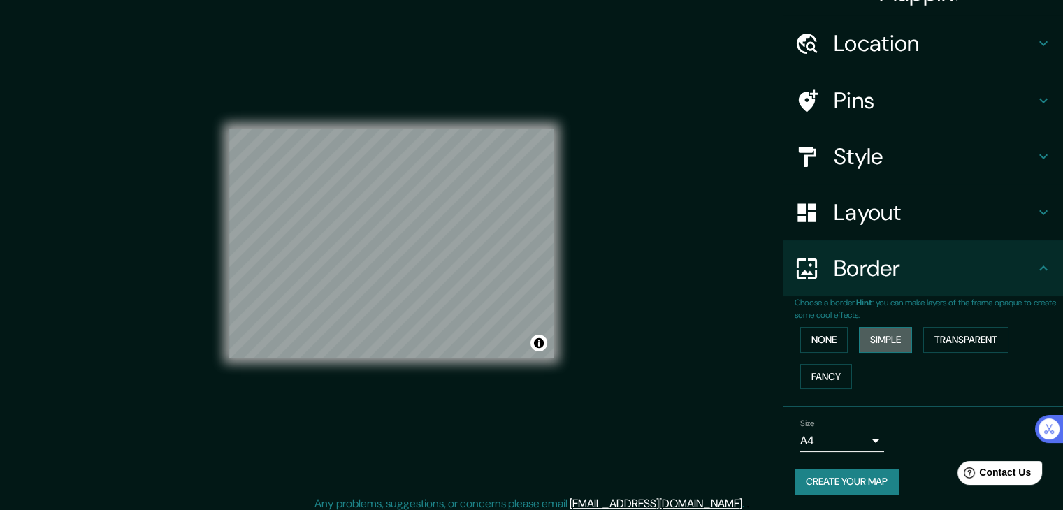
click at [881, 342] on button "Simple" at bounding box center [885, 340] width 53 height 26
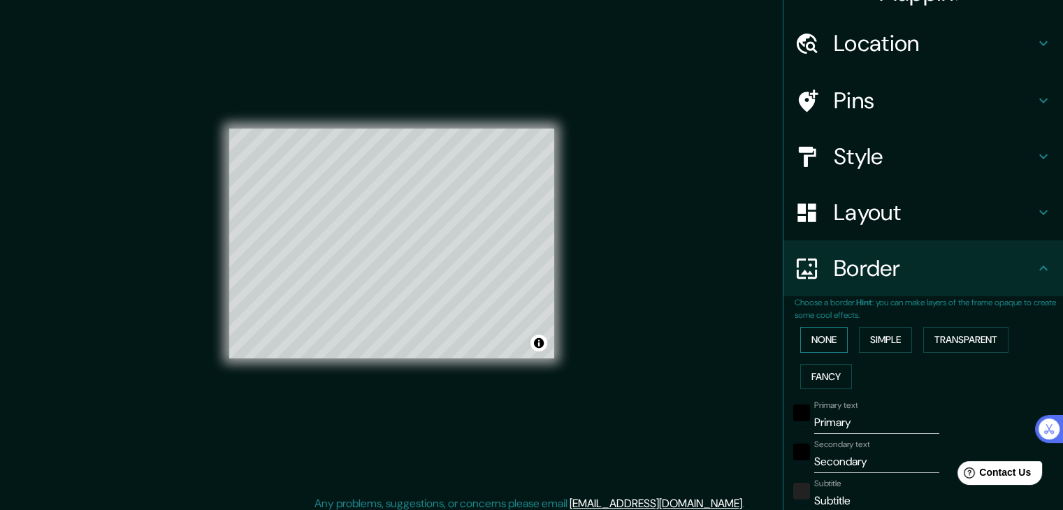
click at [806, 342] on button "None" at bounding box center [824, 340] width 48 height 26
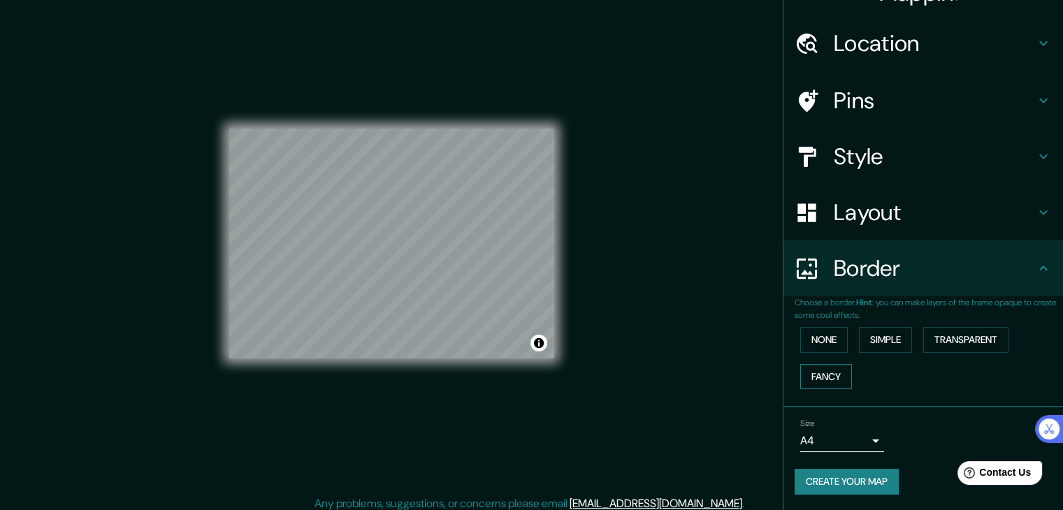
click at [819, 370] on button "Fancy" at bounding box center [826, 377] width 52 height 26
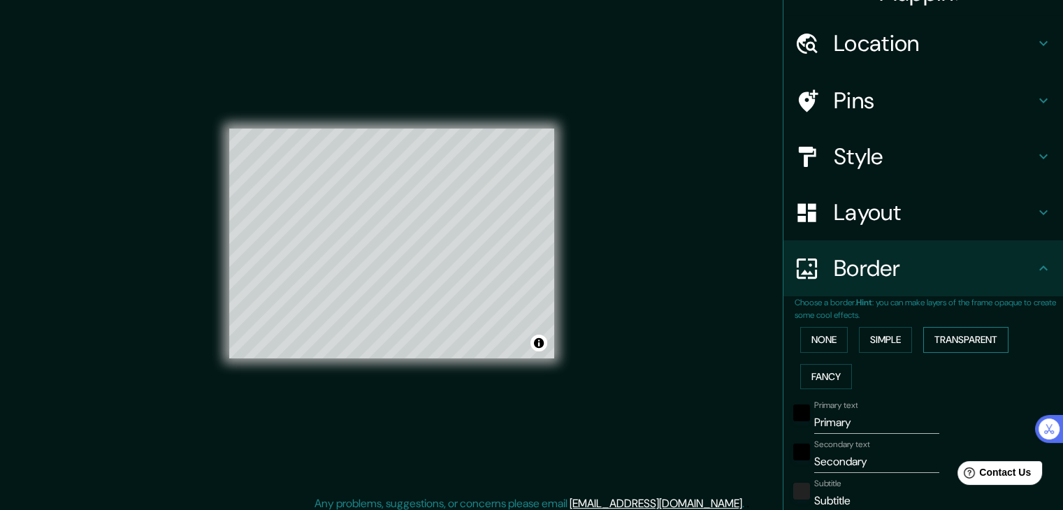
click at [927, 340] on button "Transparent" at bounding box center [965, 340] width 85 height 26
click at [821, 336] on button "None" at bounding box center [824, 340] width 48 height 26
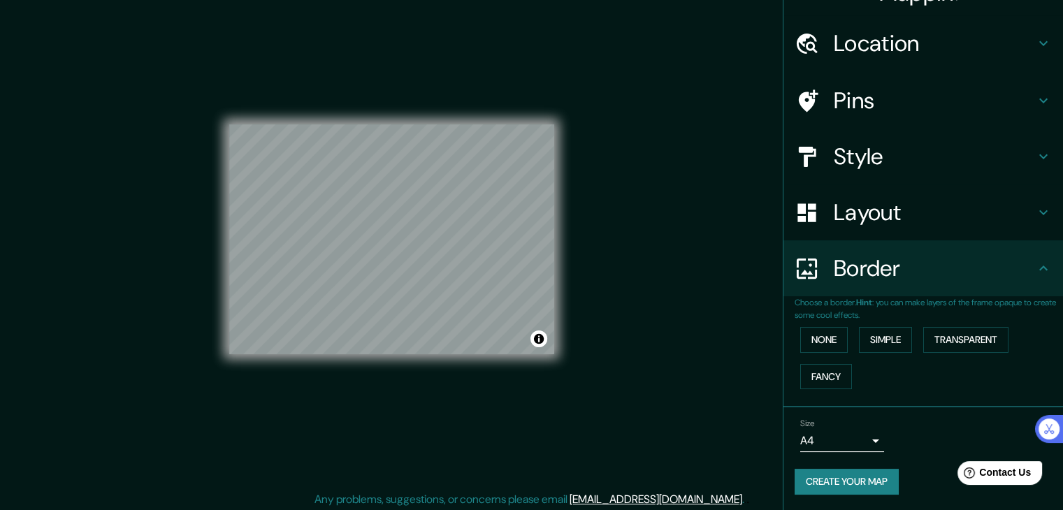
scroll to position [16, 0]
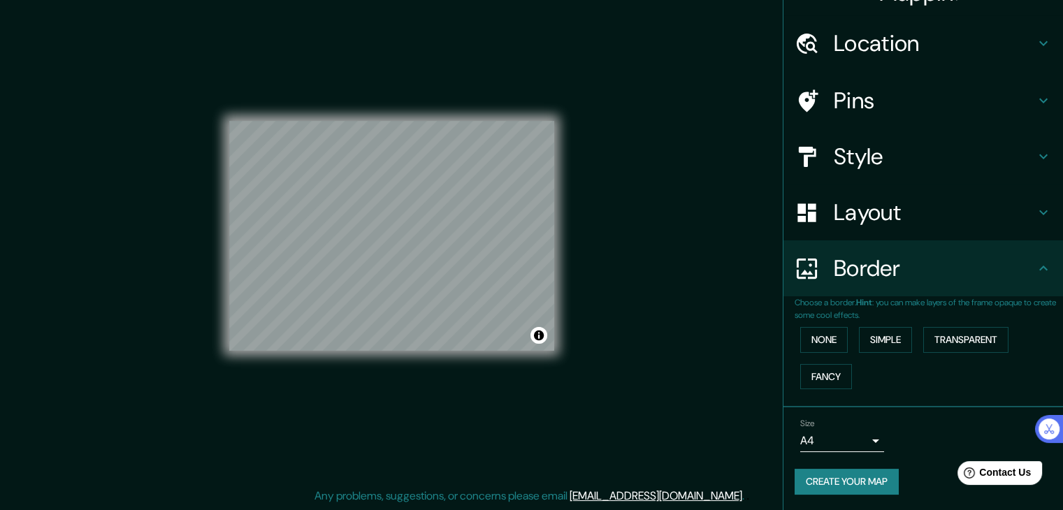
click at [858, 477] on button "Create your map" at bounding box center [847, 482] width 104 height 26
